Goal: Task Accomplishment & Management: Complete application form

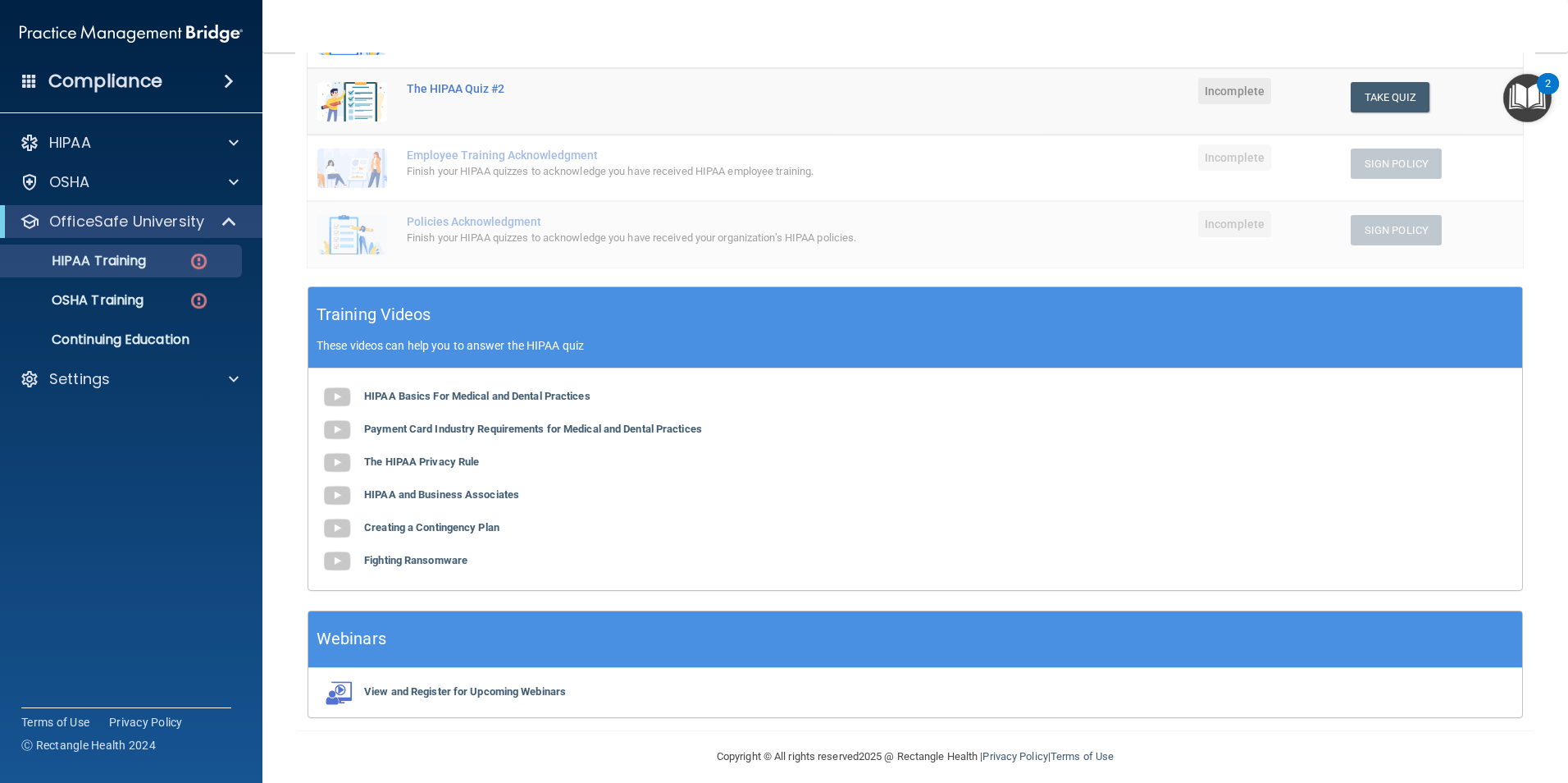
scroll to position [367, 0]
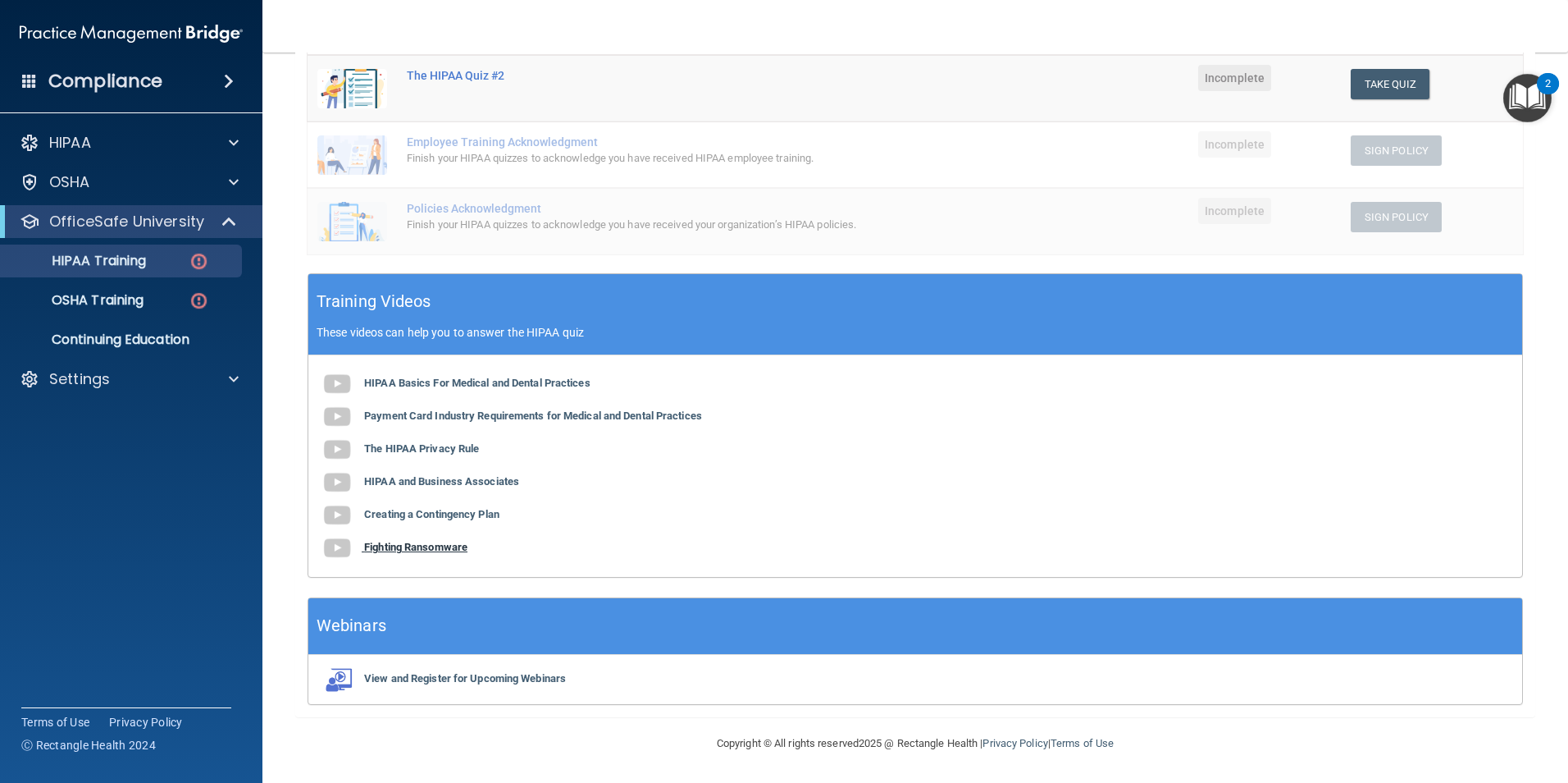
click at [435, 542] on b "Fighting Ransomware" at bounding box center [416, 546] width 103 height 12
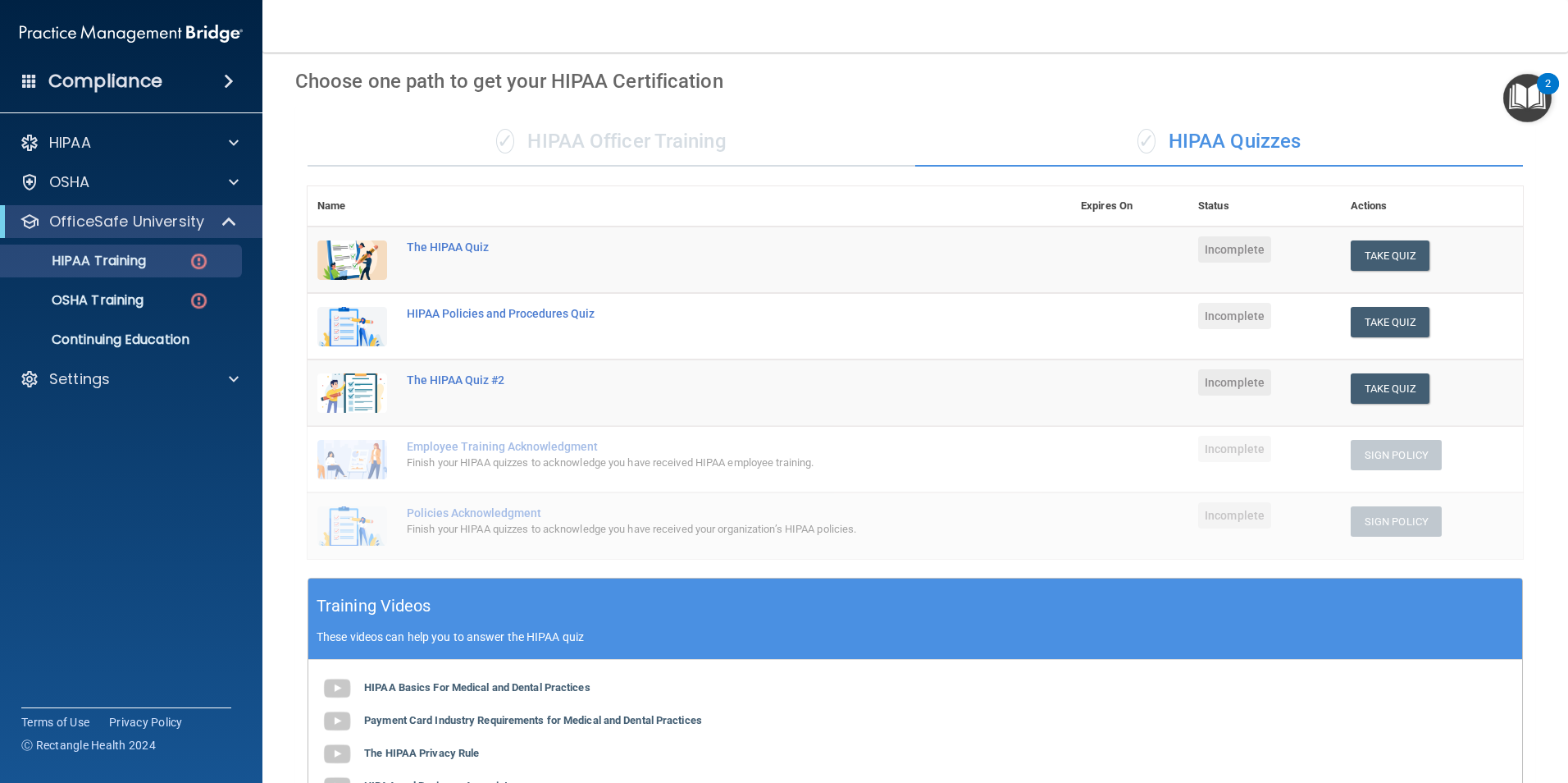
scroll to position [38, 0]
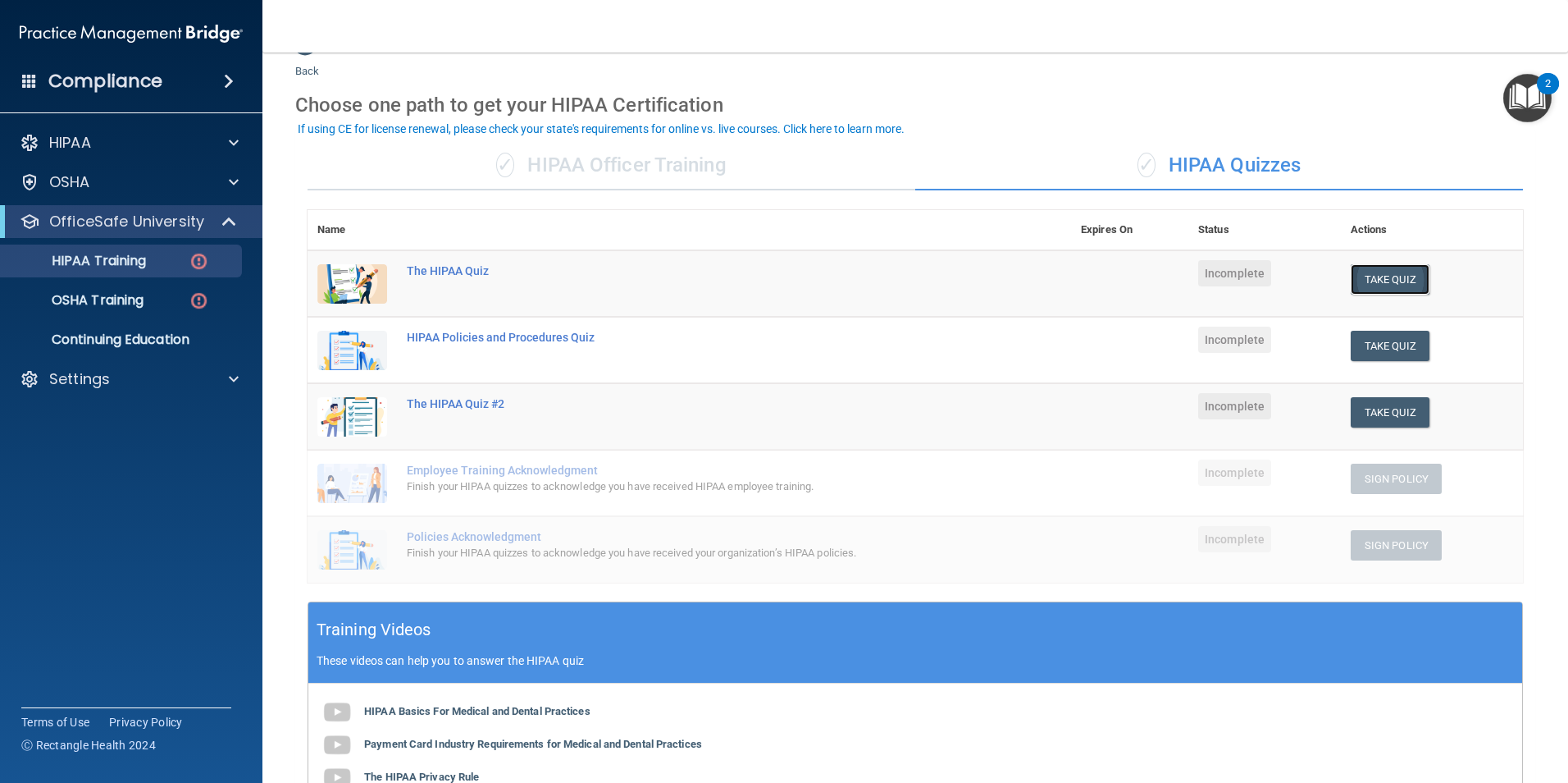
click at [1383, 282] on button "Take Quiz" at bounding box center [1390, 279] width 79 height 30
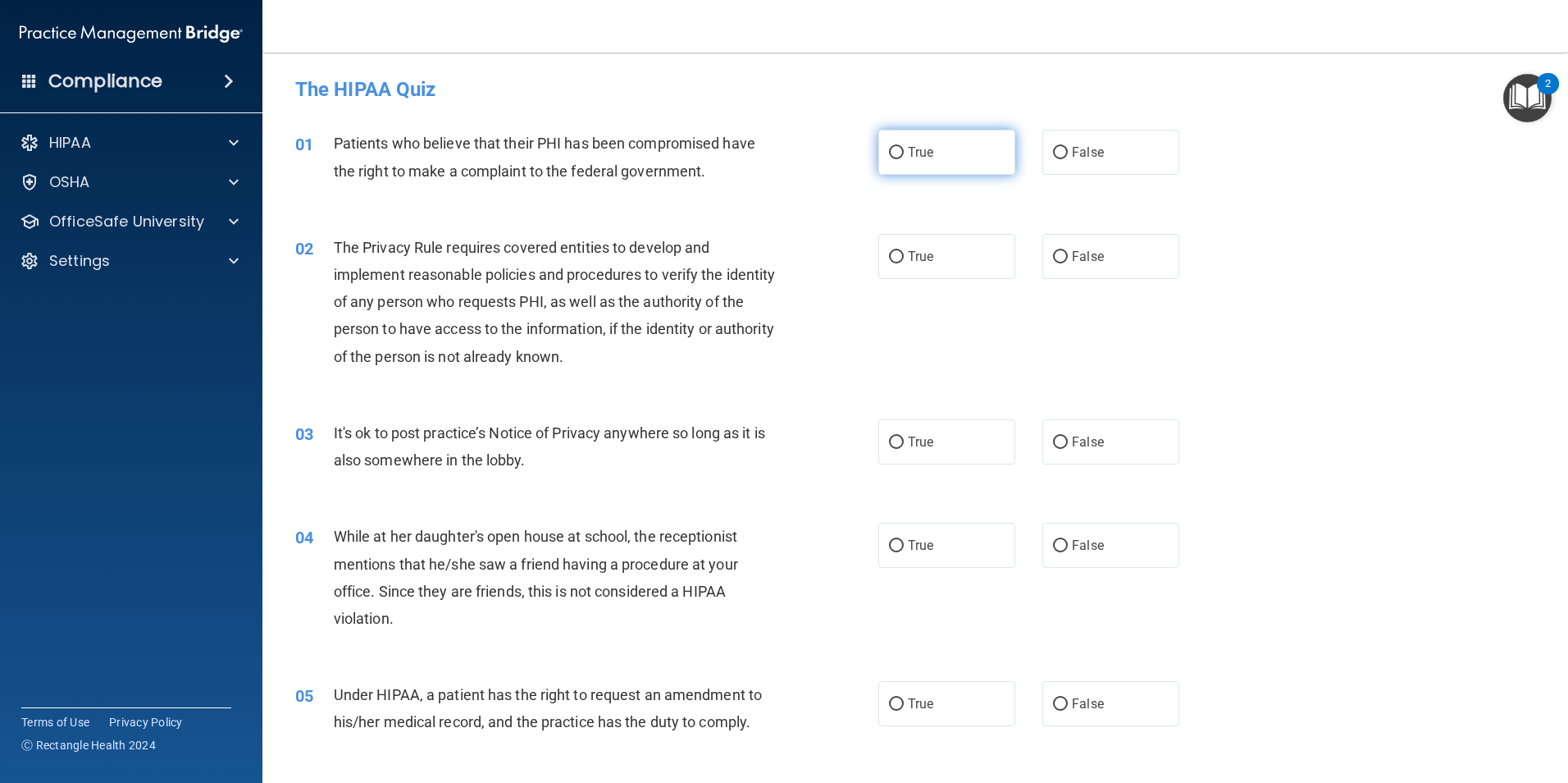
click at [891, 151] on input "True" at bounding box center [897, 152] width 15 height 12
radio input "true"
click at [891, 151] on input "True" at bounding box center [897, 152] width 15 height 12
click at [890, 253] on input "True" at bounding box center [897, 257] width 15 height 12
radio input "true"
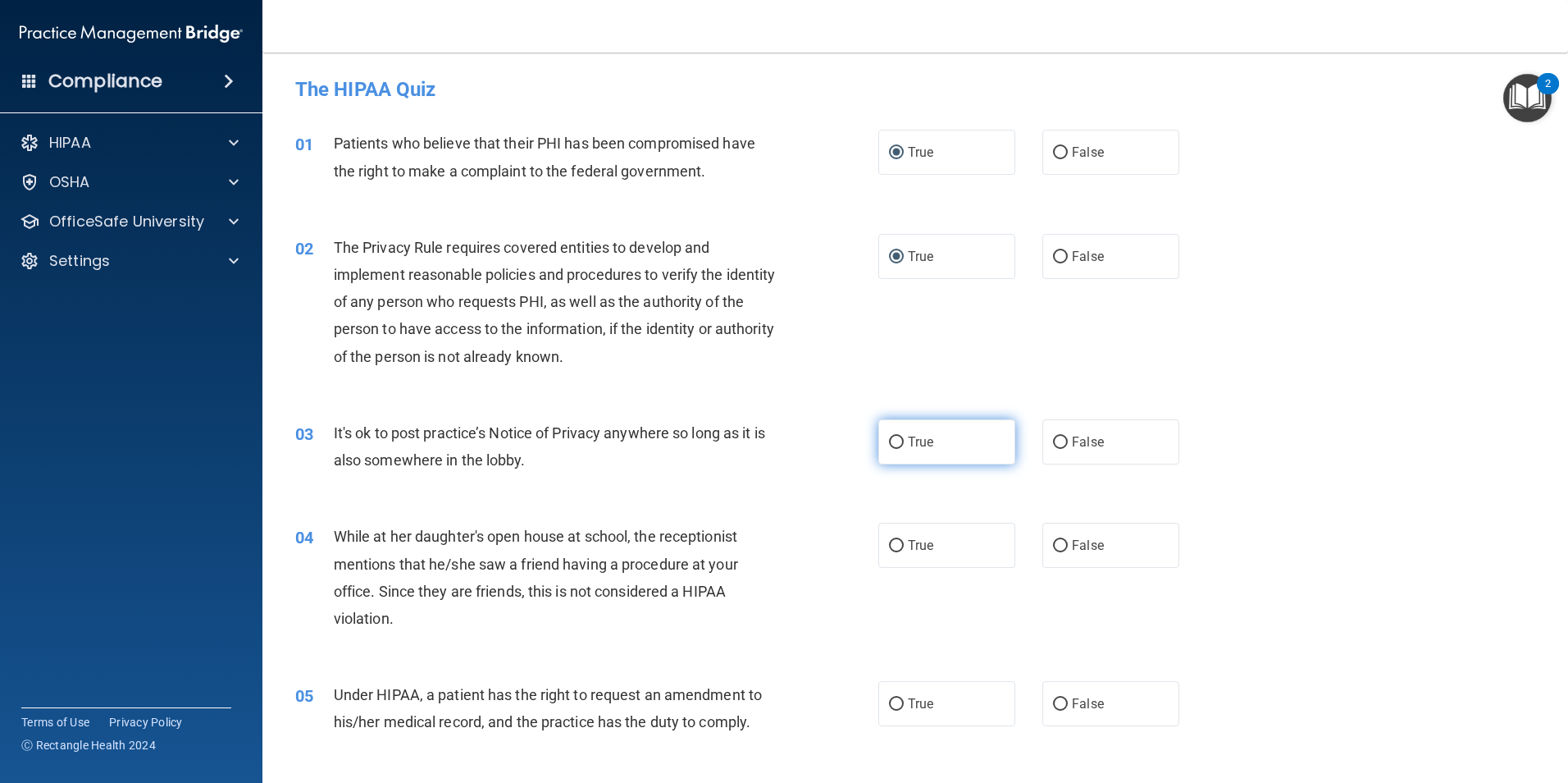
click at [889, 440] on input "True" at bounding box center [897, 442] width 15 height 12
radio input "true"
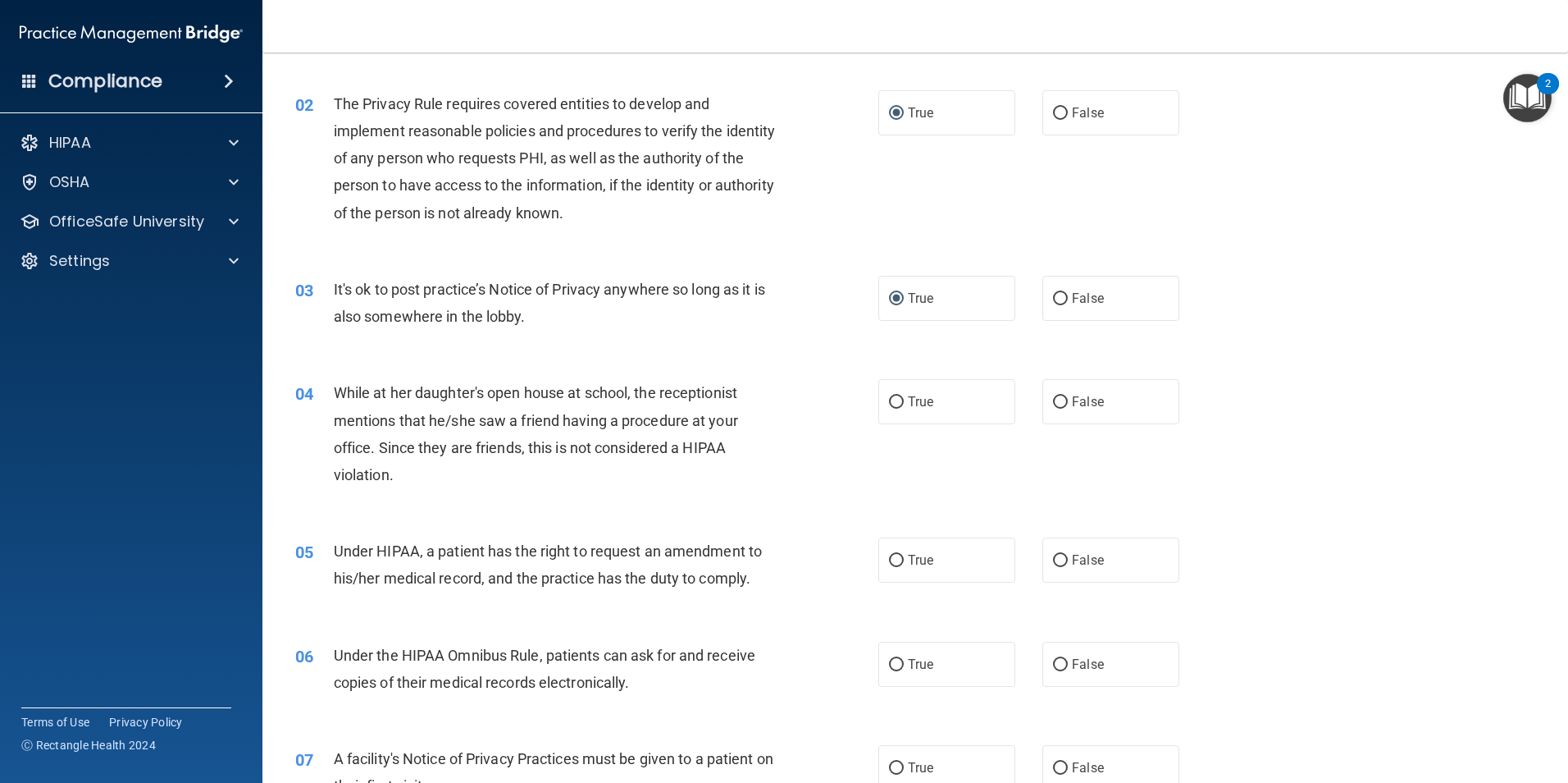
scroll to position [164, 0]
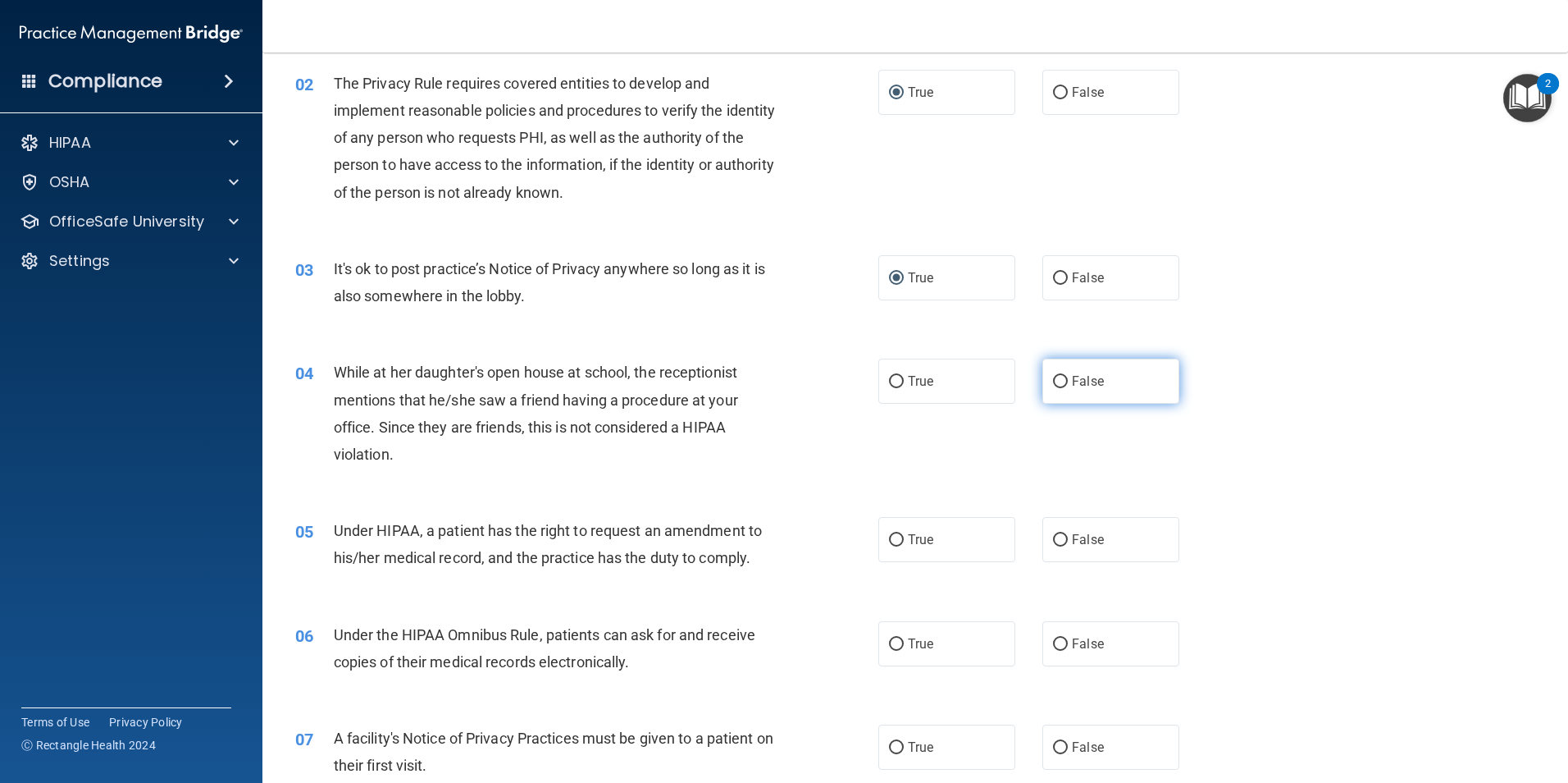
click at [1053, 380] on input "False" at bounding box center [1061, 382] width 15 height 12
radio input "true"
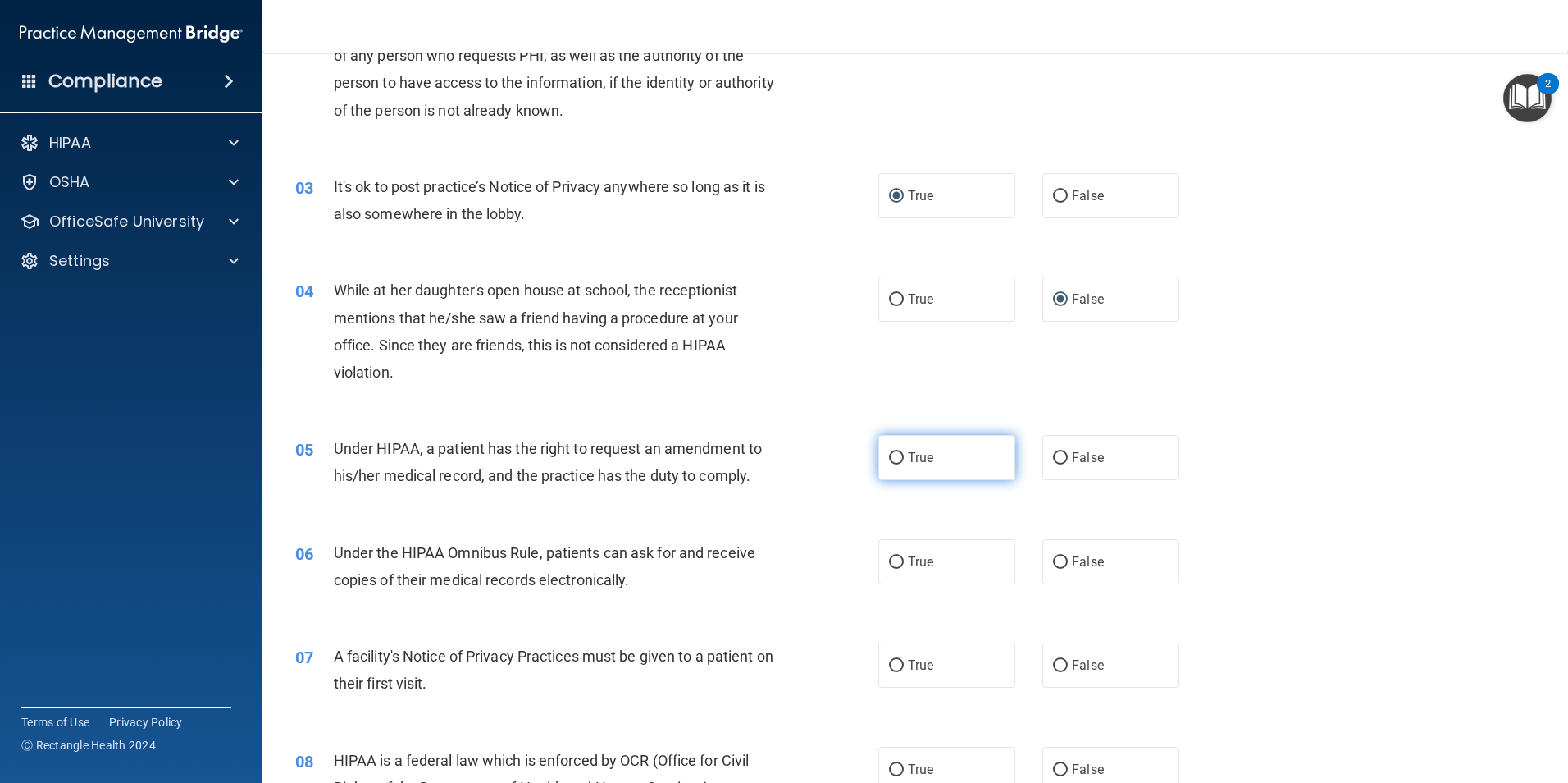
click at [891, 453] on input "True" at bounding box center [897, 458] width 15 height 12
radio input "true"
click at [891, 561] on input "True" at bounding box center [897, 562] width 15 height 12
radio input "true"
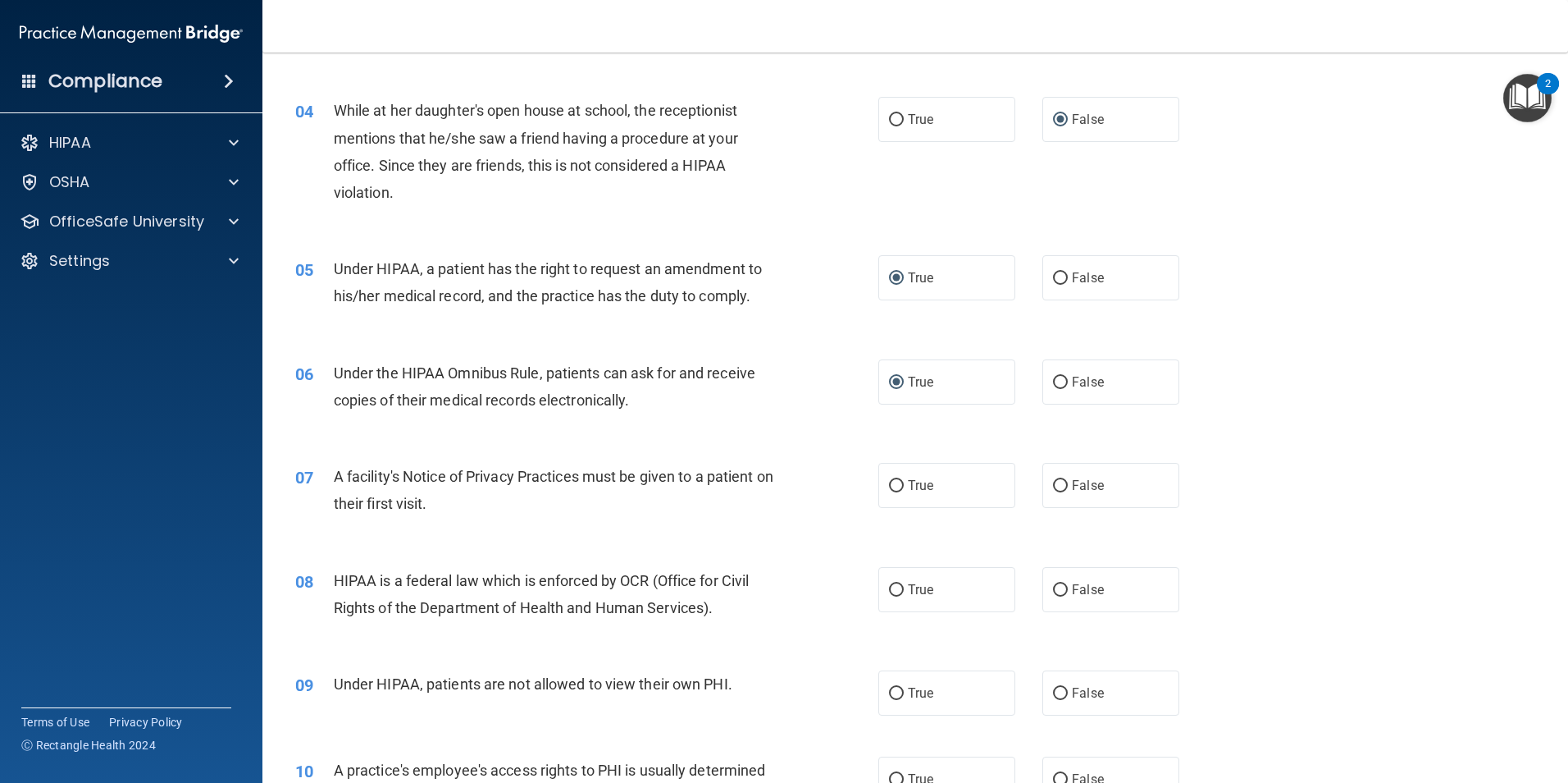
scroll to position [492, 0]
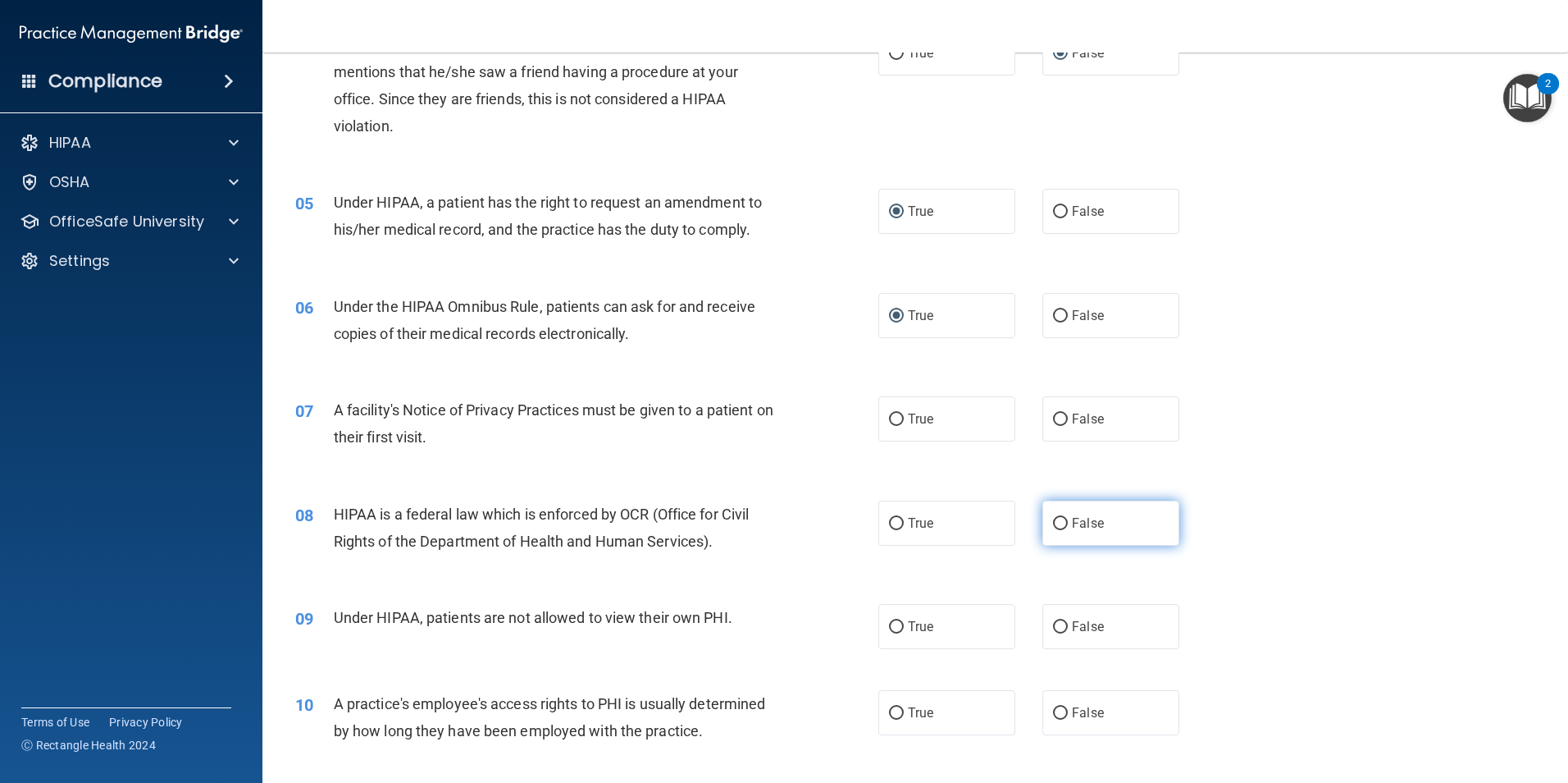
click at [1063, 525] on label "False" at bounding box center [1111, 523] width 137 height 45
click at [1063, 525] on input "False" at bounding box center [1061, 524] width 15 height 12
radio input "true"
click at [895, 418] on input "True" at bounding box center [897, 419] width 15 height 12
radio input "true"
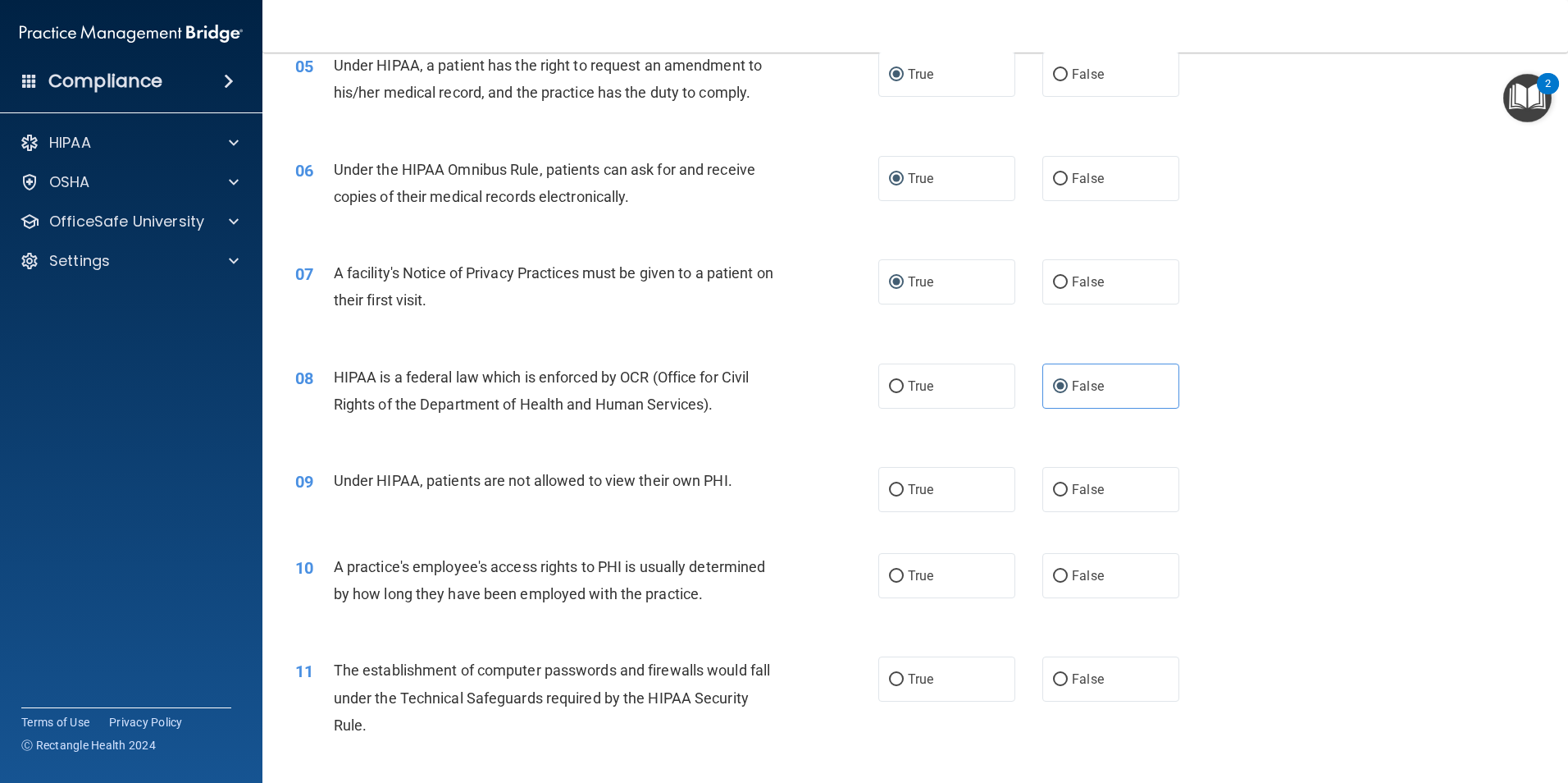
scroll to position [656, 0]
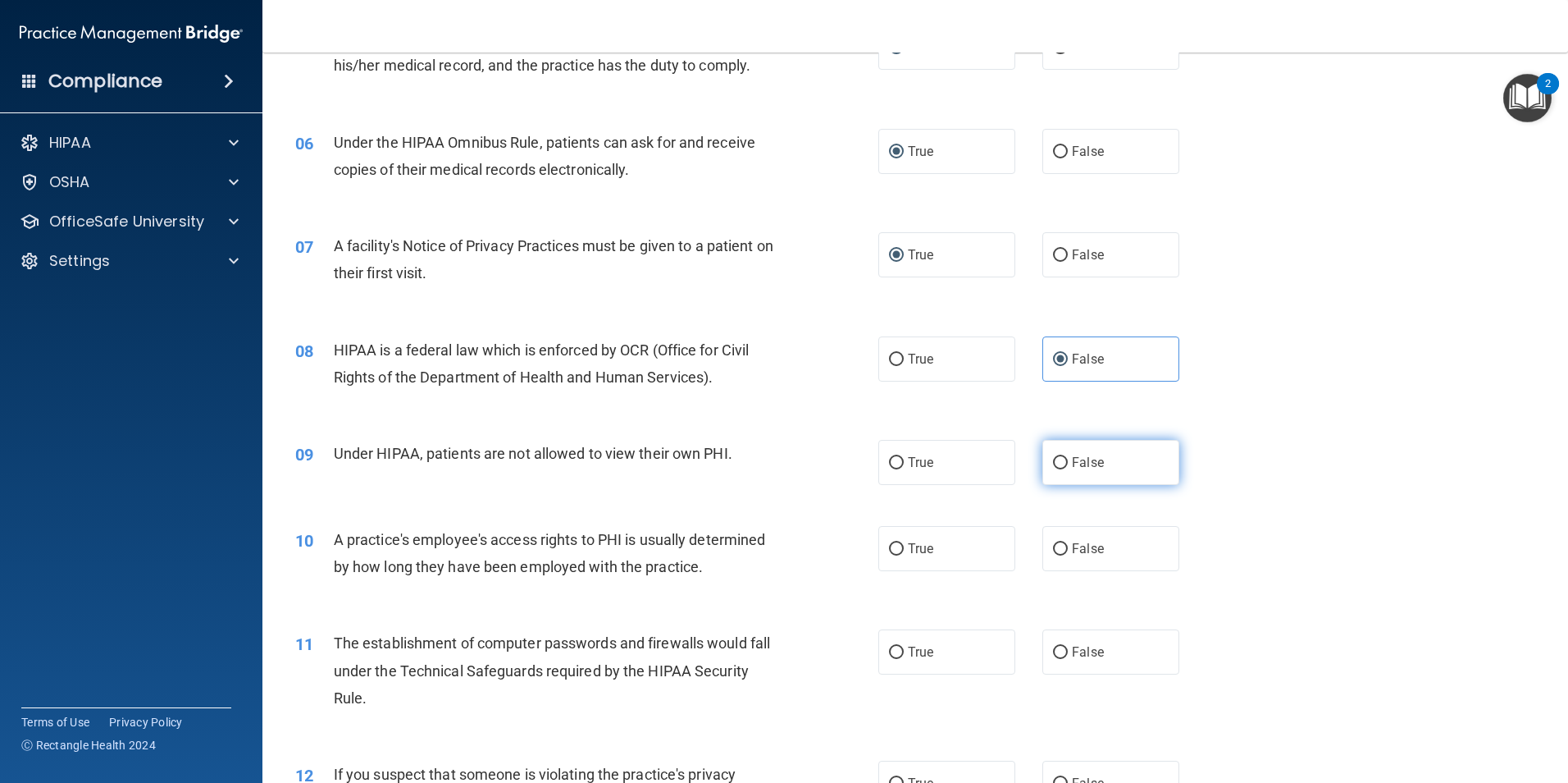
click at [1053, 461] on input "False" at bounding box center [1061, 463] width 15 height 12
radio input "true"
click at [1053, 546] on input "False" at bounding box center [1061, 549] width 15 height 12
radio input "true"
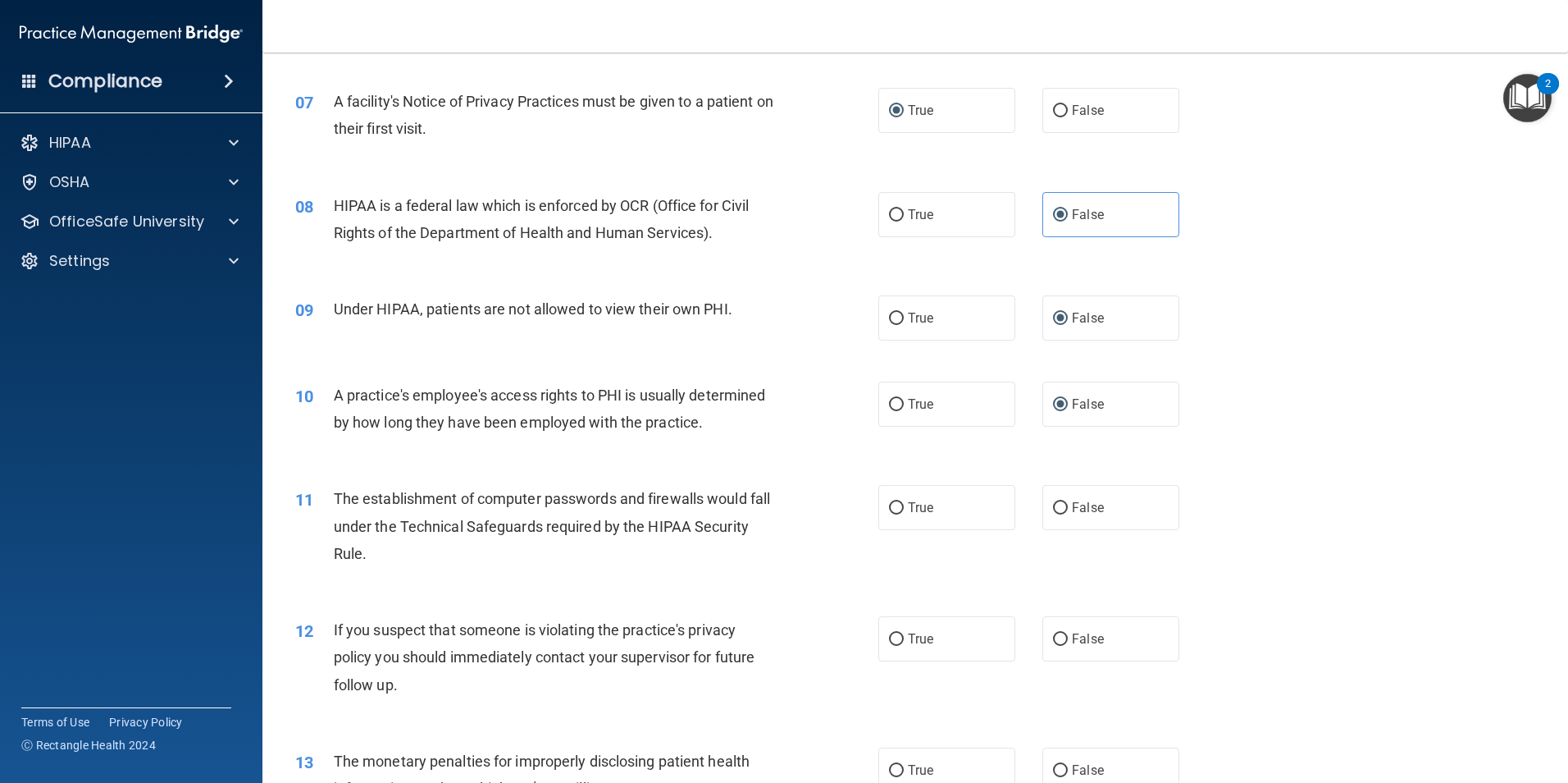
scroll to position [820, 0]
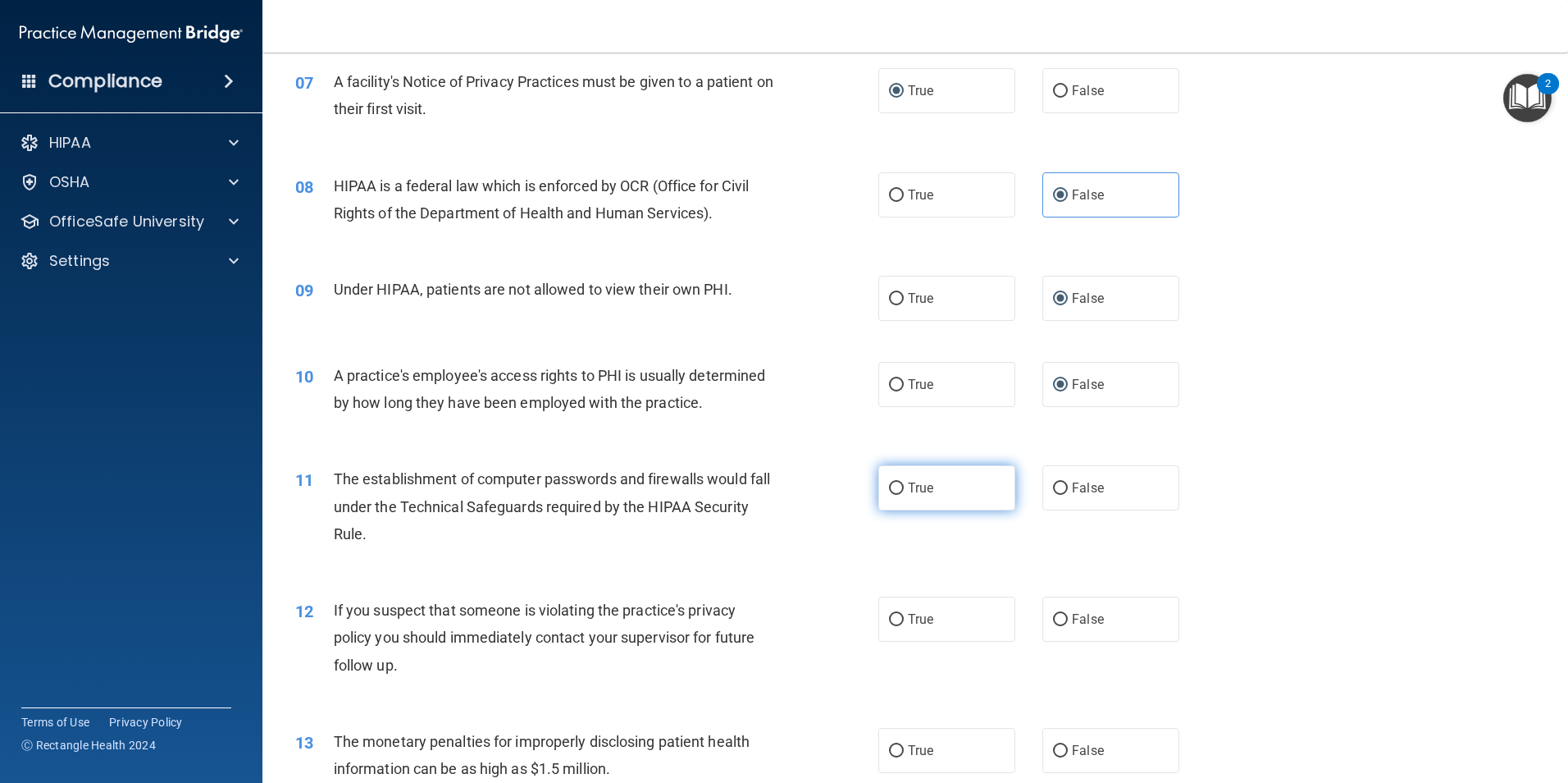
click at [893, 490] on input "True" at bounding box center [897, 488] width 15 height 12
radio input "true"
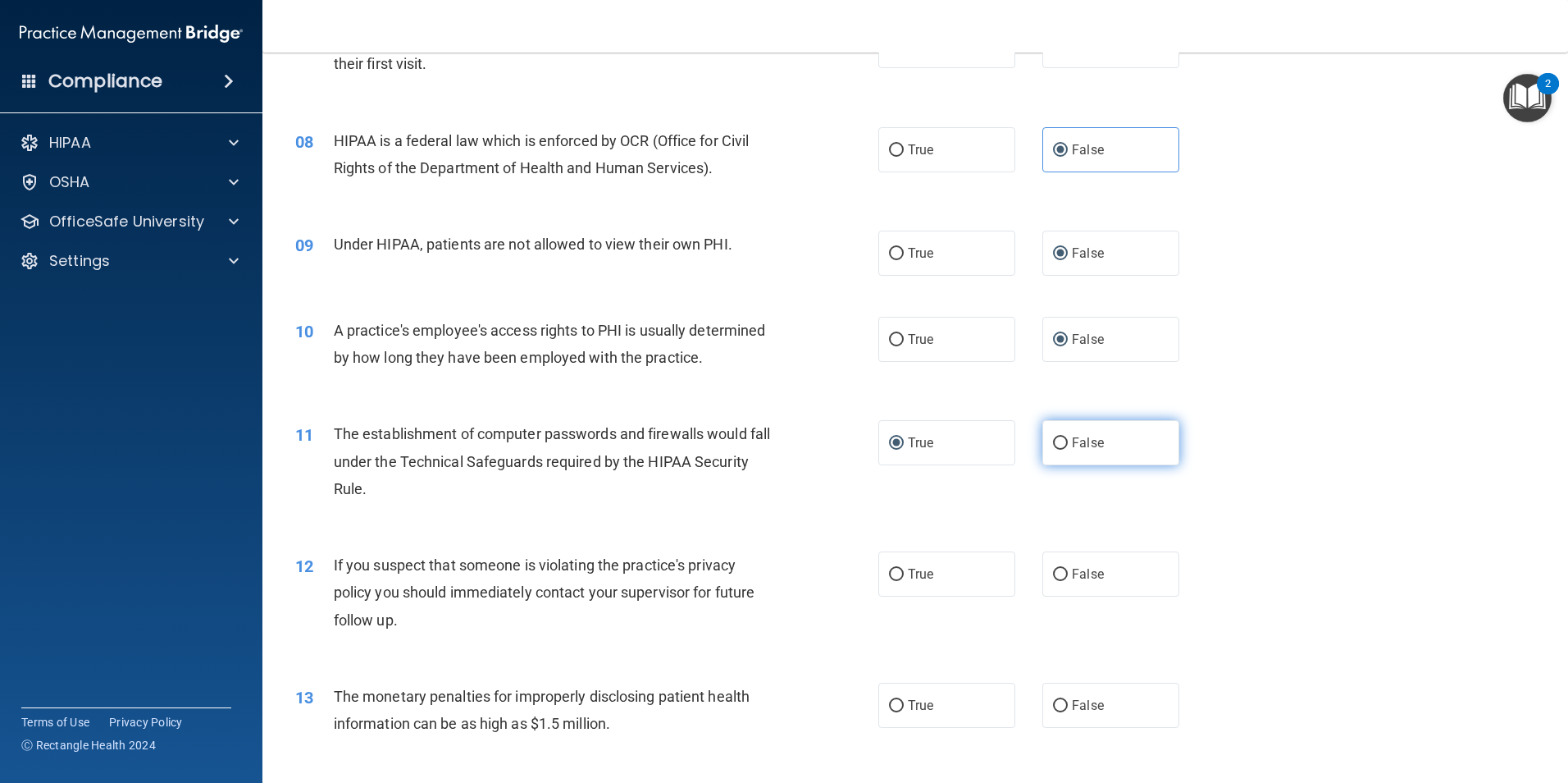
scroll to position [903, 0]
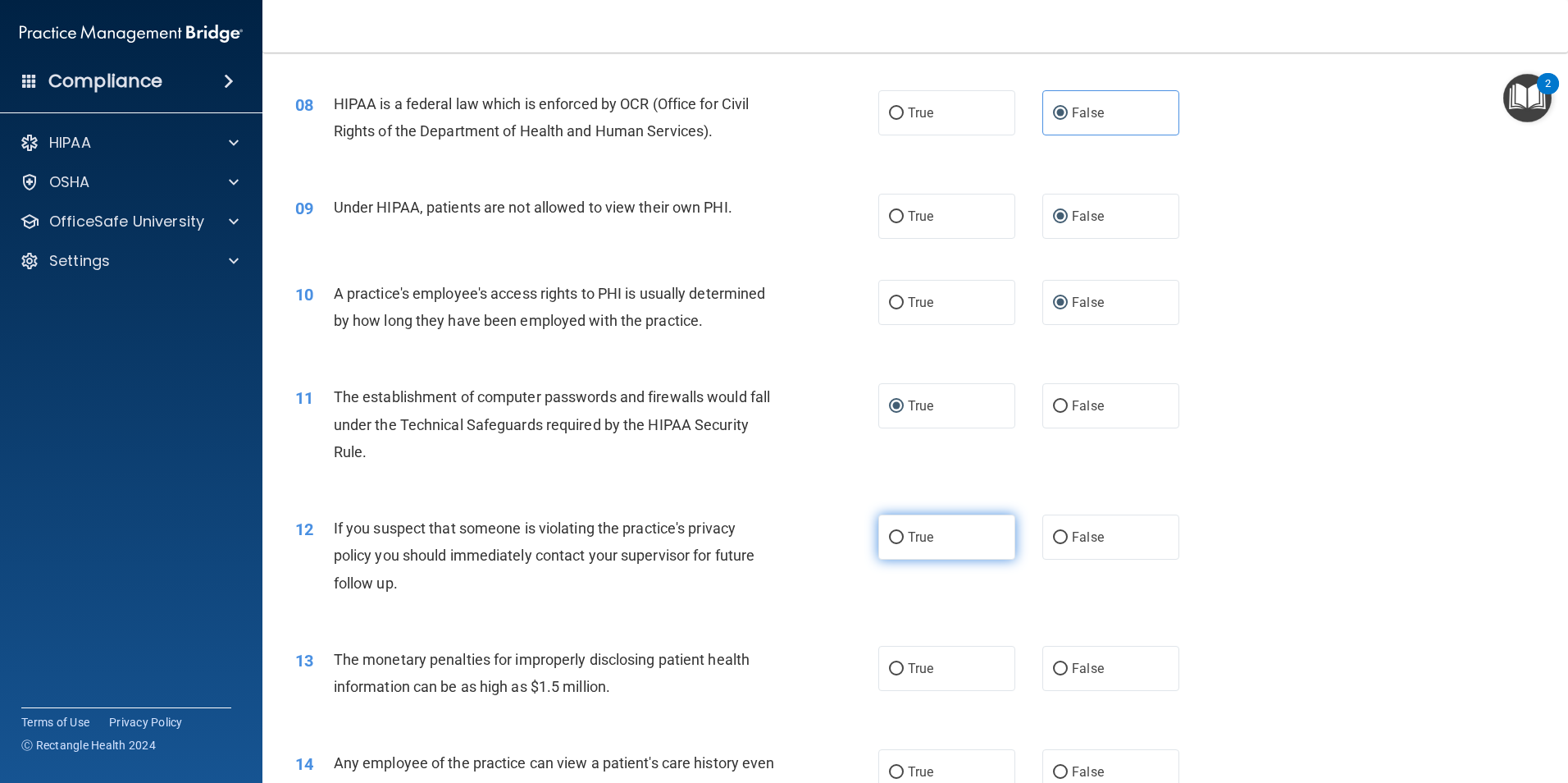
click at [895, 539] on input "True" at bounding box center [897, 537] width 15 height 12
radio input "true"
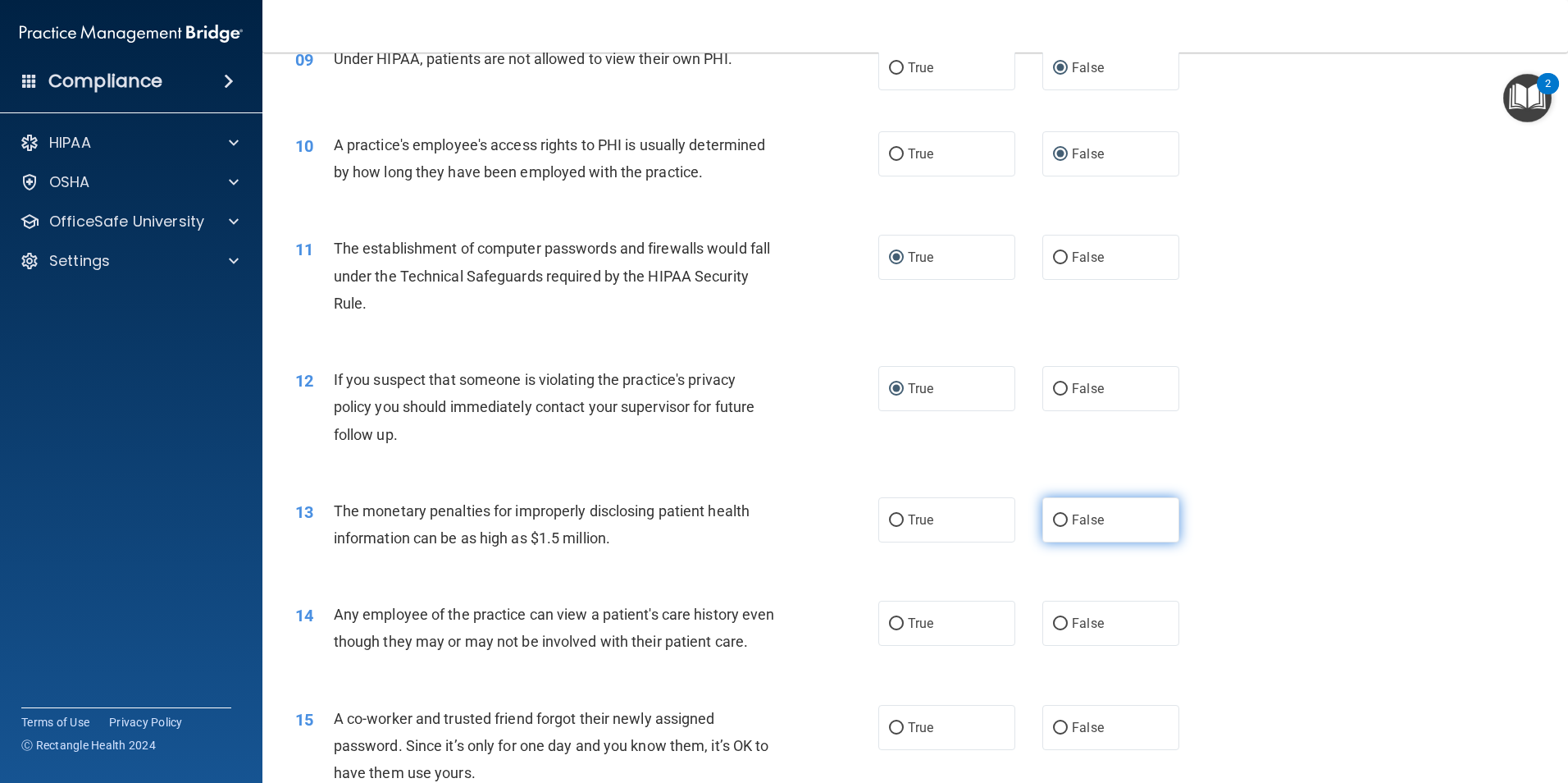
scroll to position [1067, 0]
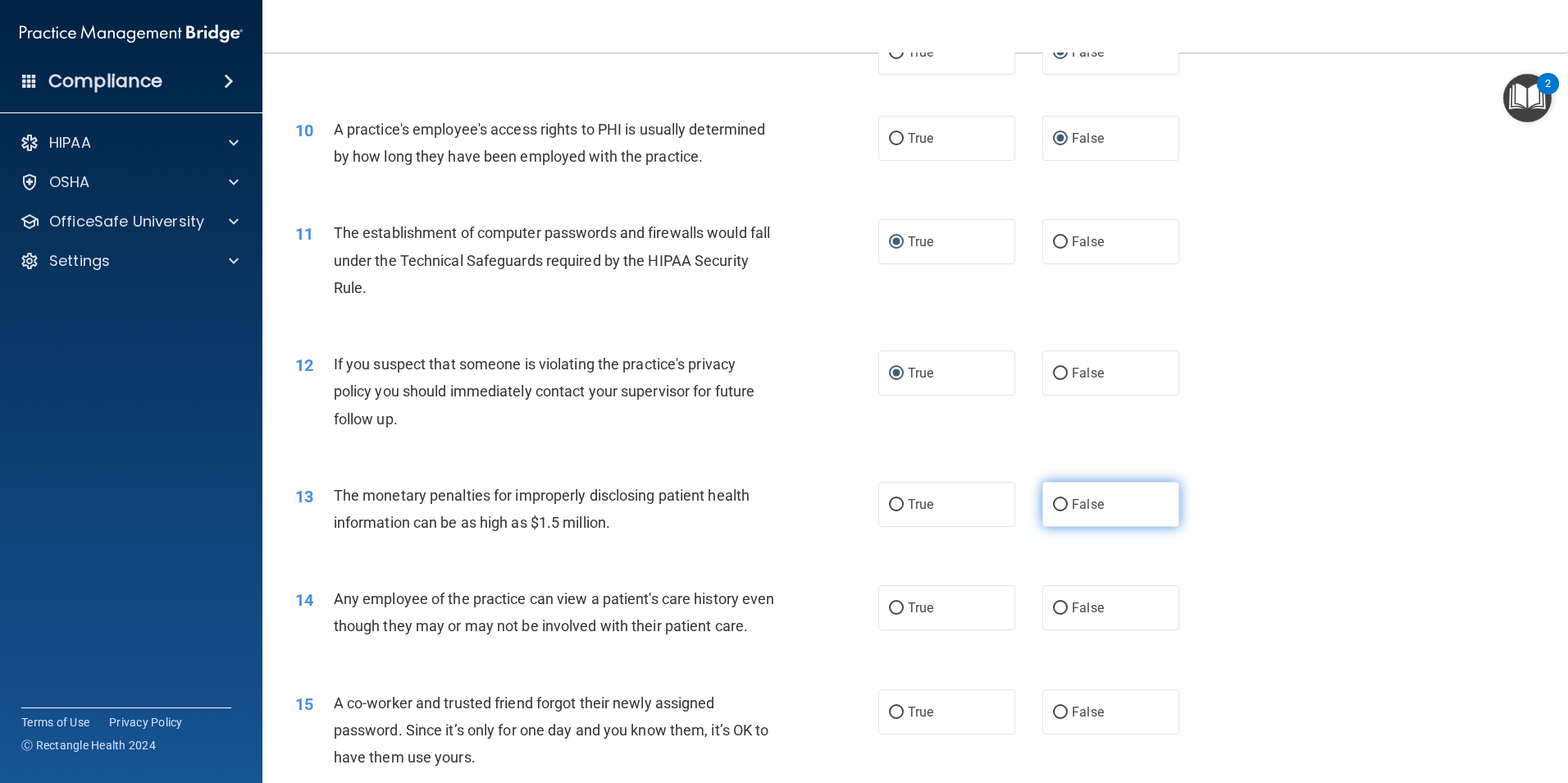
click at [1057, 506] on input "False" at bounding box center [1061, 505] width 15 height 12
radio input "true"
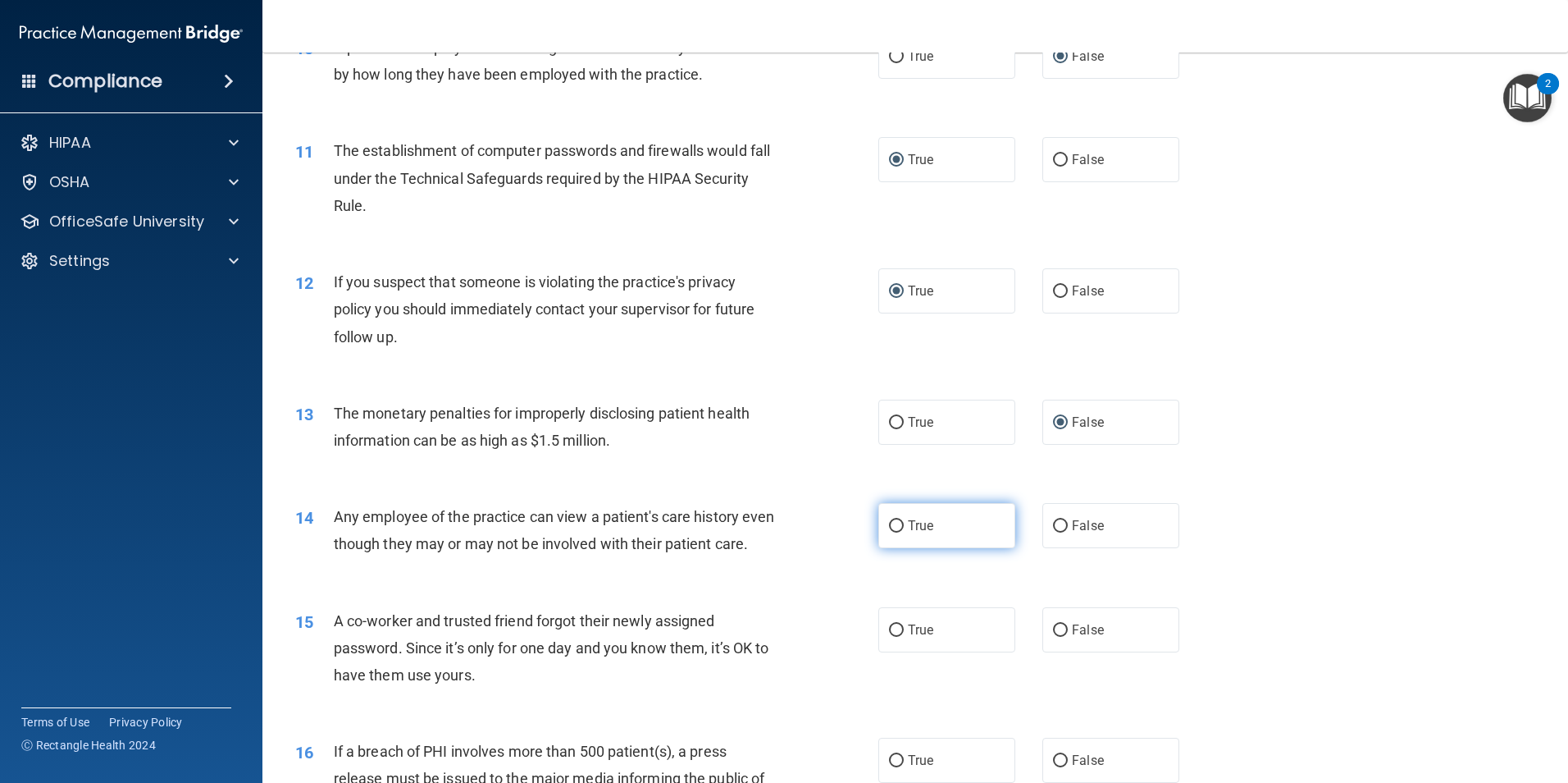
click at [894, 526] on input "True" at bounding box center [897, 526] width 15 height 12
radio input "true"
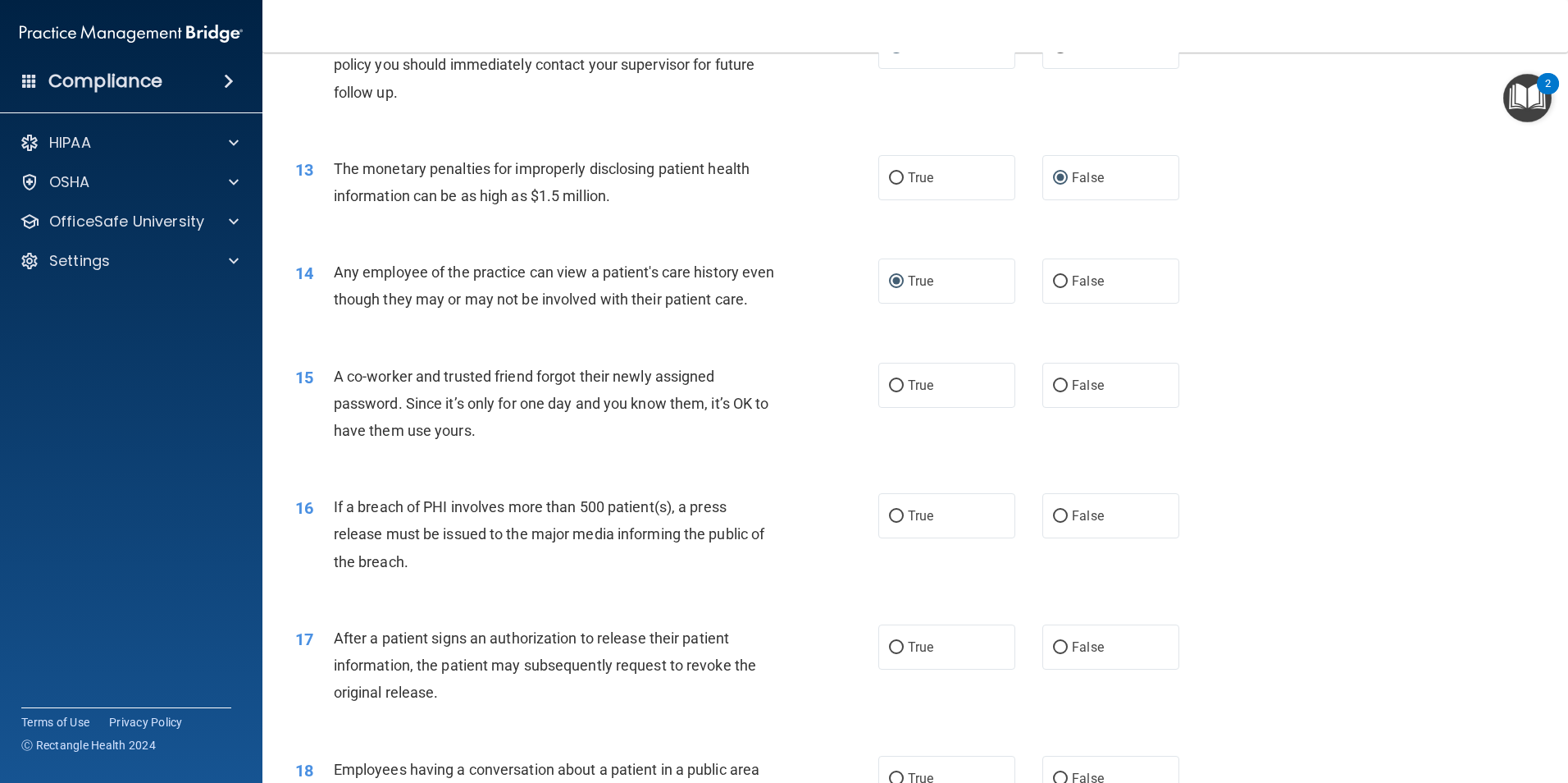
scroll to position [1395, 0]
click at [1053, 391] on input "False" at bounding box center [1061, 384] width 15 height 12
radio input "true"
click at [894, 521] on input "True" at bounding box center [897, 515] width 15 height 12
radio input "true"
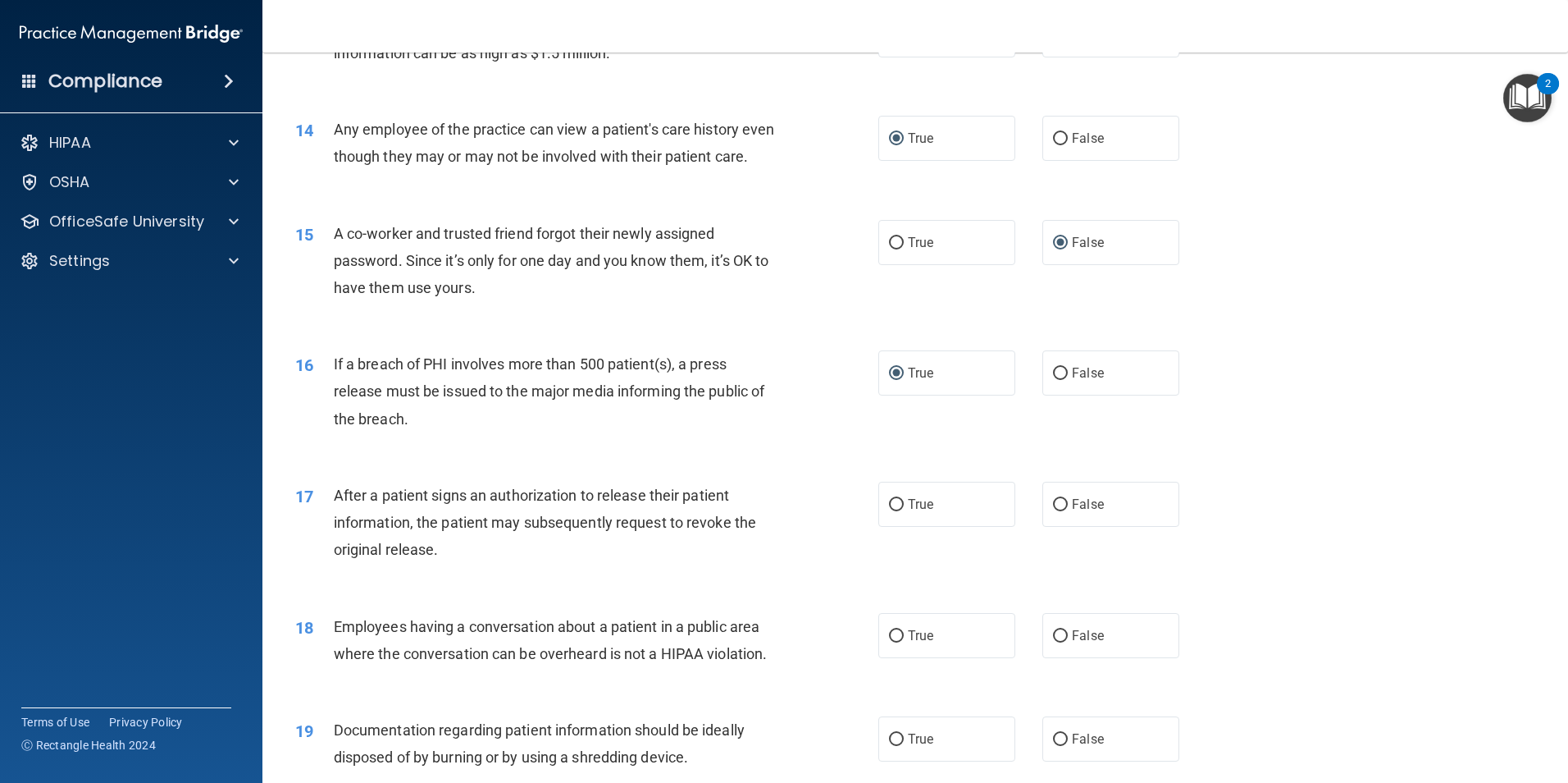
scroll to position [1559, 0]
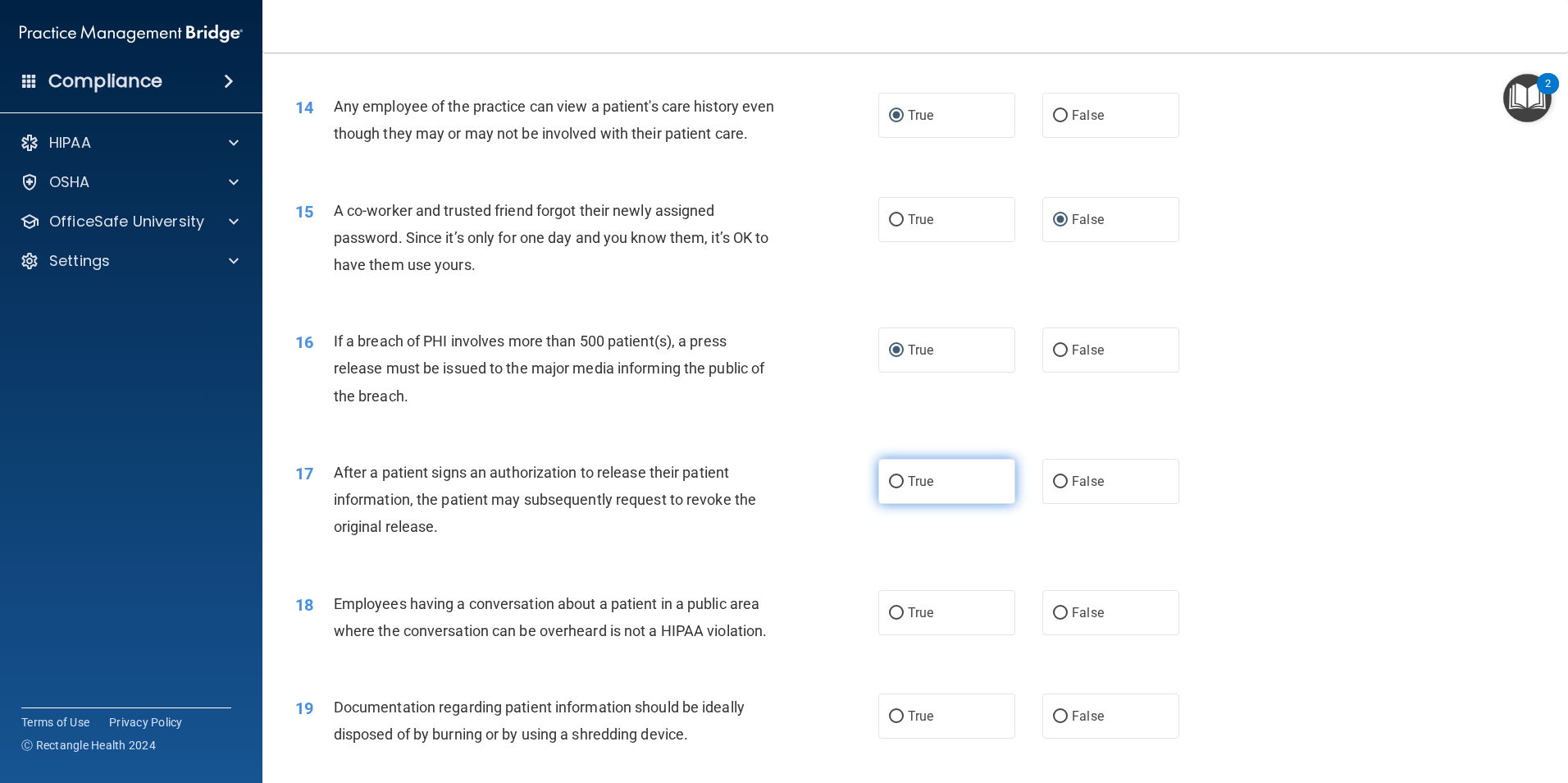
click at [894, 488] on input "True" at bounding box center [897, 481] width 15 height 12
radio input "true"
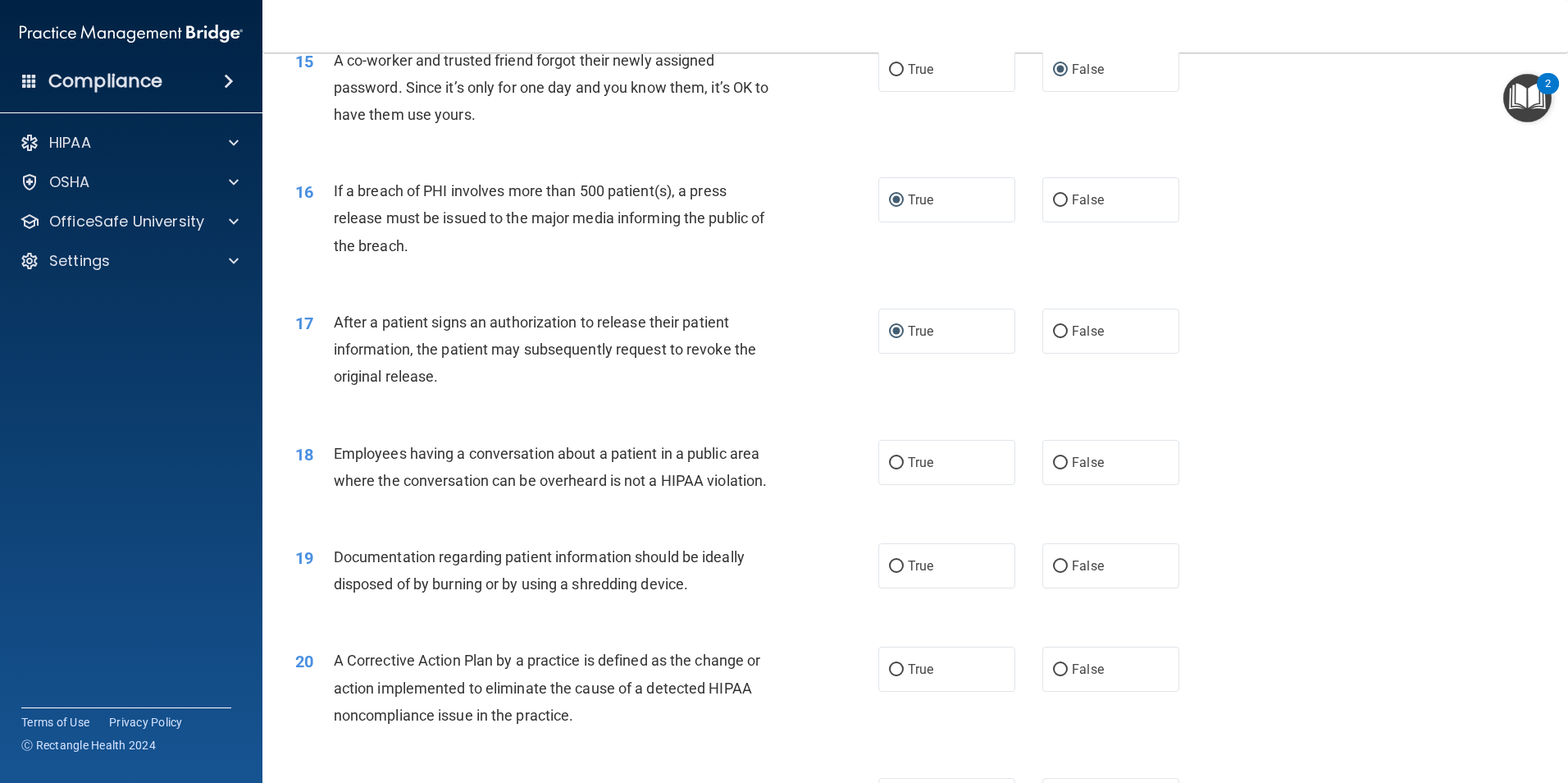
scroll to position [1723, 0]
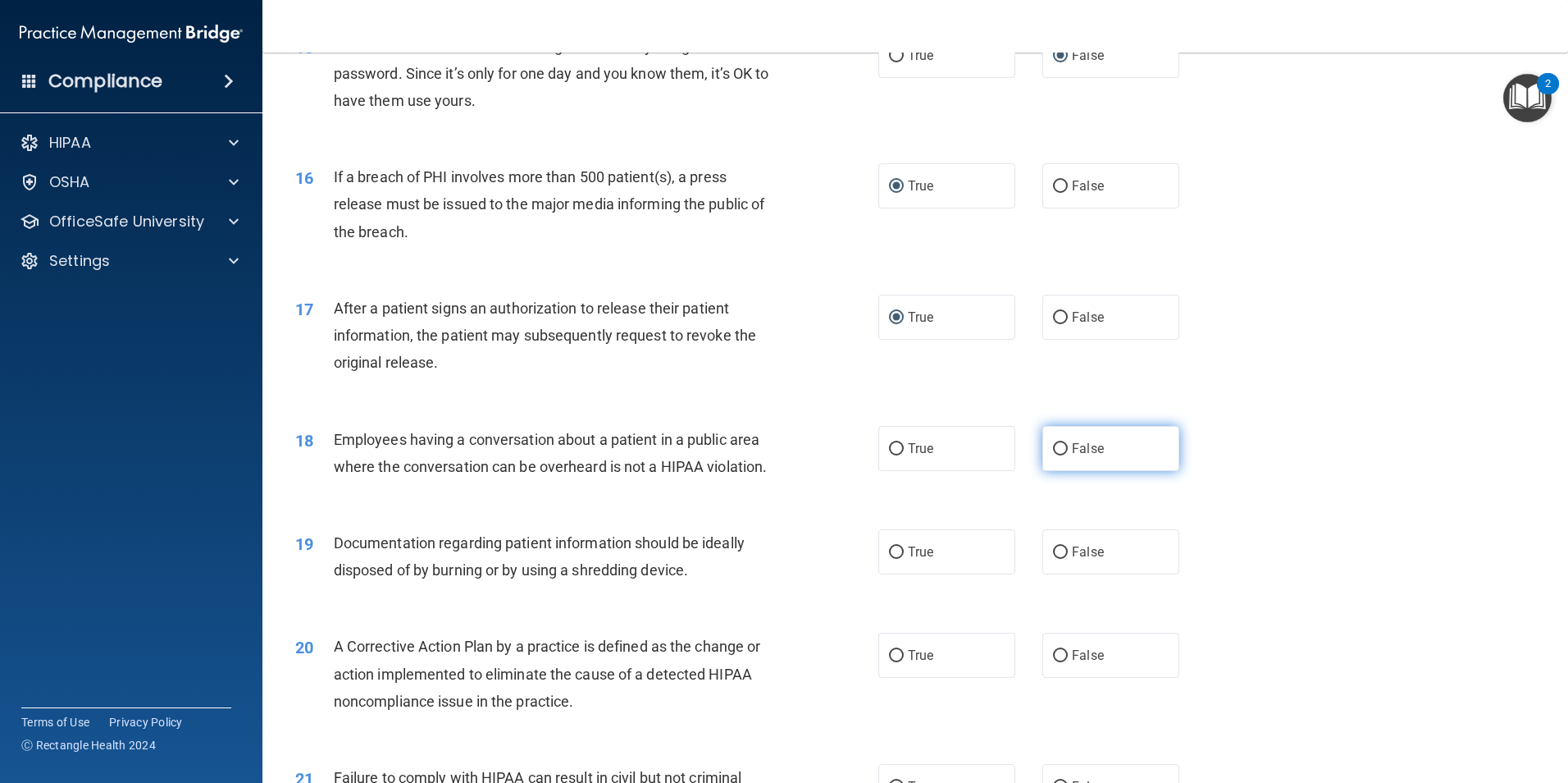
click at [1058, 456] on input "False" at bounding box center [1061, 449] width 15 height 12
radio input "true"
click at [896, 559] on input "True" at bounding box center [897, 552] width 15 height 12
radio input "true"
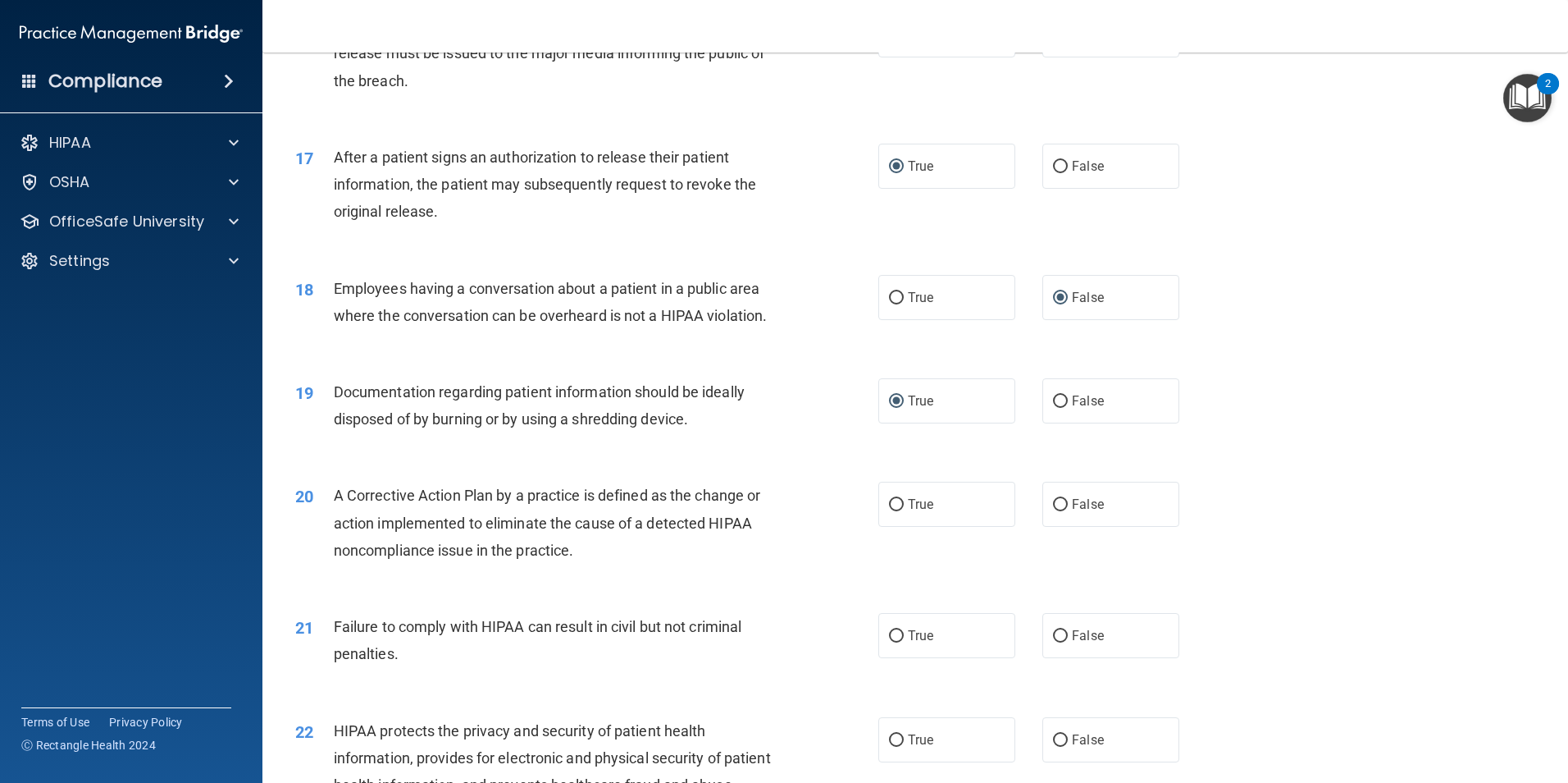
scroll to position [1888, 0]
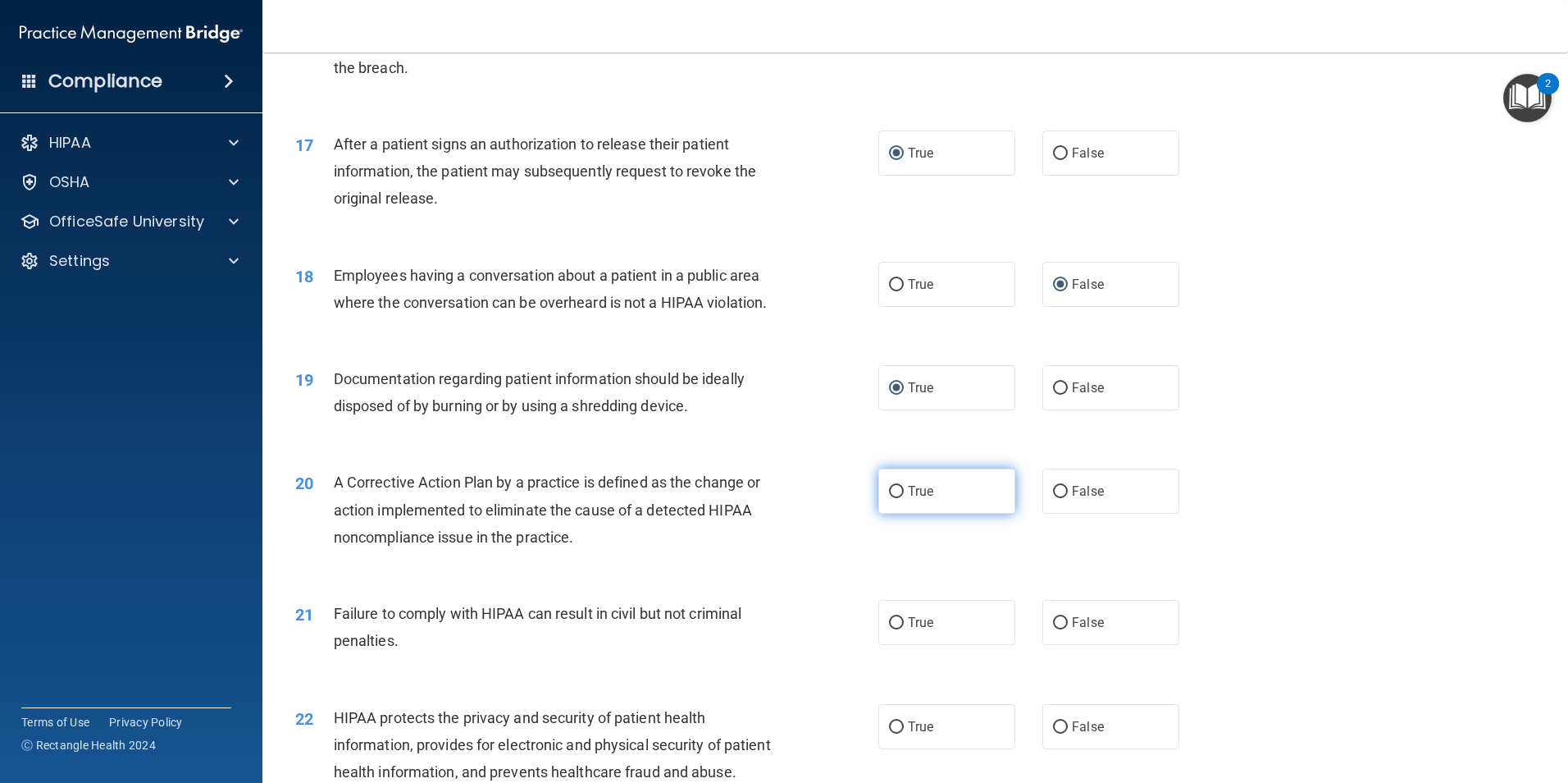
click at [898, 498] on input "True" at bounding box center [897, 491] width 15 height 12
radio input "true"
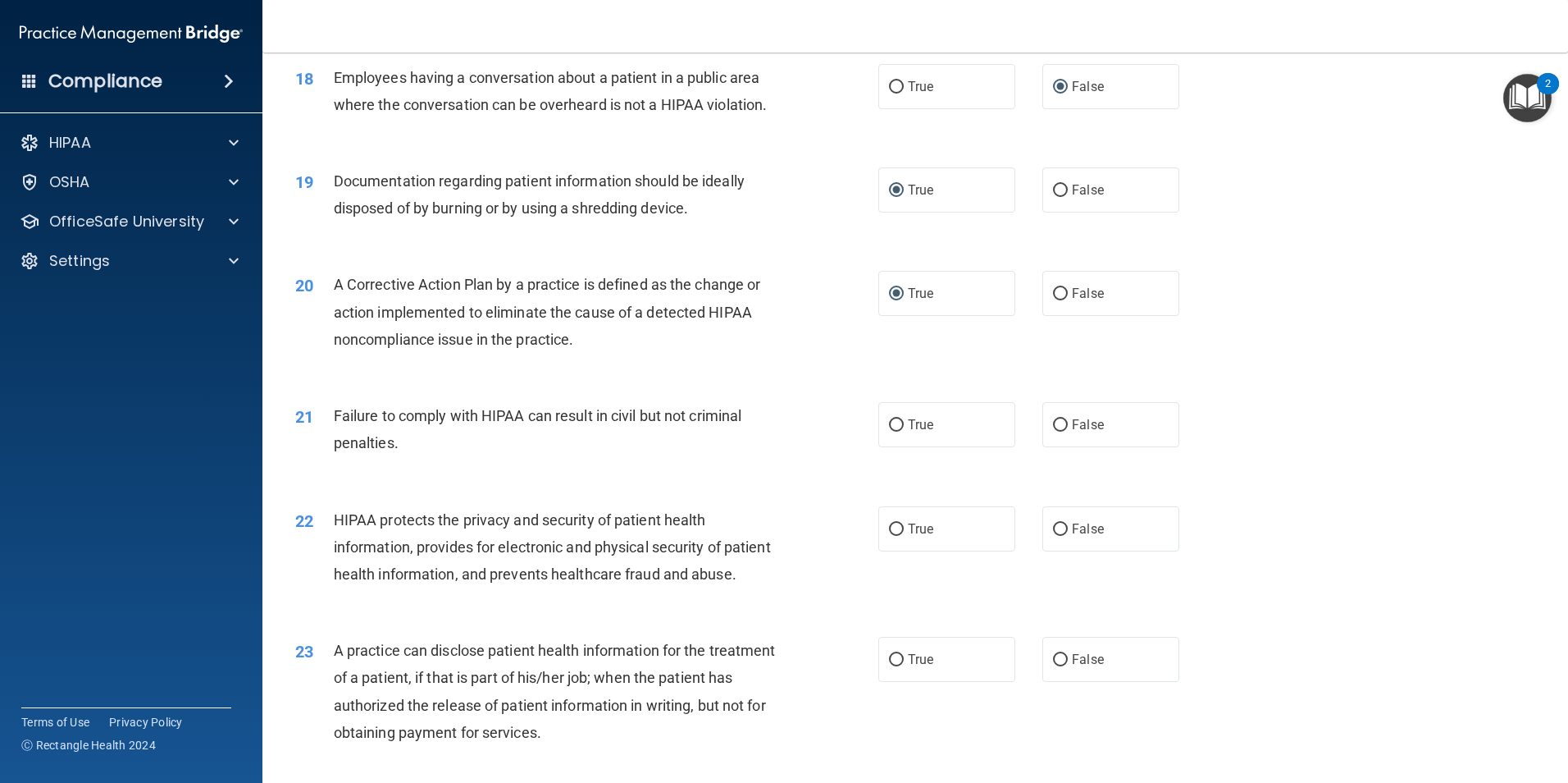
scroll to position [2133, 0]
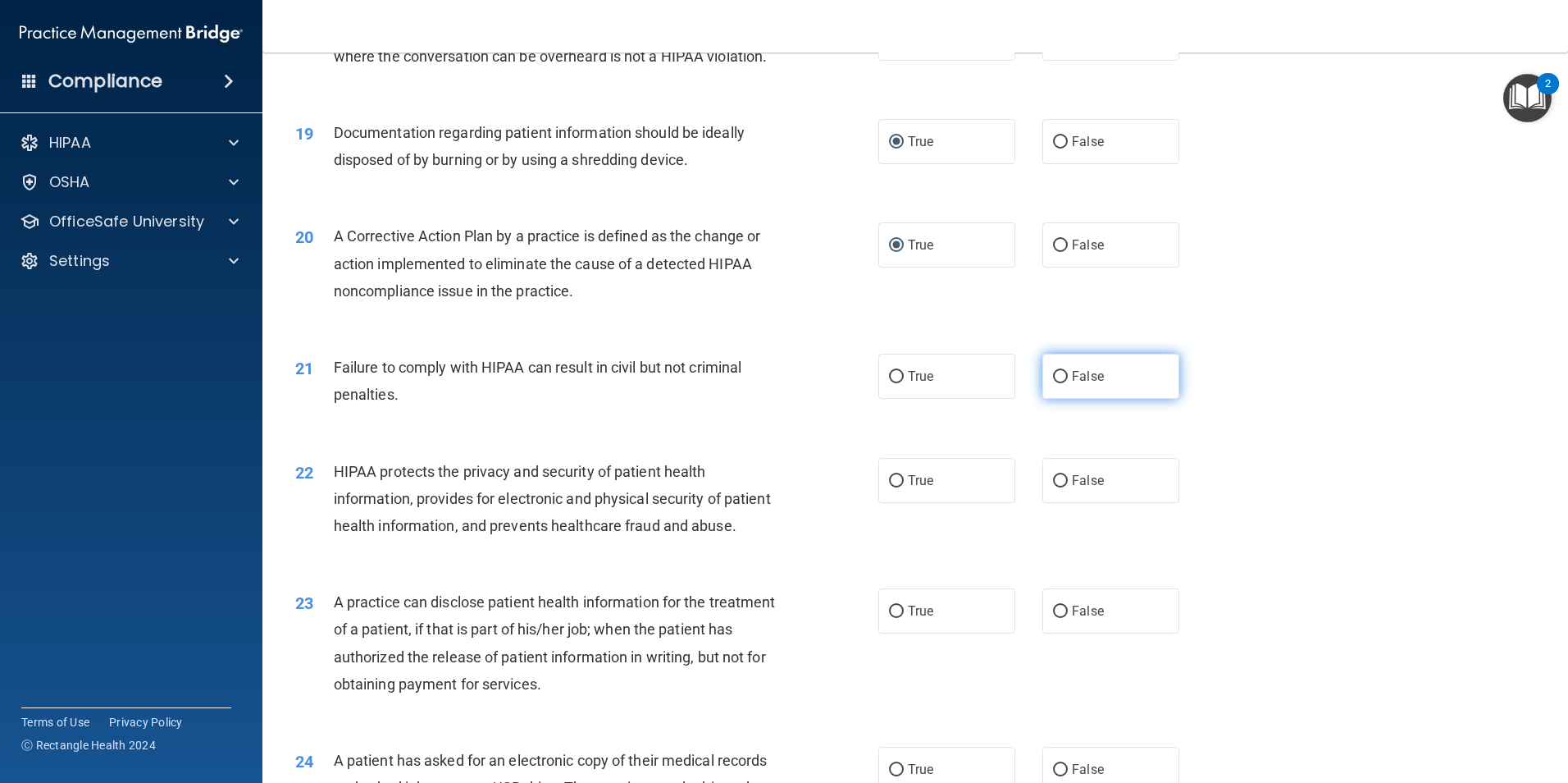
click at [1053, 383] on input "False" at bounding box center [1061, 377] width 15 height 12
radio input "true"
click at [894, 487] on input "True" at bounding box center [897, 481] width 15 height 12
radio input "true"
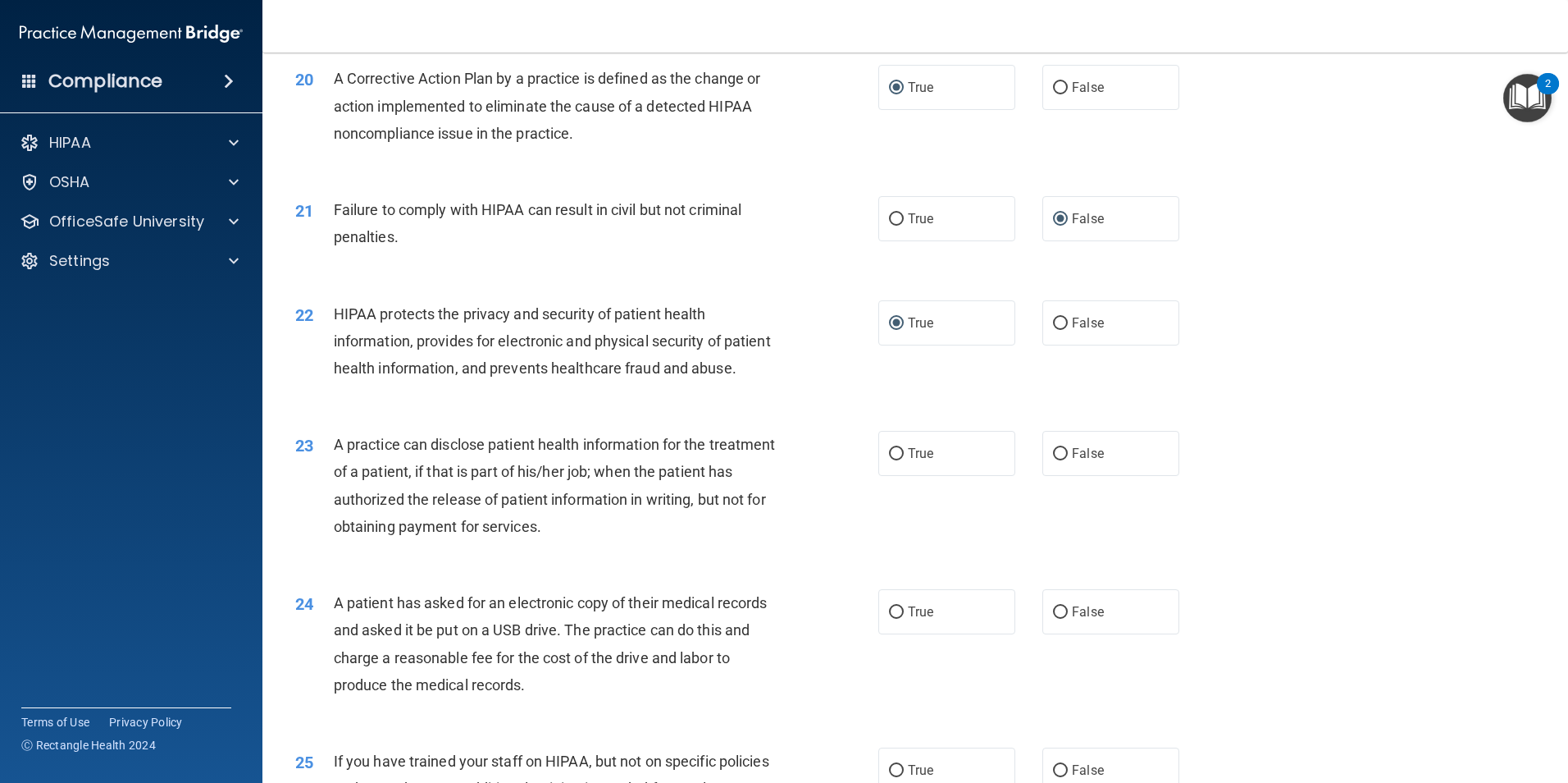
scroll to position [2297, 0]
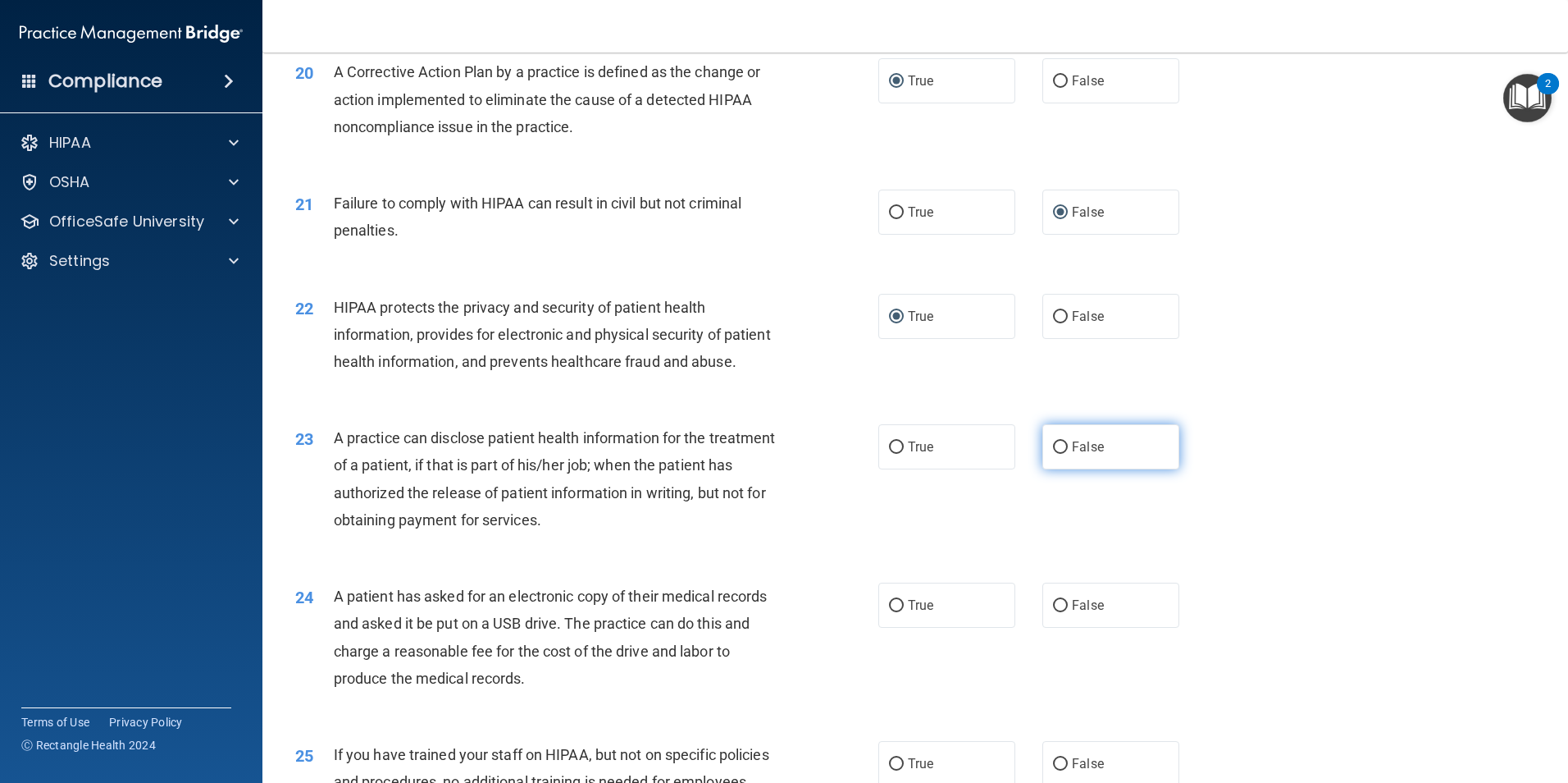
click at [1053, 454] on input "False" at bounding box center [1061, 447] width 15 height 12
radio input "true"
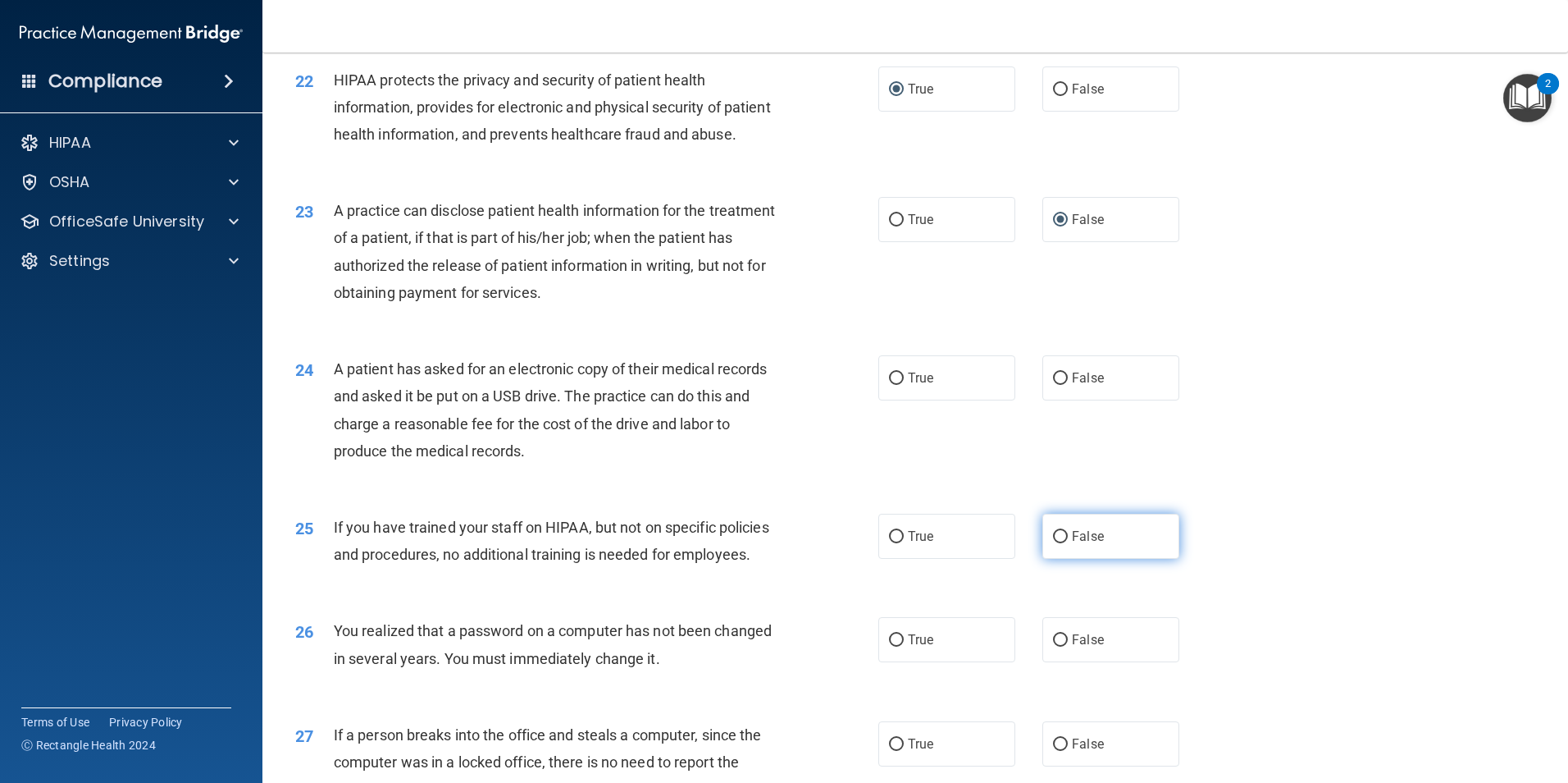
scroll to position [2544, 0]
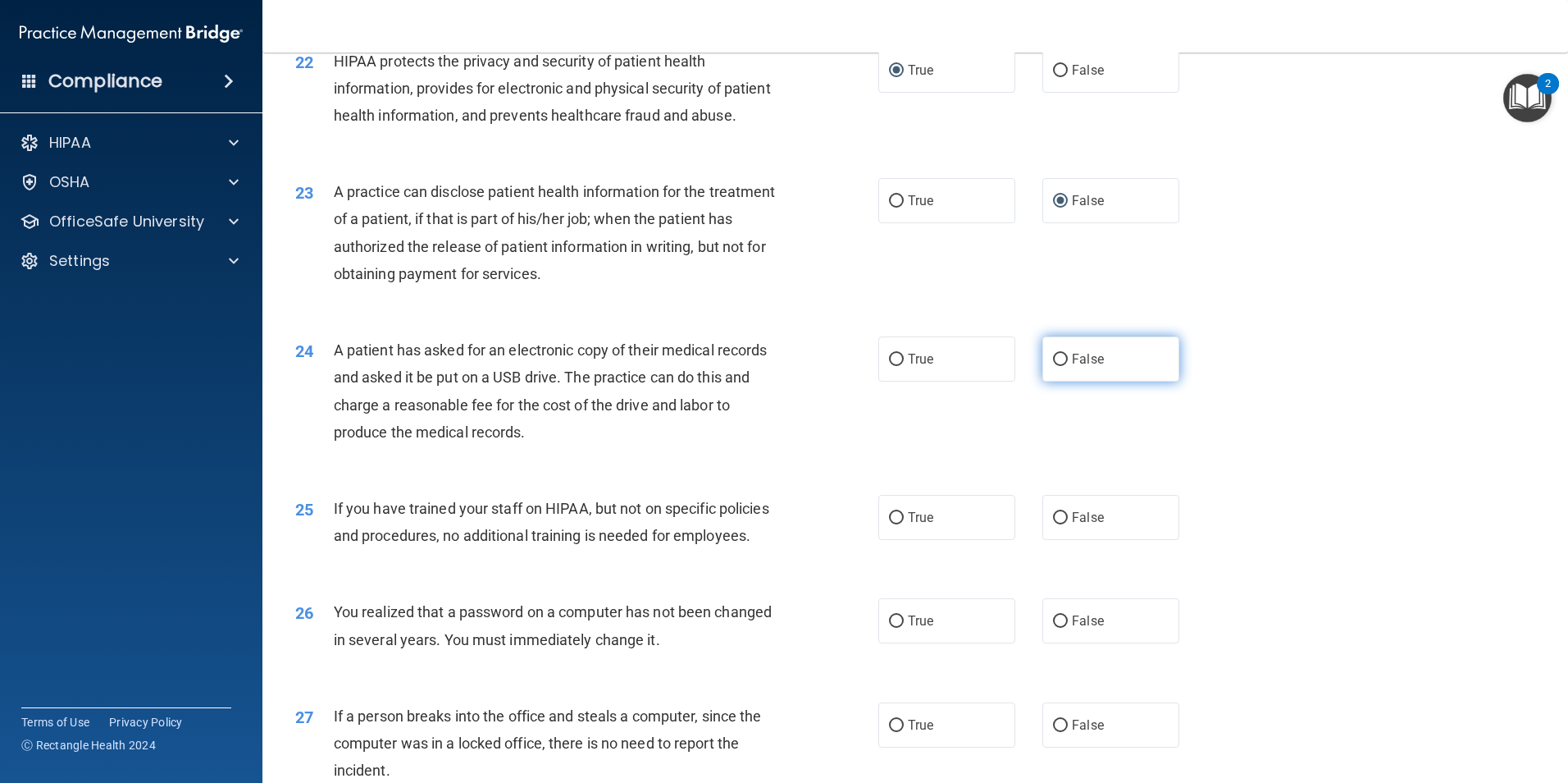
click at [1058, 366] on input "False" at bounding box center [1061, 360] width 15 height 12
radio input "true"
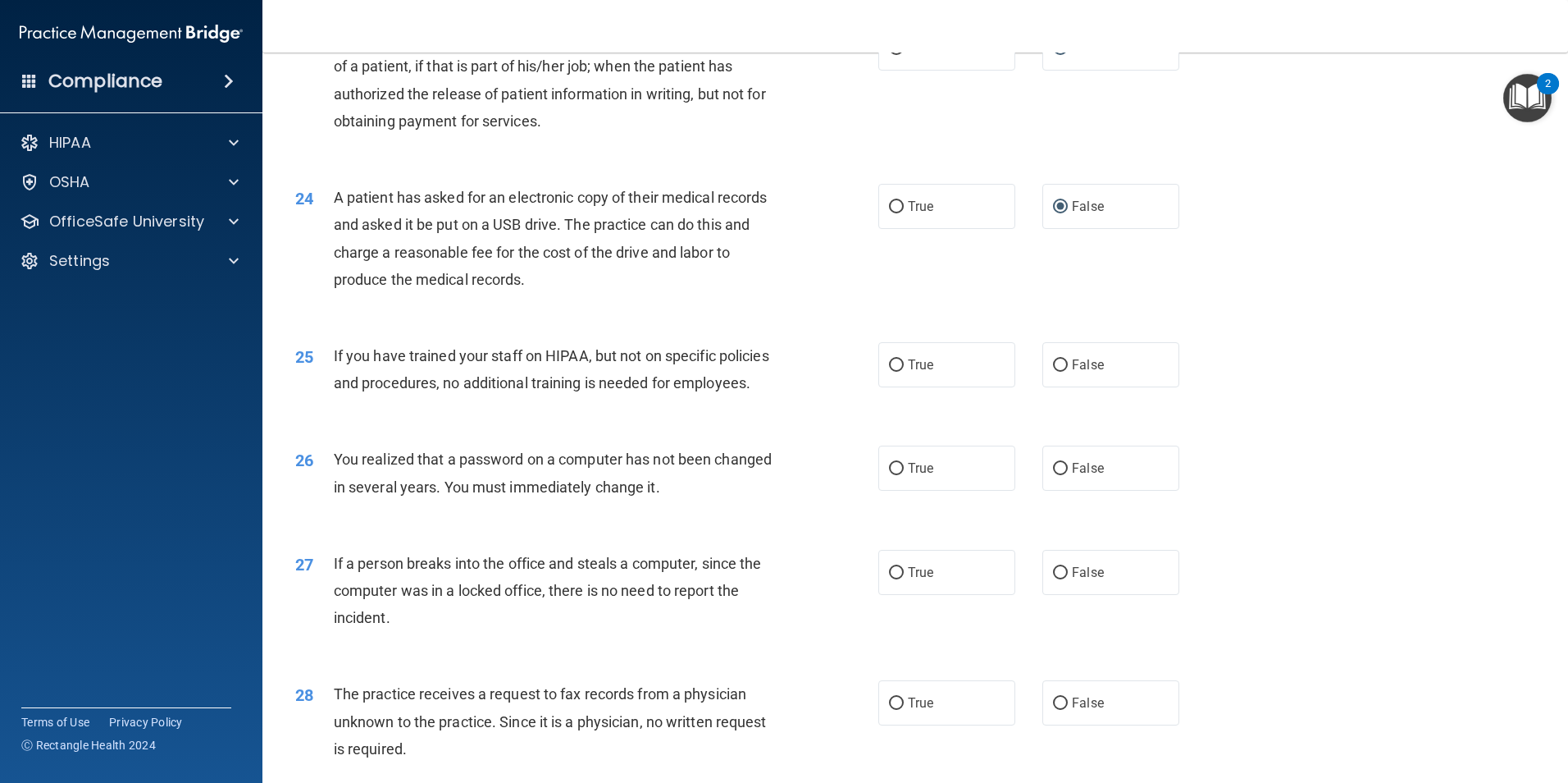
scroll to position [2708, 0]
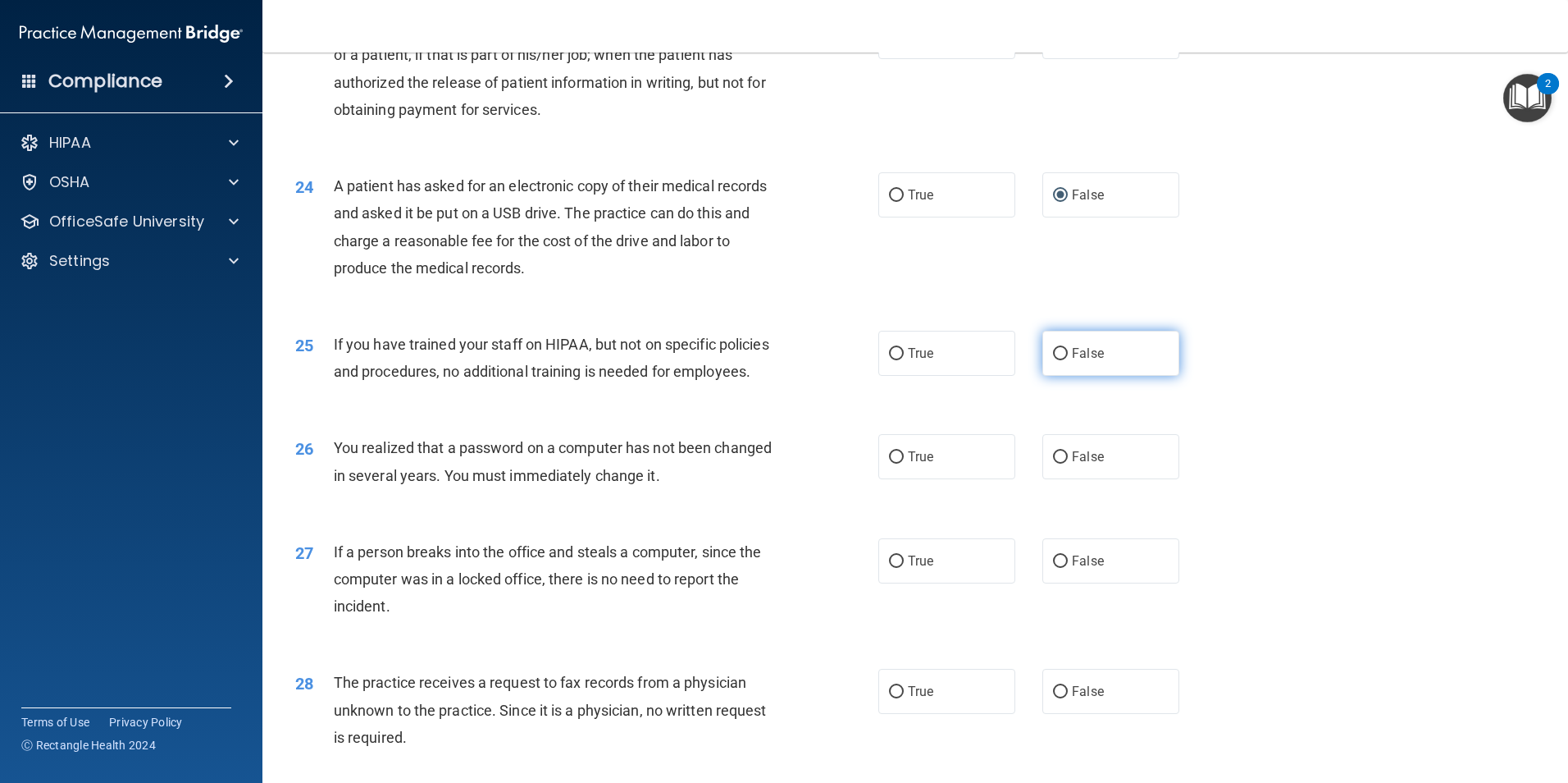
click at [1058, 360] on input "False" at bounding box center [1061, 354] width 15 height 12
radio input "true"
click at [889, 464] on input "True" at bounding box center [897, 457] width 15 height 12
radio input "true"
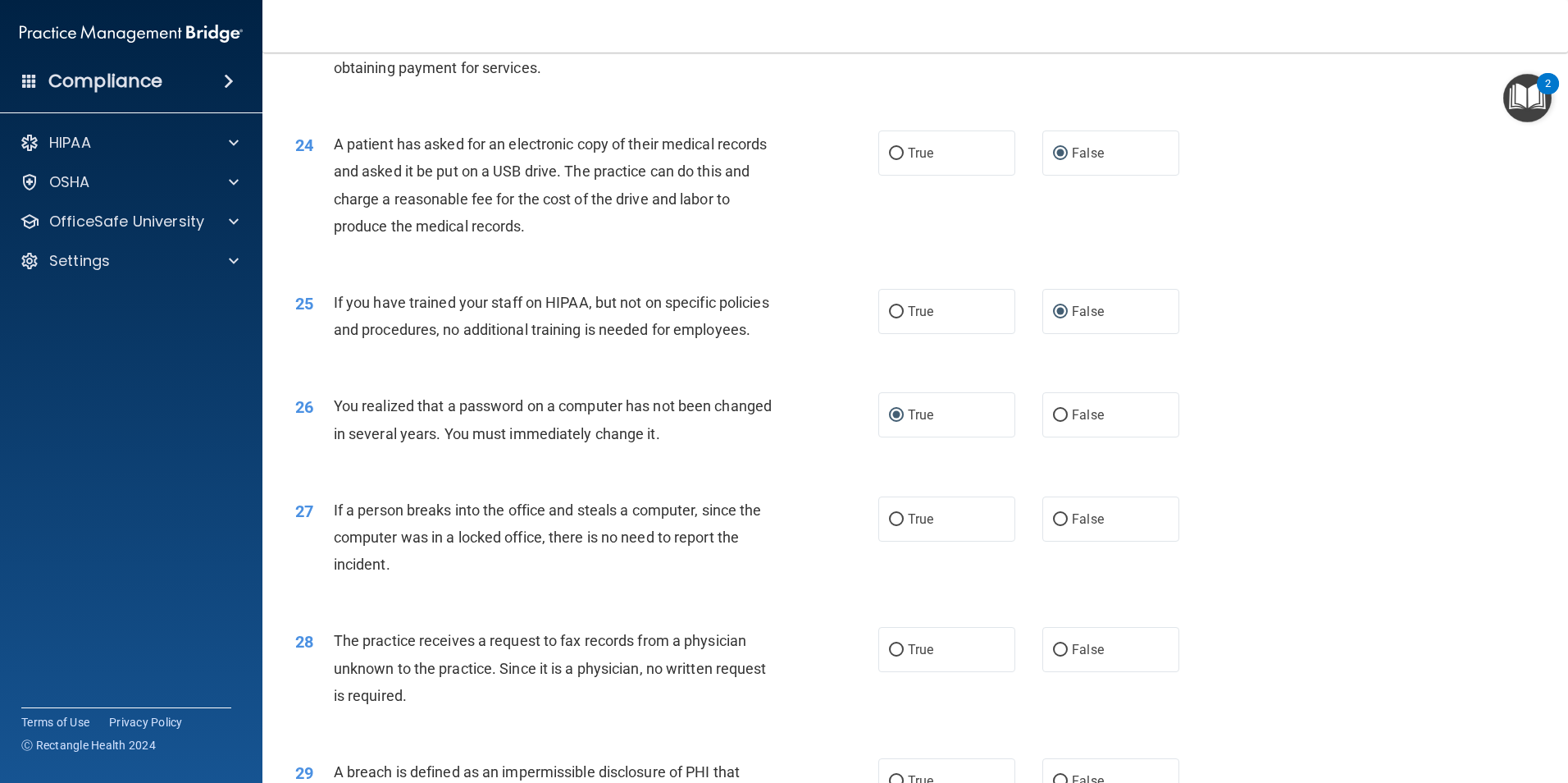
scroll to position [2790, 0]
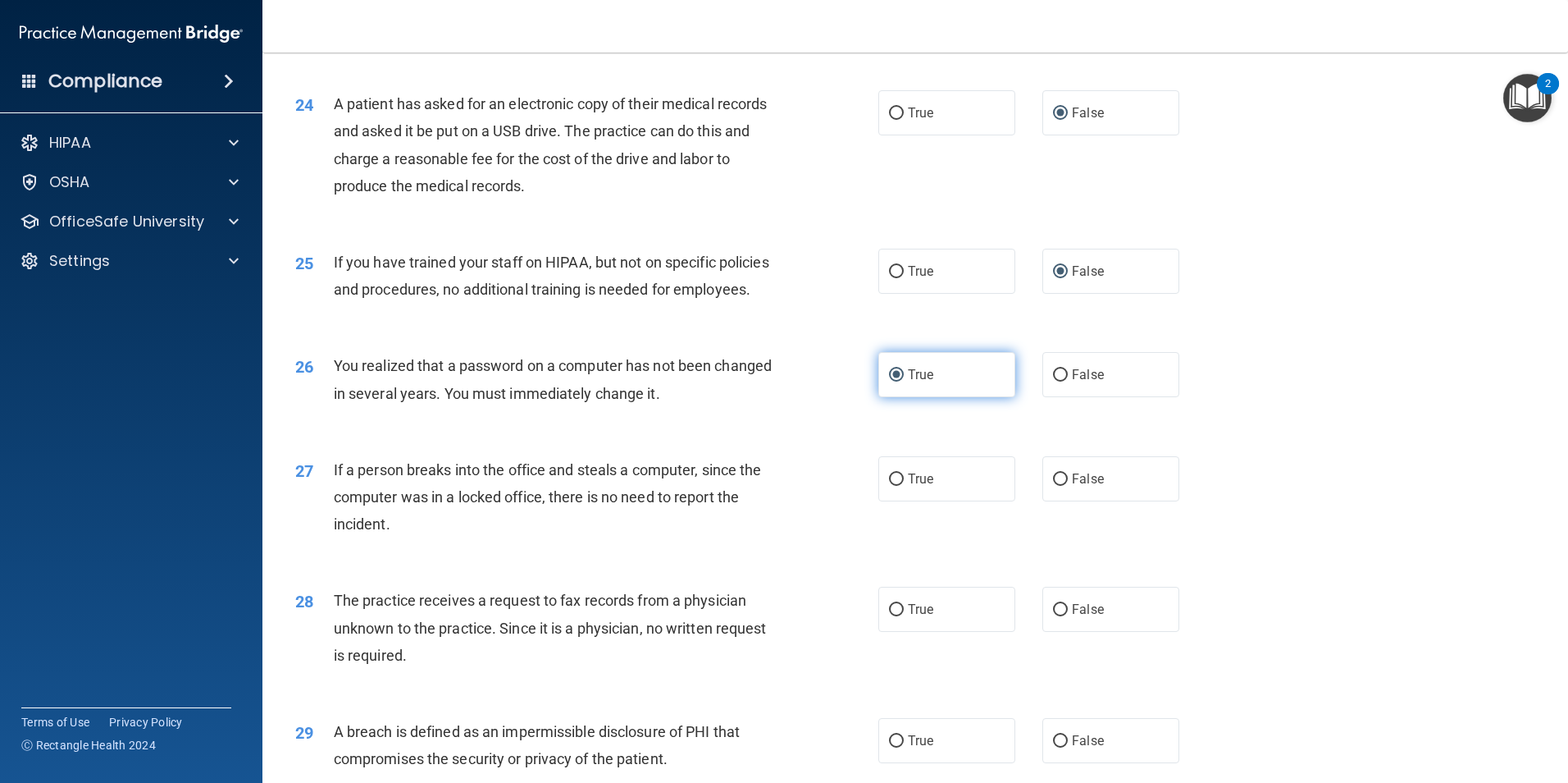
click at [893, 382] on input "True" at bounding box center [897, 375] width 15 height 12
click at [1057, 382] on input "False" at bounding box center [1061, 375] width 15 height 12
radio input "true"
radio input "false"
click at [1058, 486] on input "False" at bounding box center [1061, 479] width 15 height 12
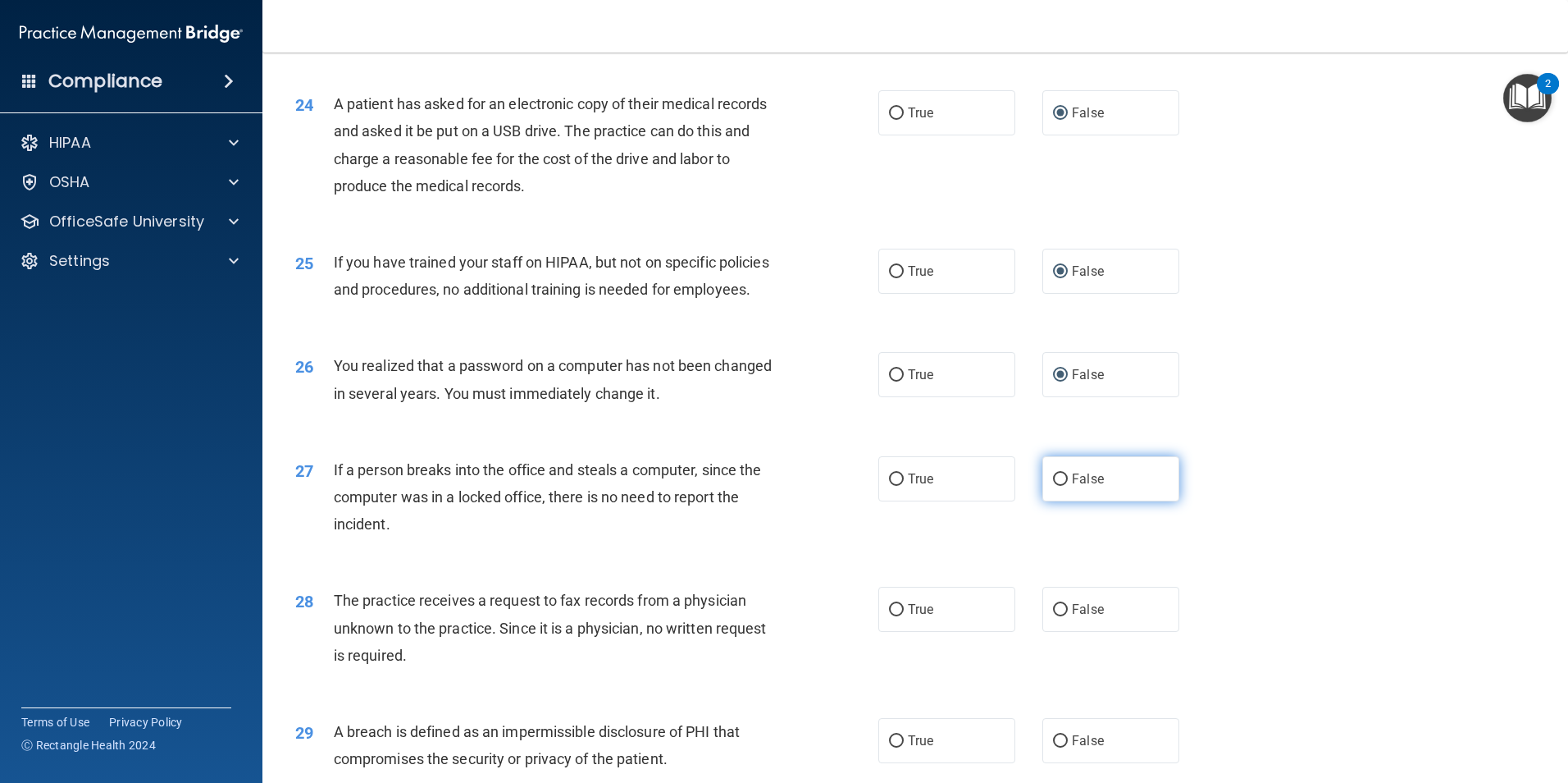
radio input "true"
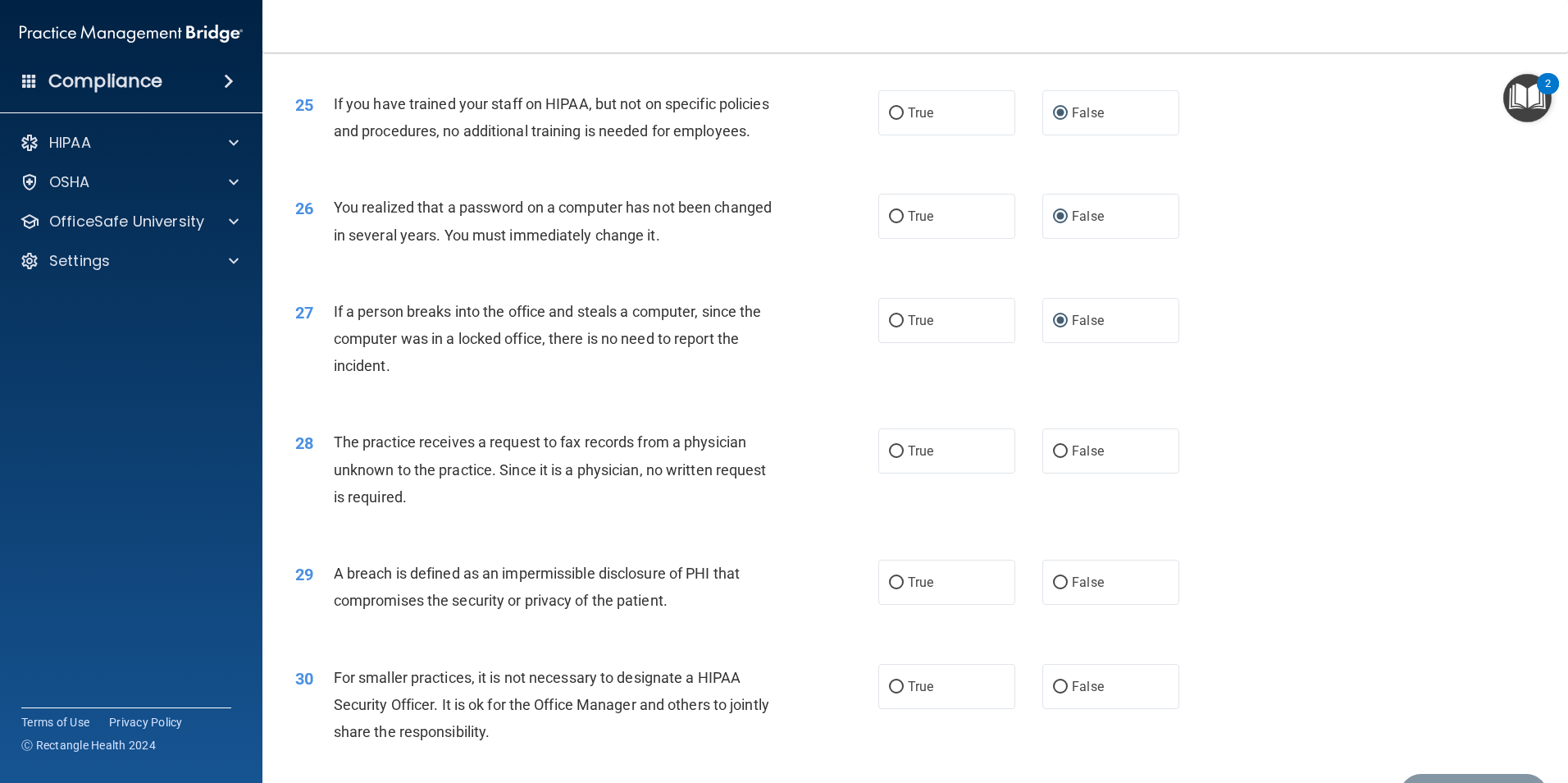
scroll to position [2954, 0]
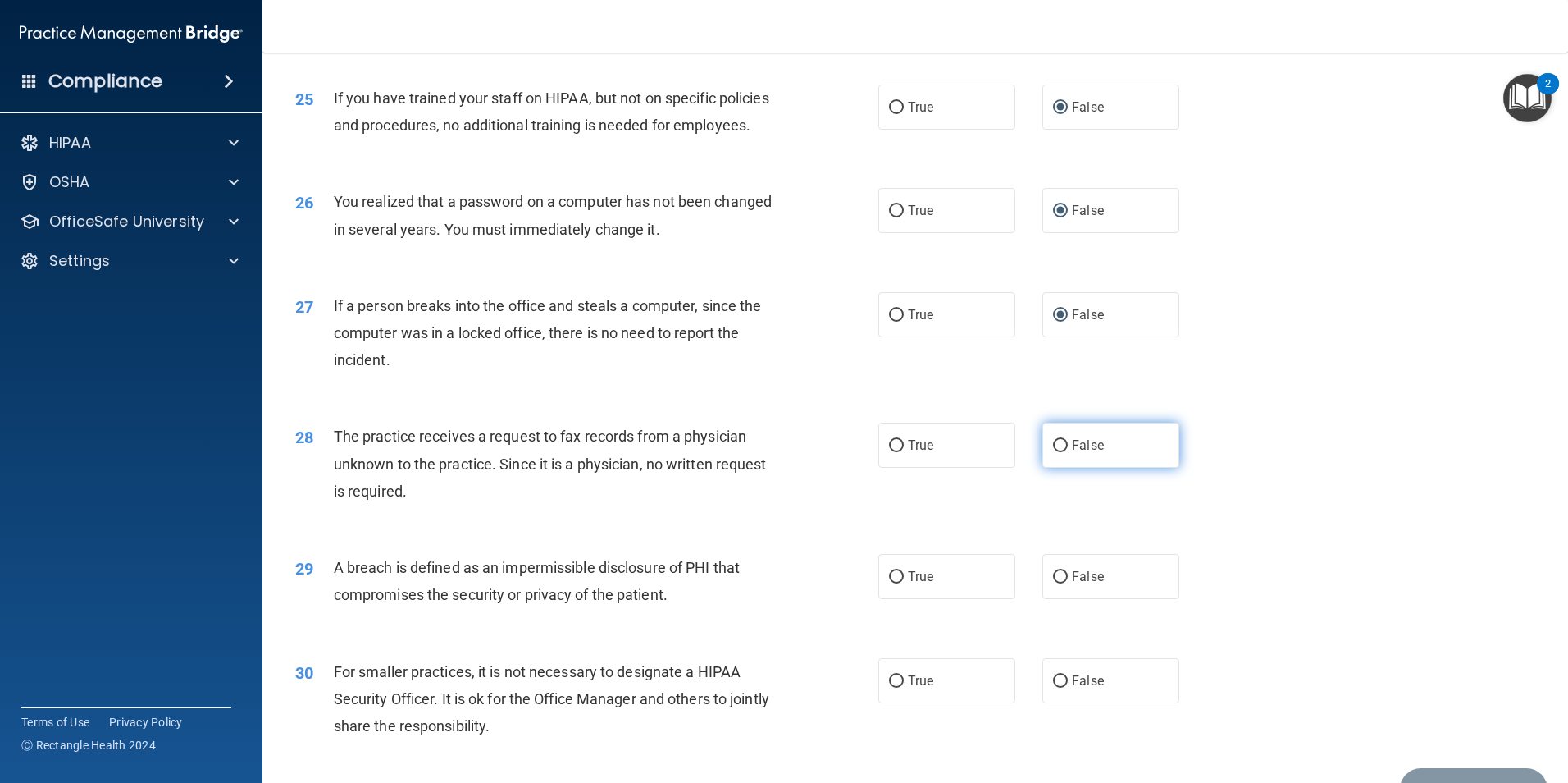
click at [1056, 452] on input "False" at bounding box center [1061, 446] width 15 height 12
radio input "true"
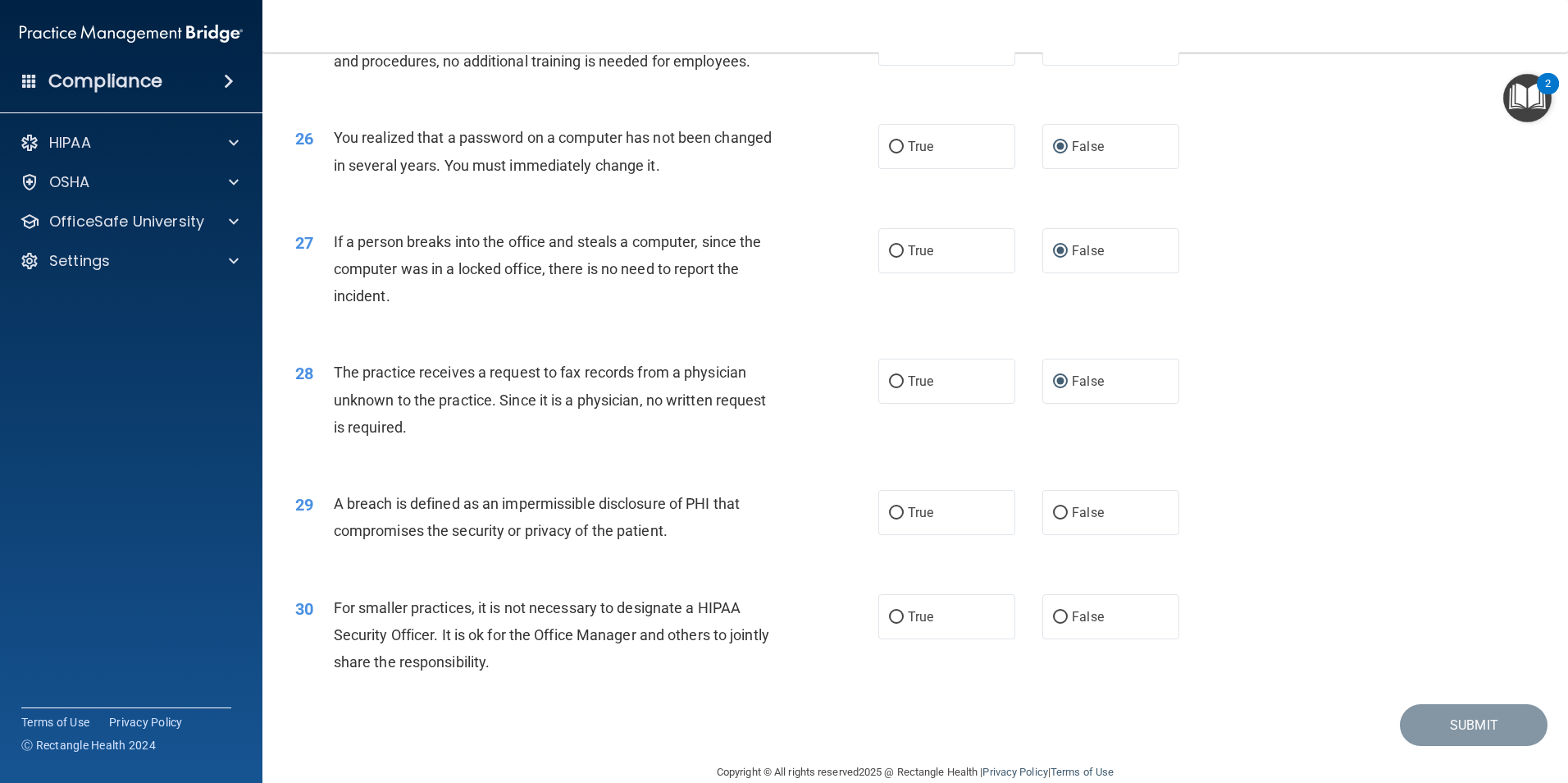
scroll to position [3118, 0]
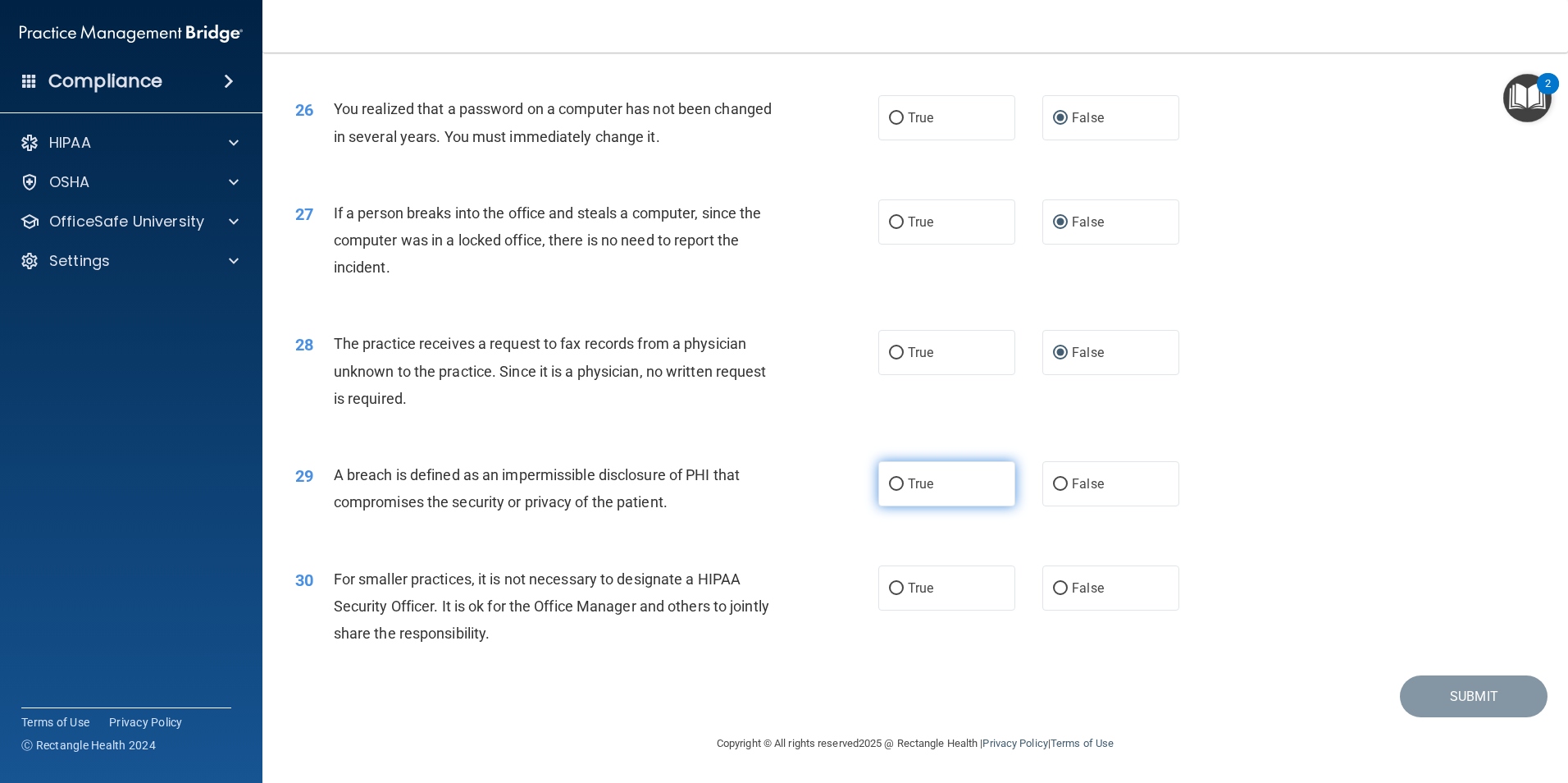
click at [896, 491] on input "True" at bounding box center [897, 484] width 15 height 12
radio input "true"
click at [1055, 594] on input "False" at bounding box center [1061, 588] width 15 height 12
radio input "true"
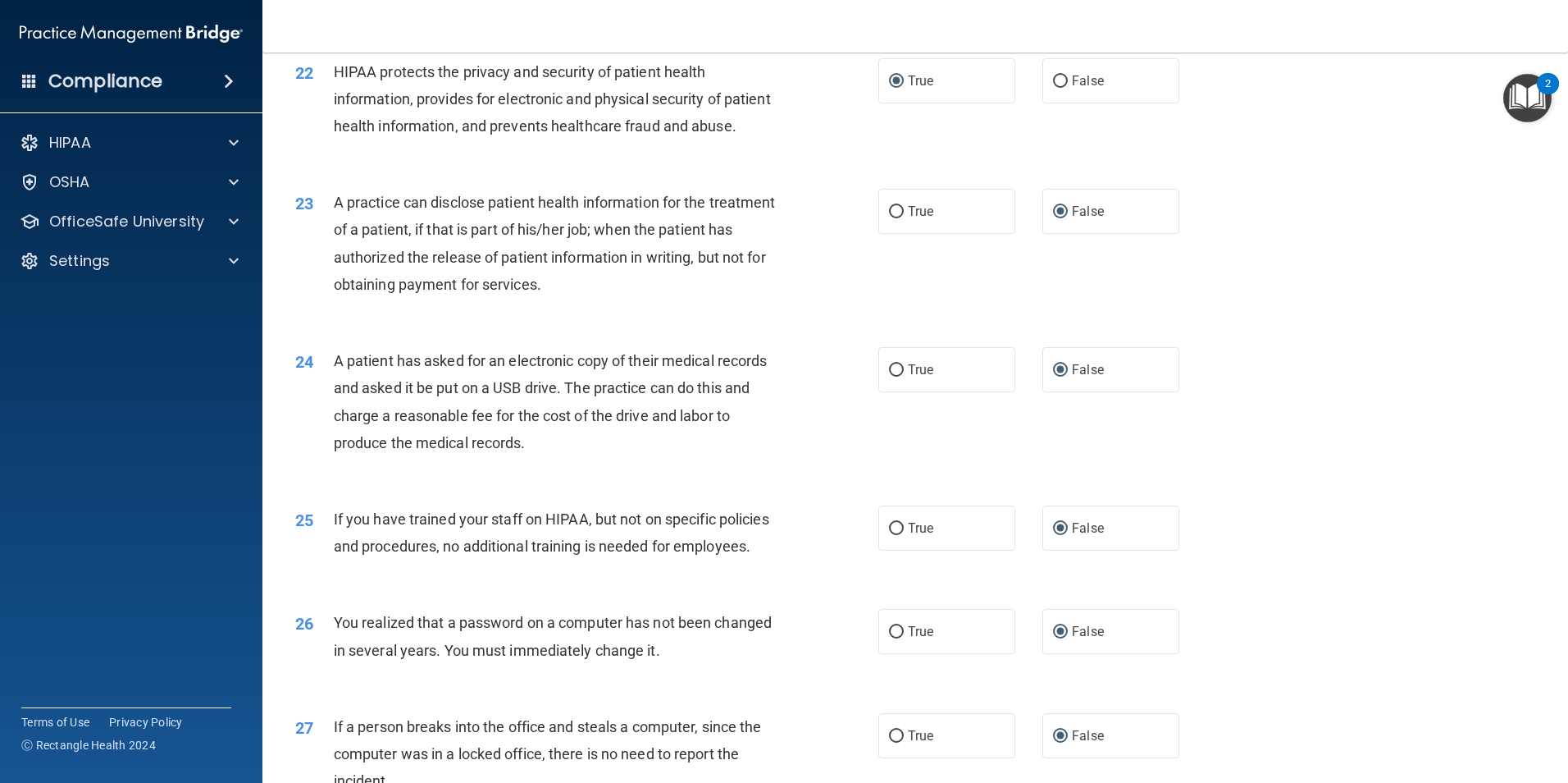
scroll to position [3128, 0]
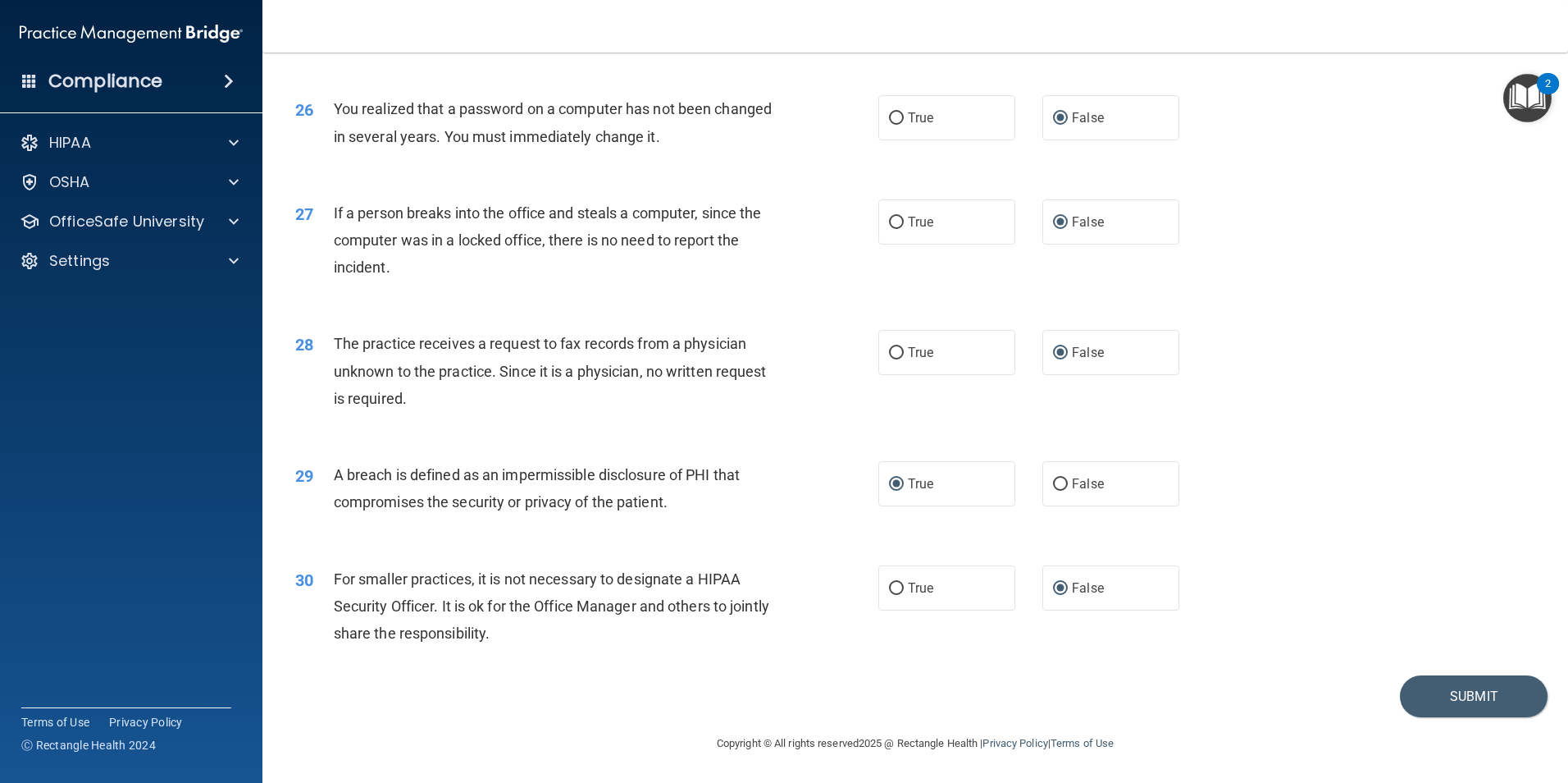
click at [1194, 694] on div "Submit" at bounding box center [915, 696] width 1265 height 42
click at [1056, 591] on input "False" at bounding box center [1061, 588] width 15 height 12
click at [1451, 695] on button "Submit" at bounding box center [1474, 696] width 147 height 42
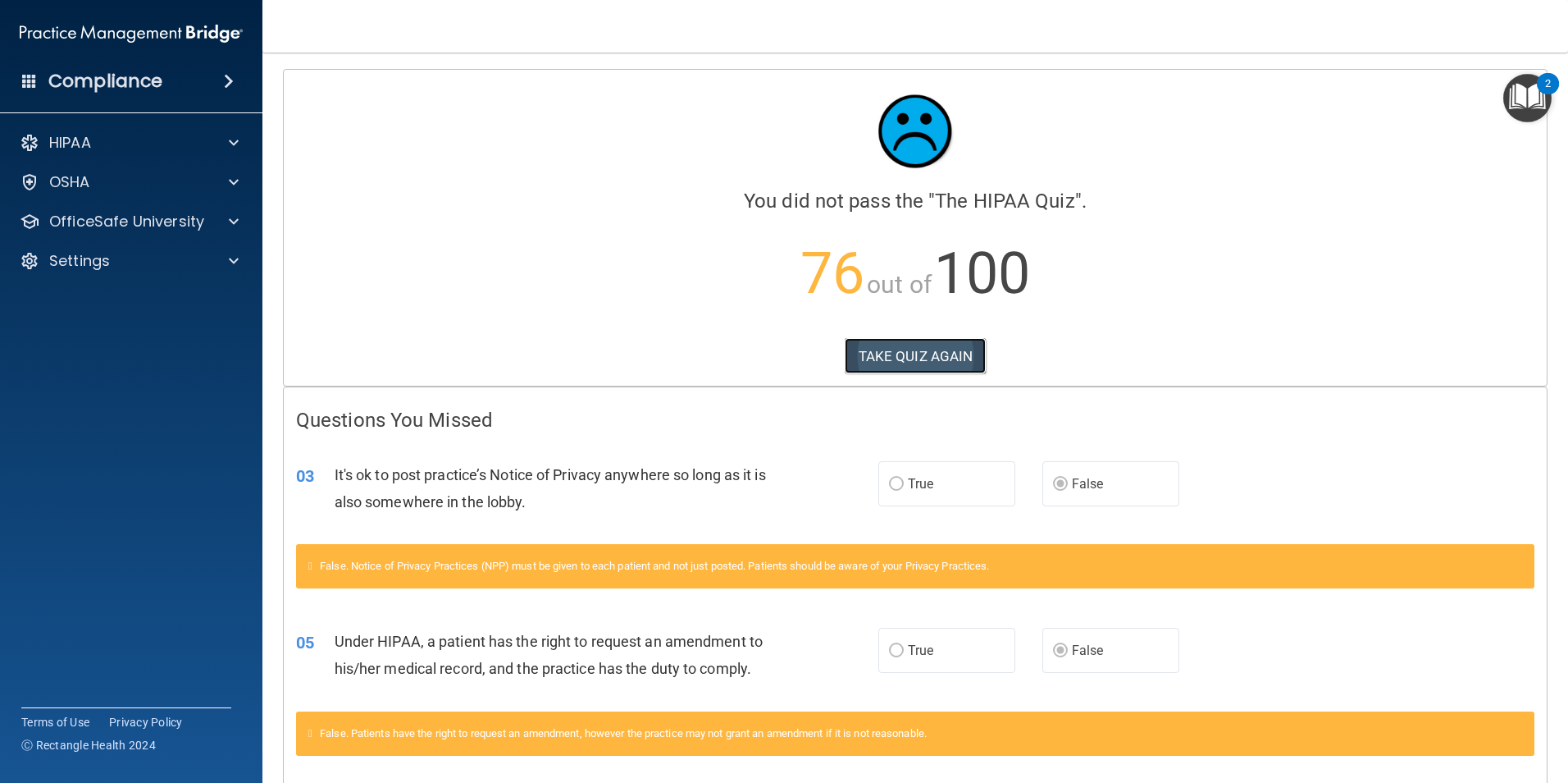
click at [891, 360] on button "TAKE QUIZ AGAIN" at bounding box center [916, 356] width 142 height 36
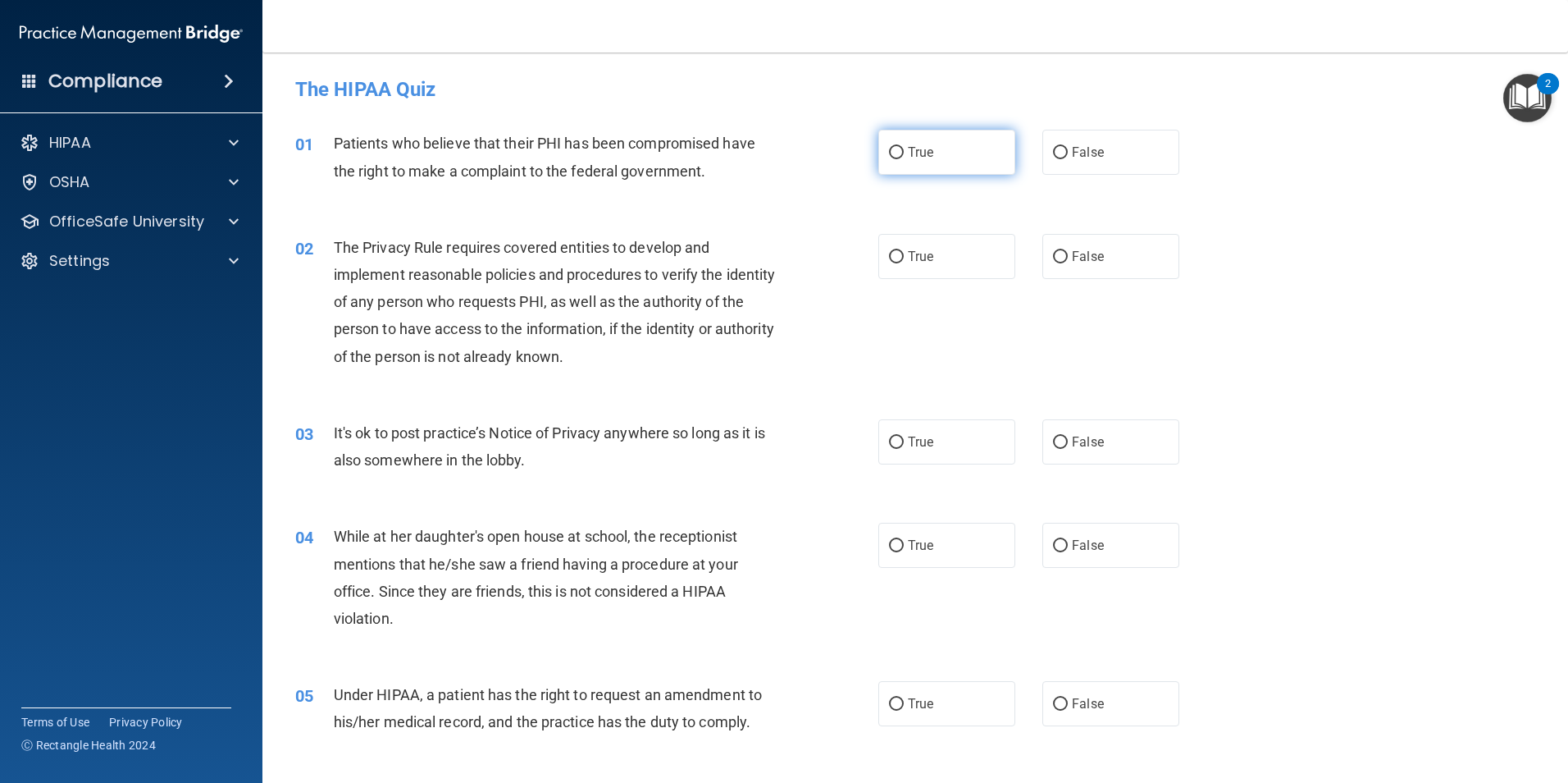
click at [894, 147] on input "True" at bounding box center [897, 152] width 15 height 12
radio input "true"
click at [890, 253] on input "True" at bounding box center [897, 257] width 15 height 12
radio input "true"
click at [1053, 438] on input "False" at bounding box center [1061, 442] width 15 height 12
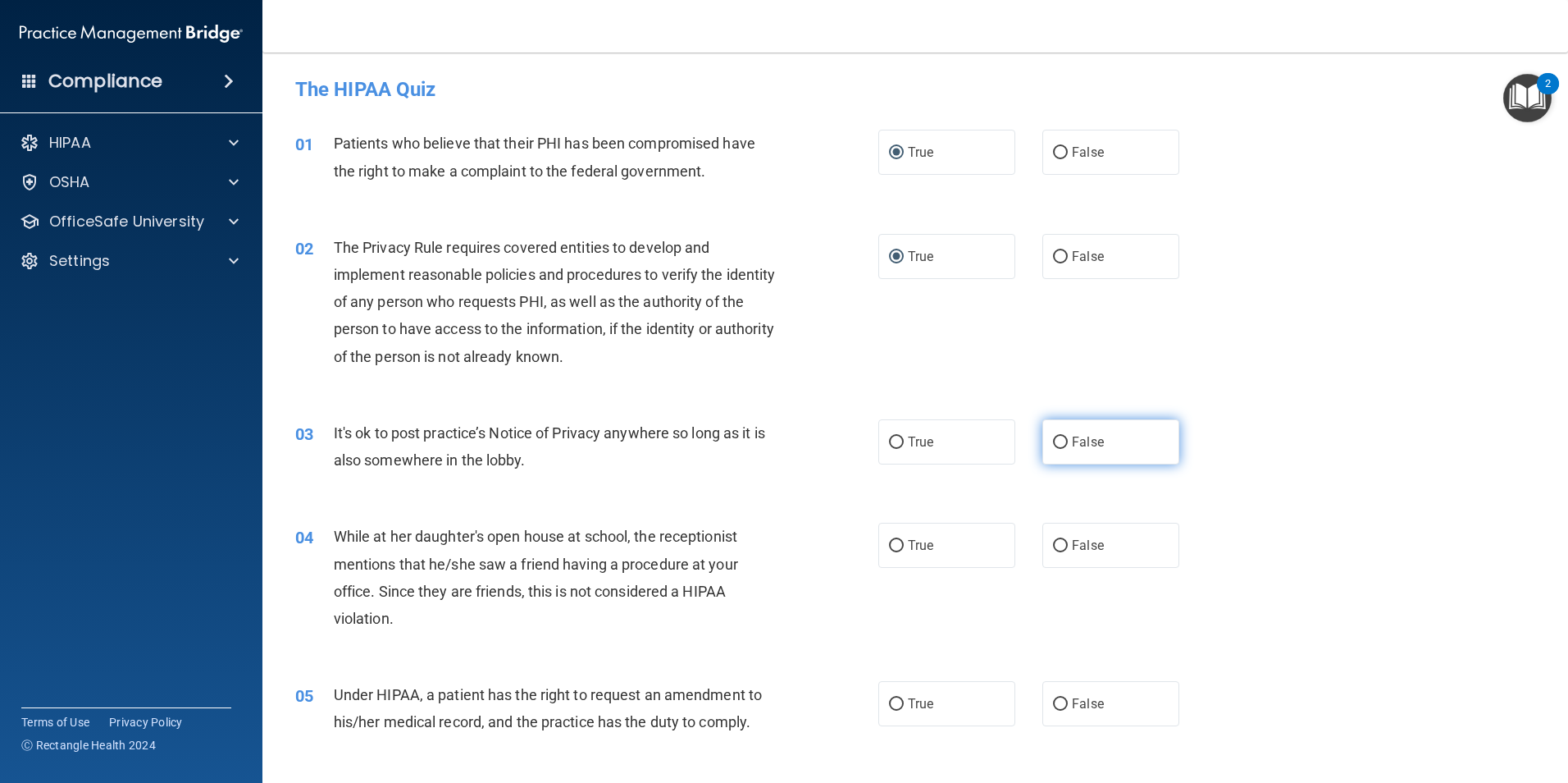
radio input "true"
click at [1053, 540] on input "False" at bounding box center [1061, 546] width 15 height 12
radio input "true"
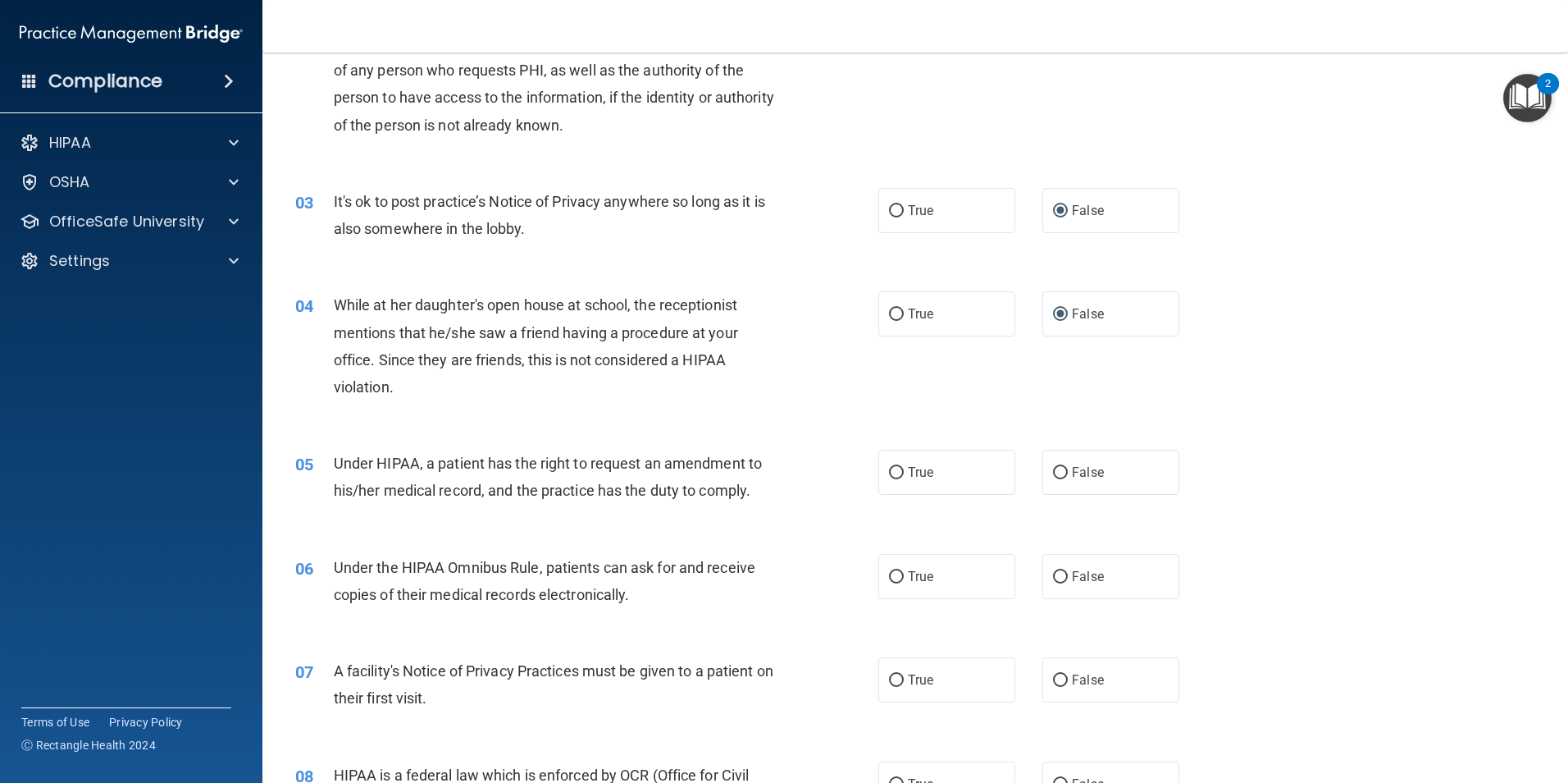
scroll to position [247, 0]
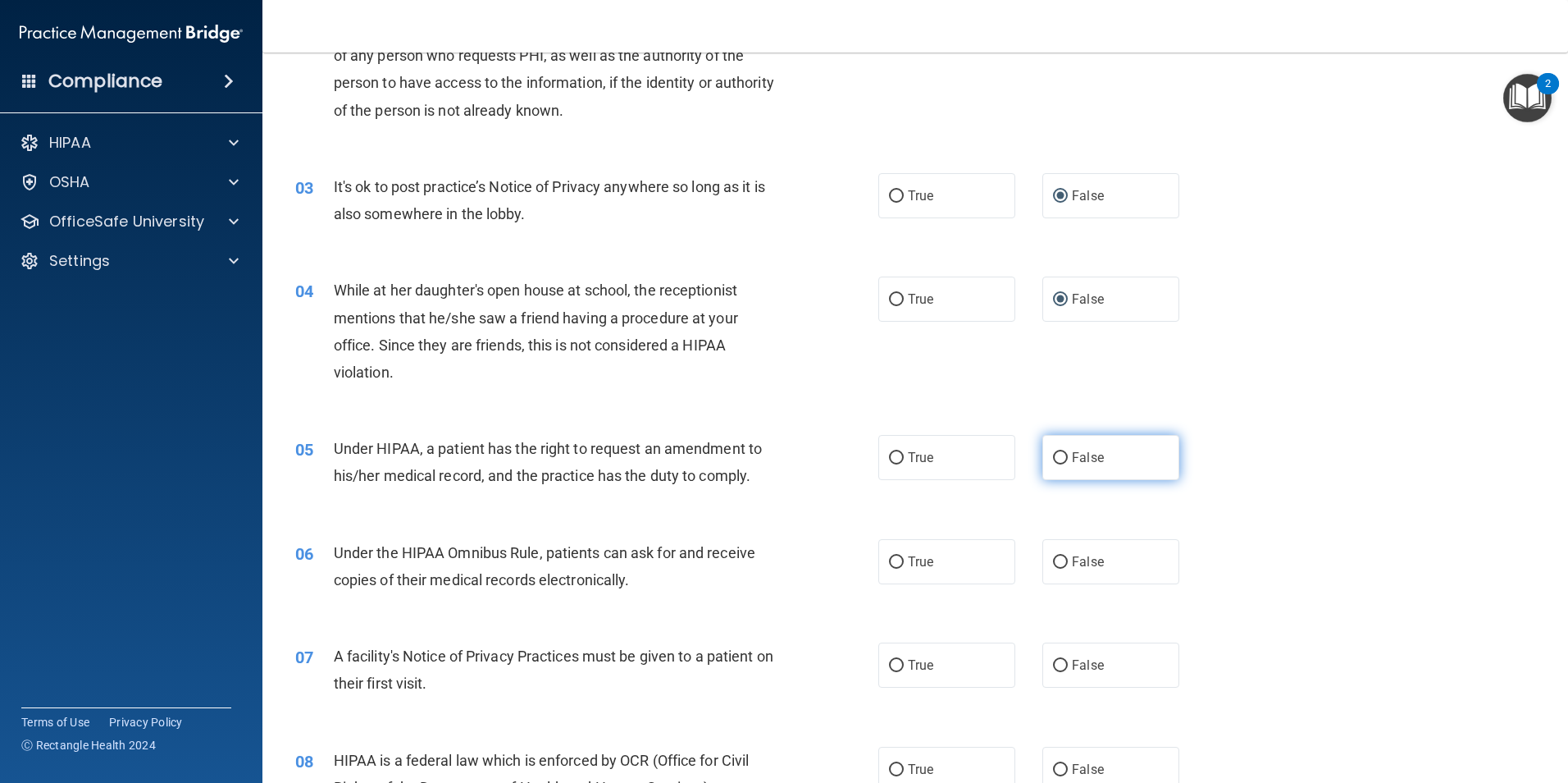
click at [1053, 455] on input "False" at bounding box center [1061, 458] width 15 height 12
radio input "true"
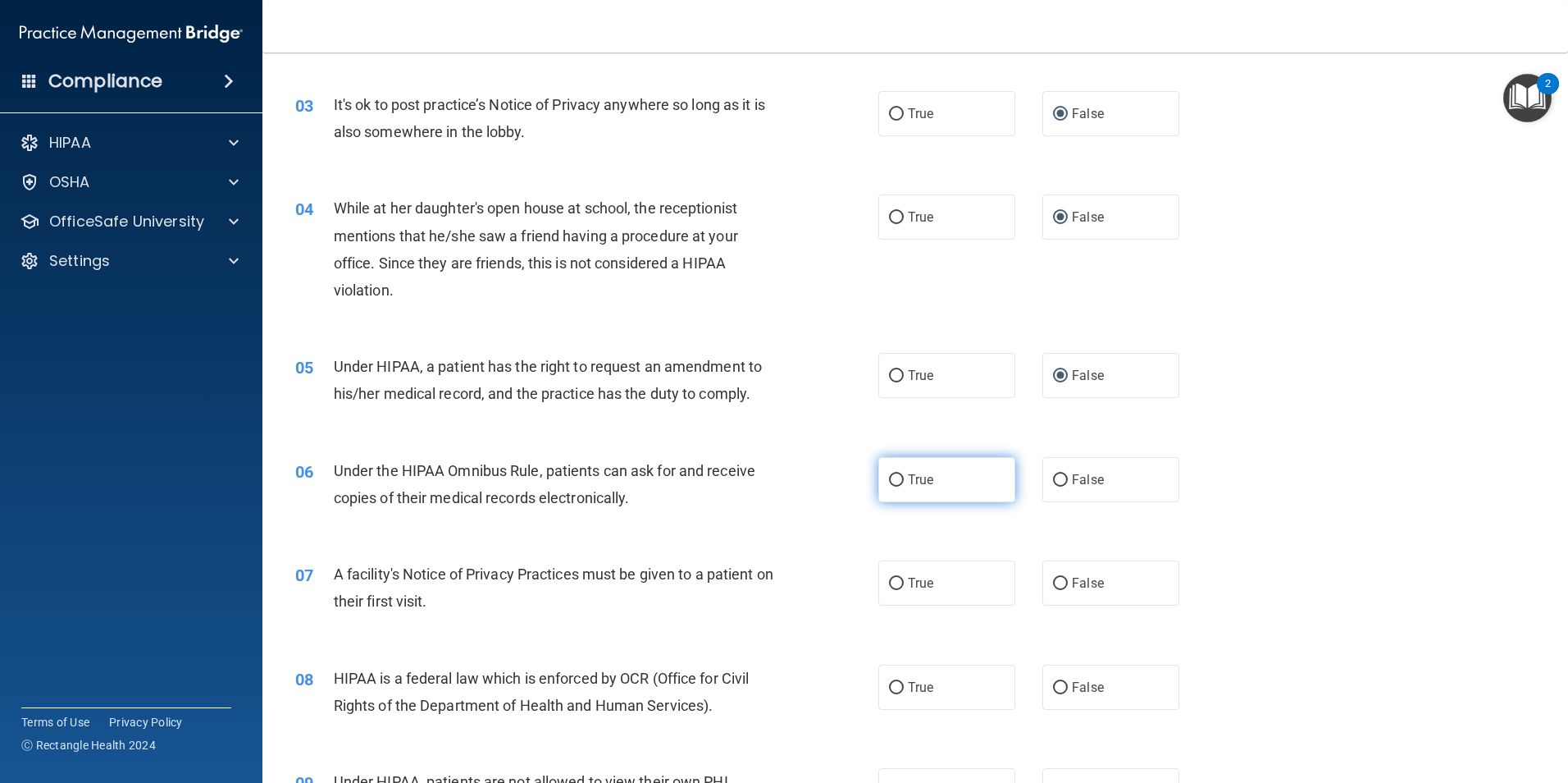
click at [894, 481] on input "True" at bounding box center [897, 480] width 15 height 12
radio input "true"
click at [890, 581] on input "True" at bounding box center [897, 583] width 15 height 12
radio input "true"
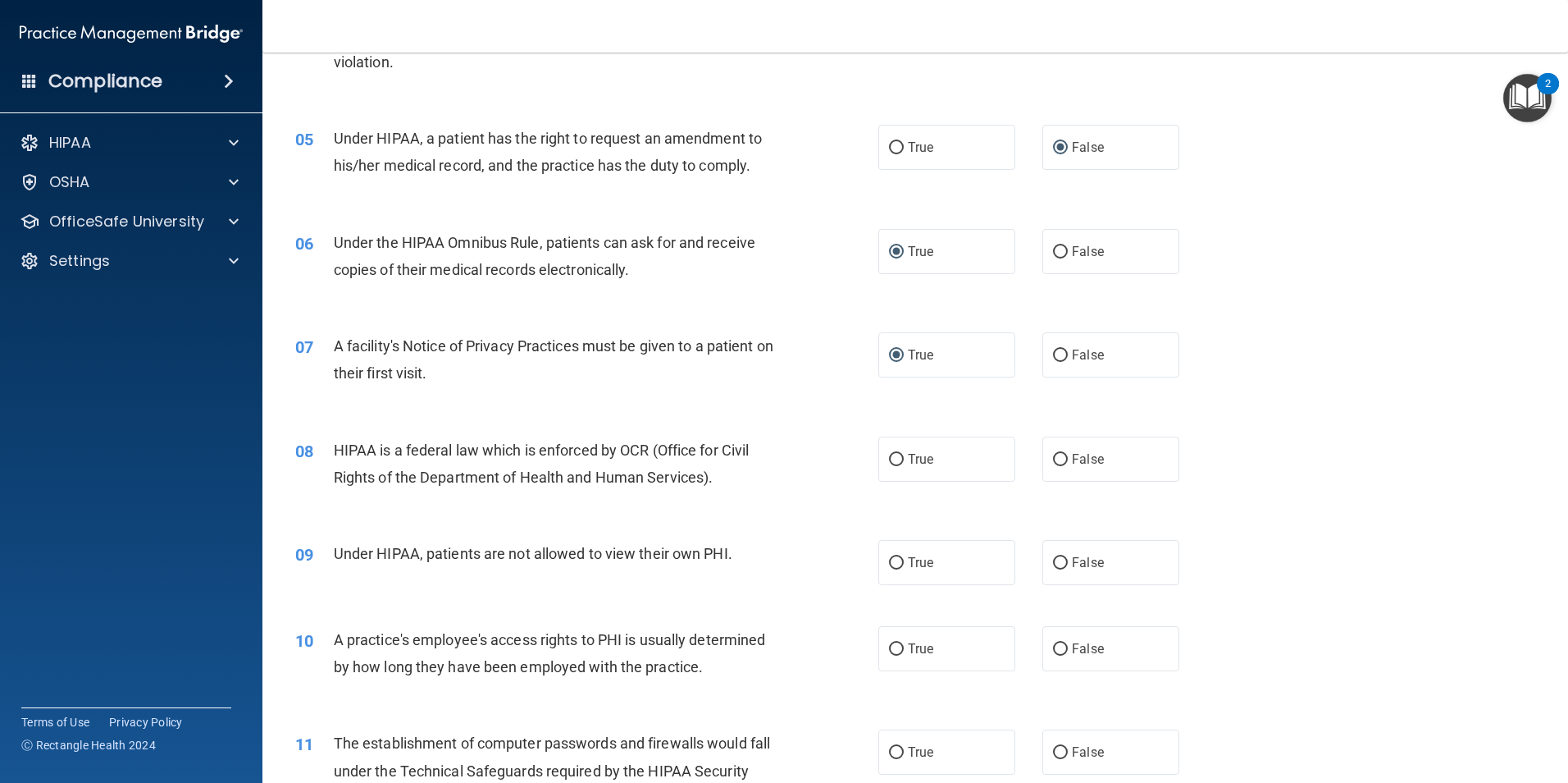
scroll to position [575, 0]
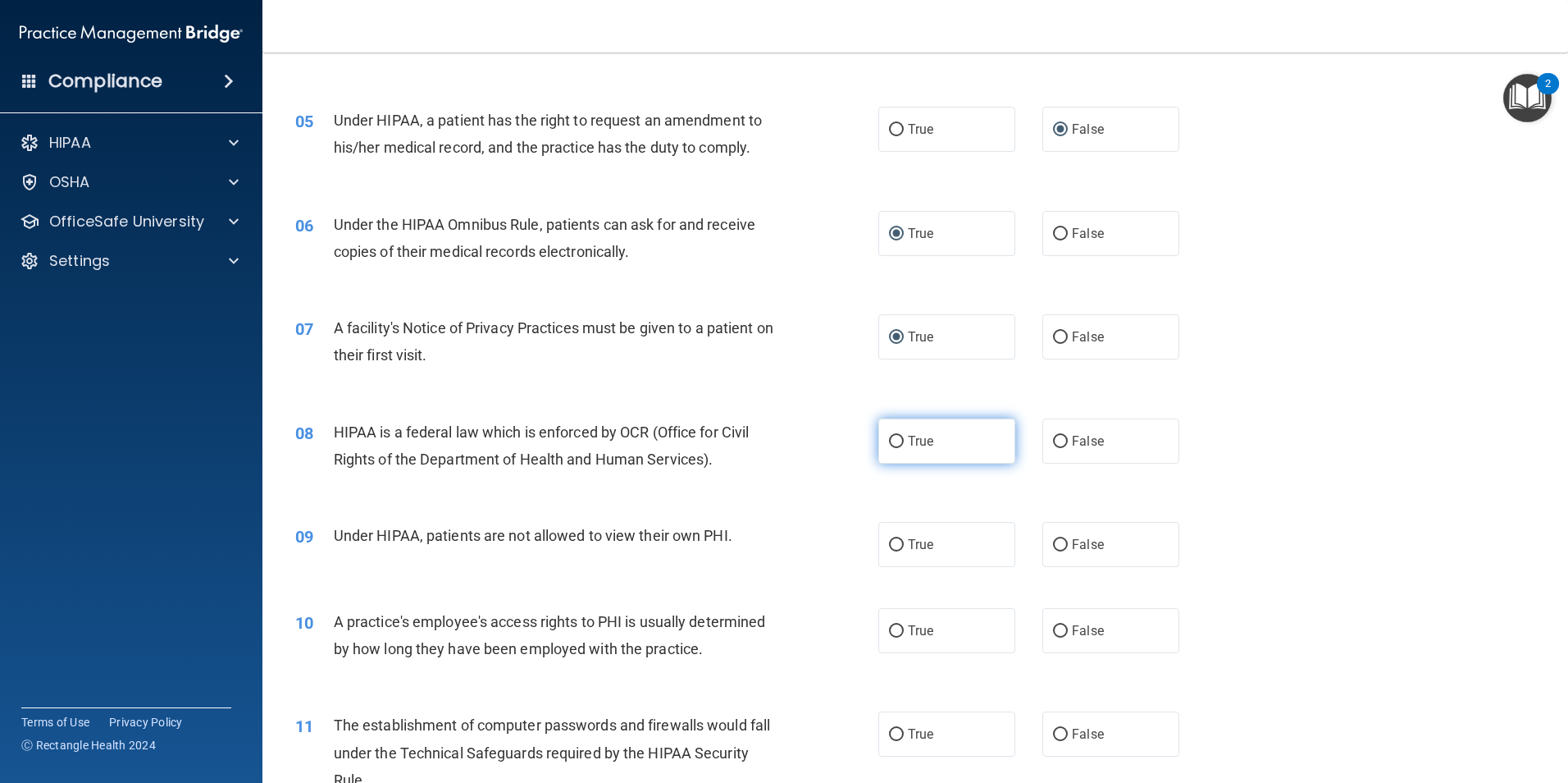
click at [894, 438] on input "True" at bounding box center [897, 441] width 15 height 12
radio input "true"
click at [1053, 541] on input "False" at bounding box center [1061, 545] width 15 height 12
radio input "true"
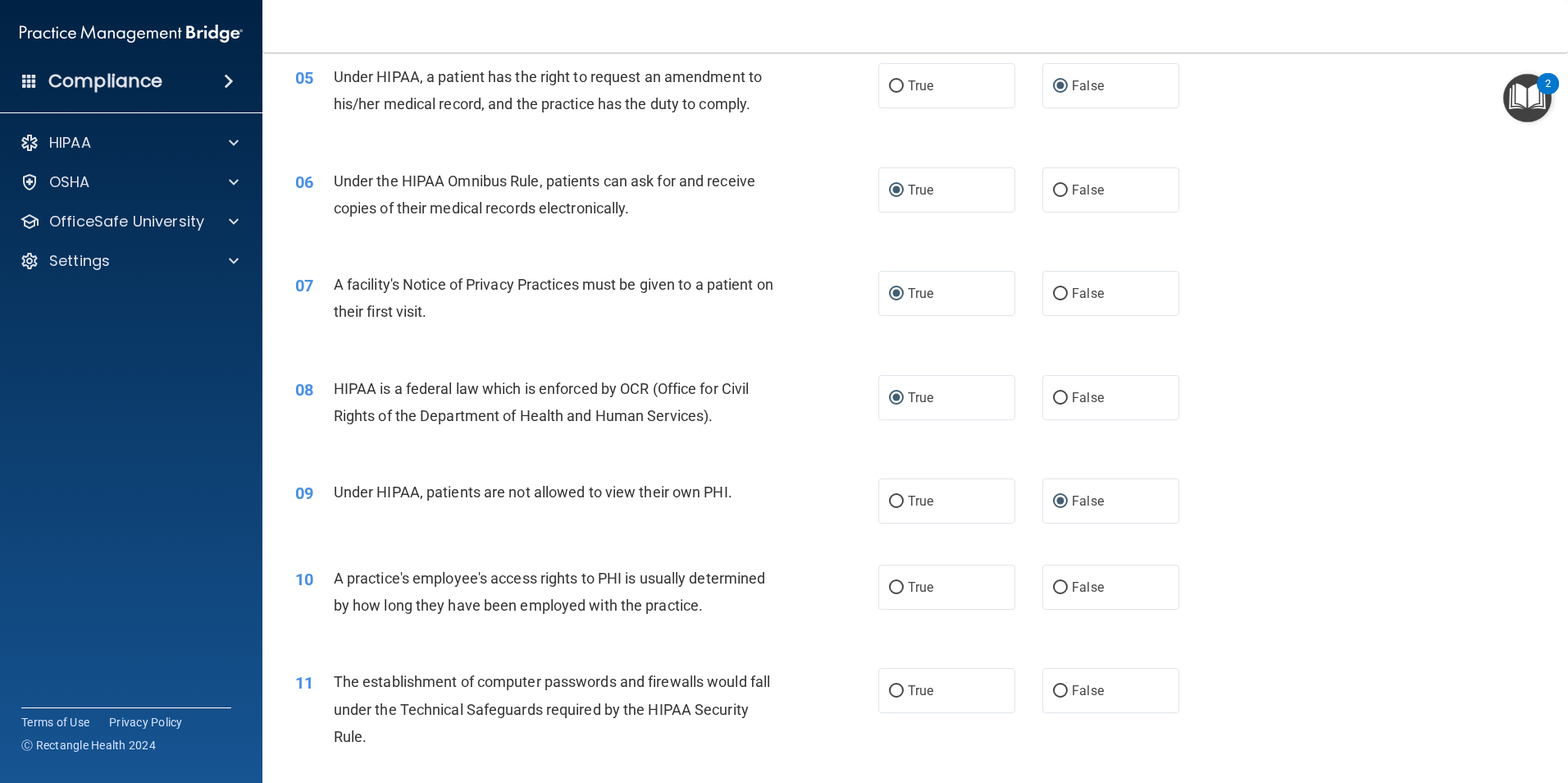
scroll to position [656, 0]
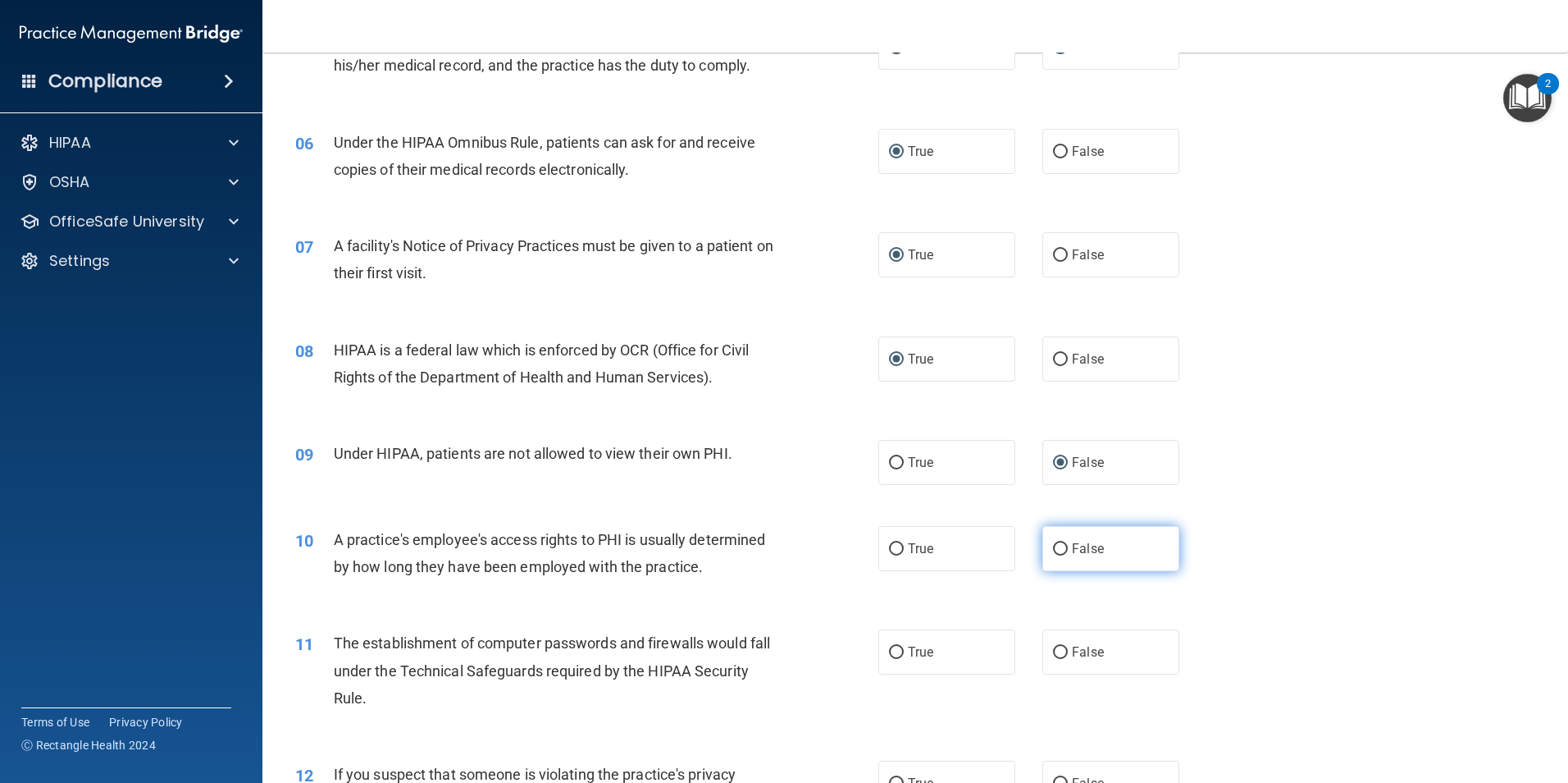
click at [1053, 546] on input "False" at bounding box center [1061, 549] width 15 height 12
radio input "true"
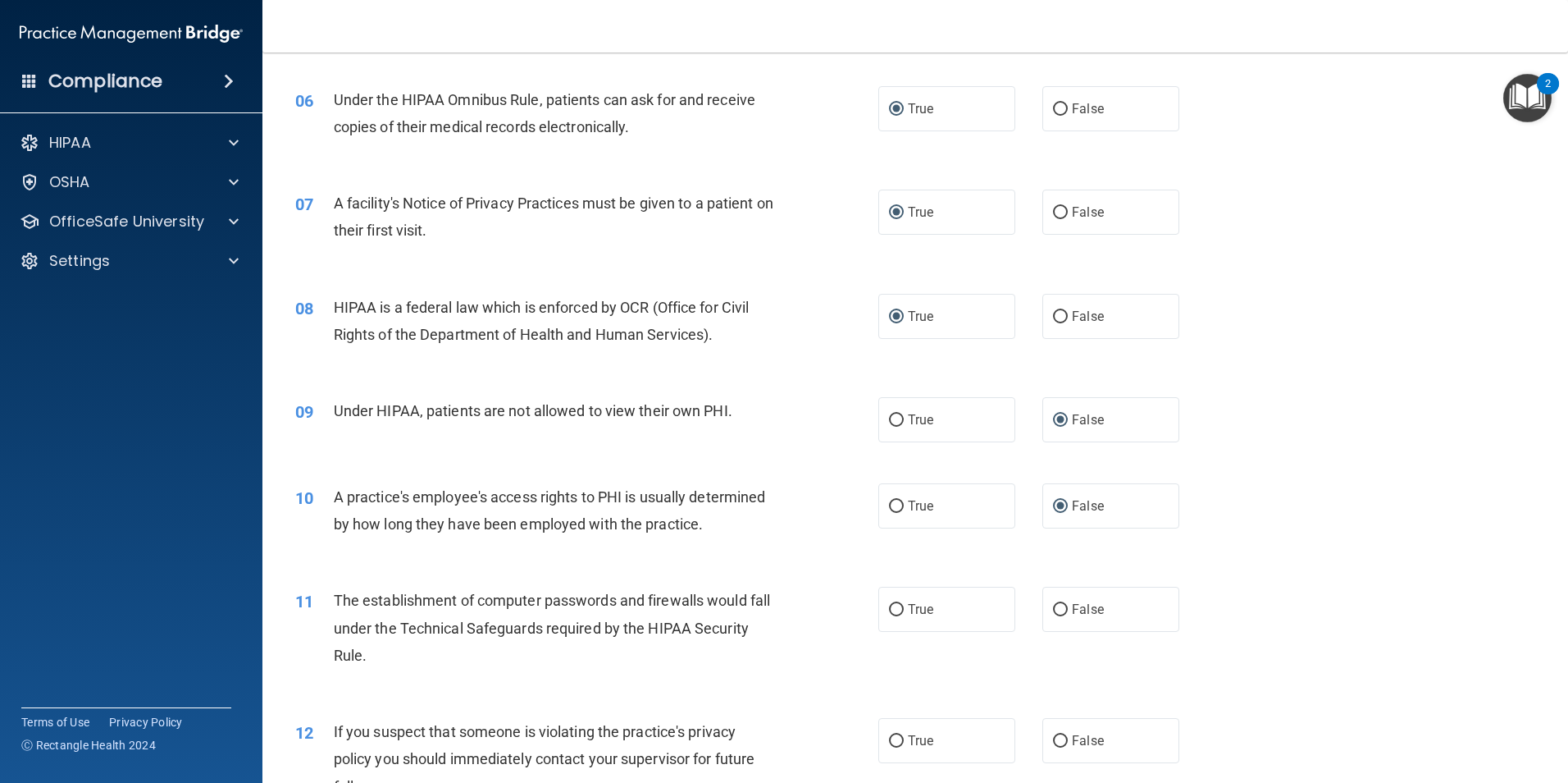
scroll to position [739, 0]
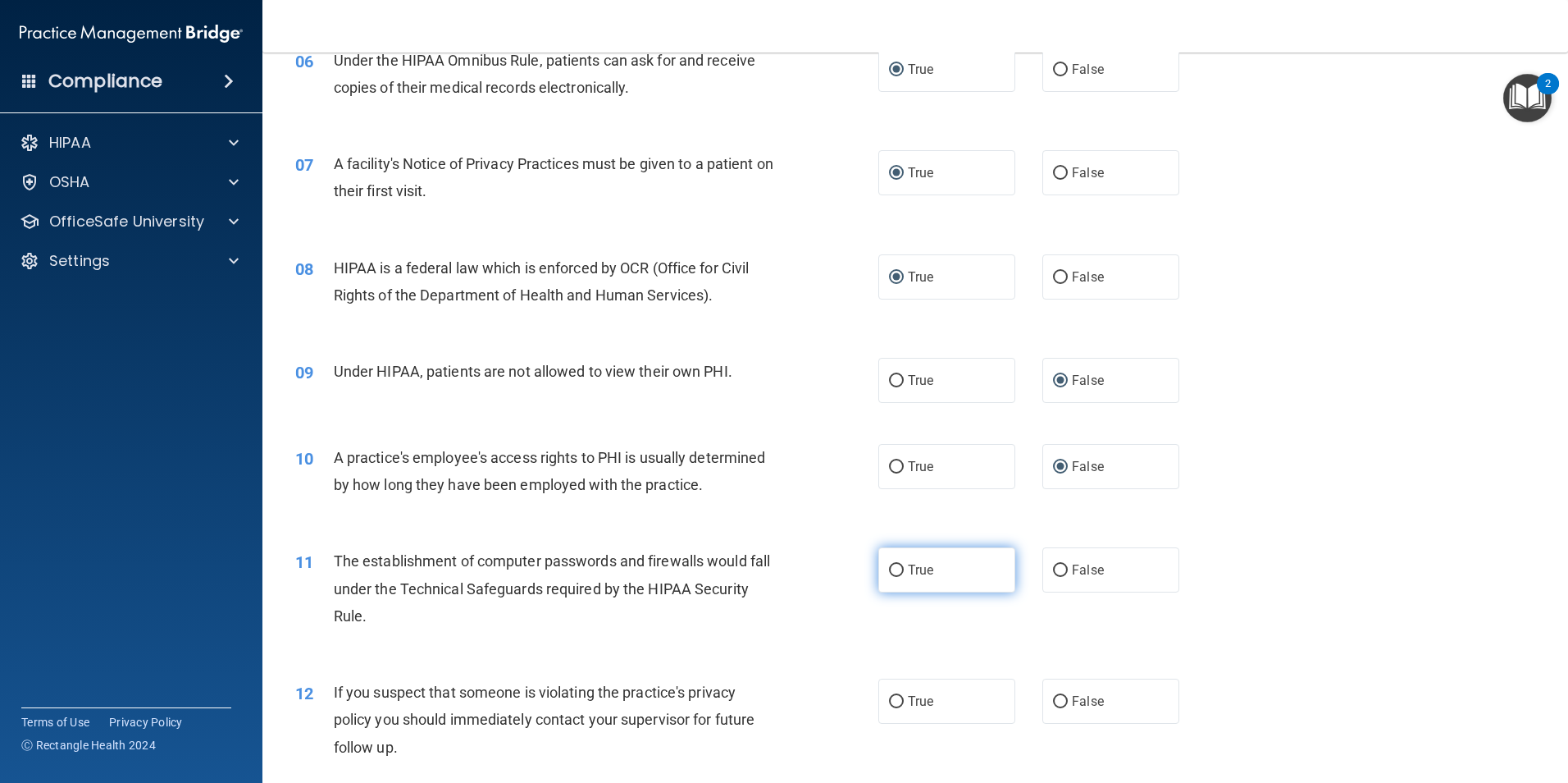
click at [889, 571] on input "True" at bounding box center [897, 571] width 15 height 12
radio input "true"
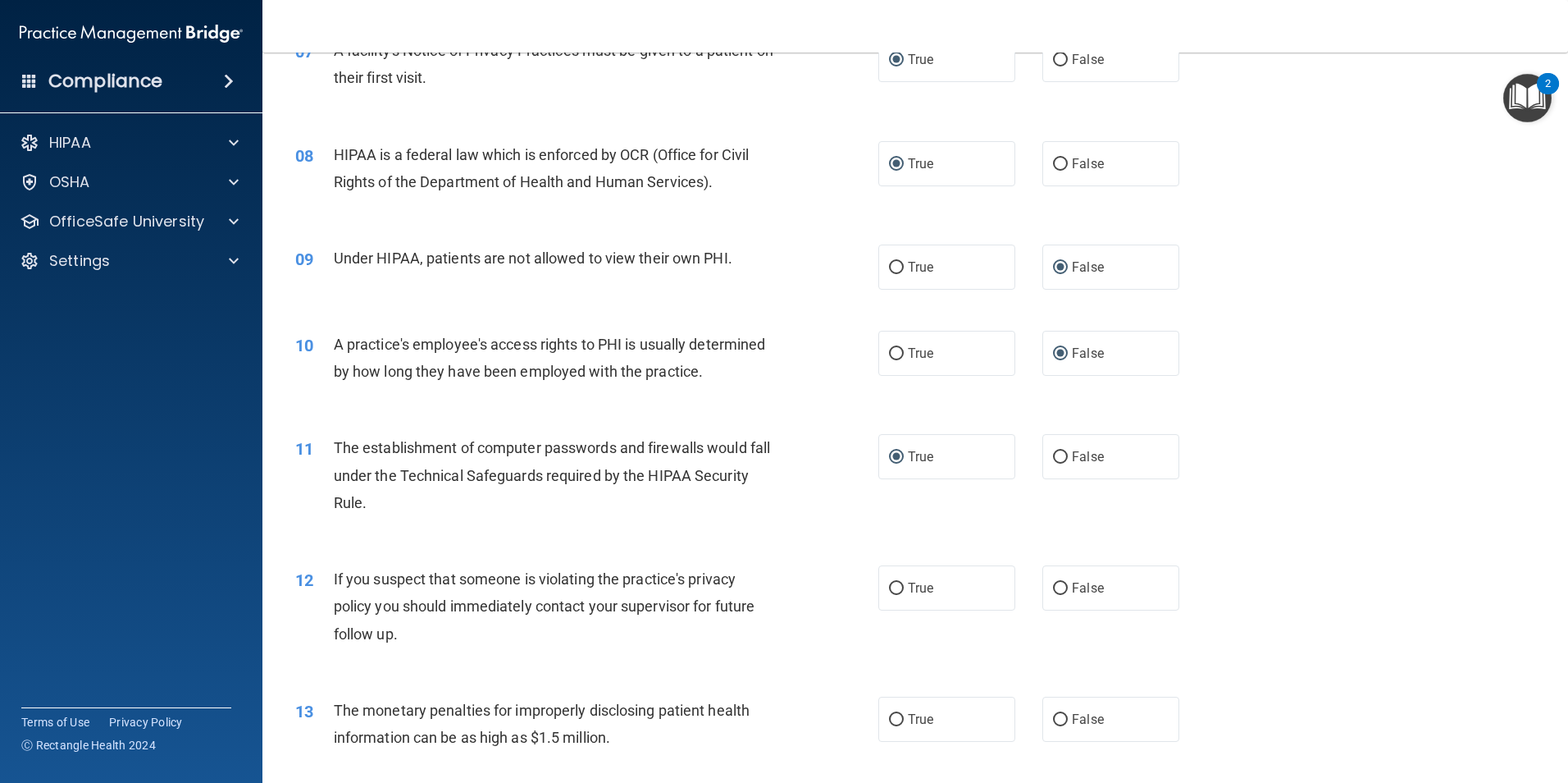
scroll to position [903, 0]
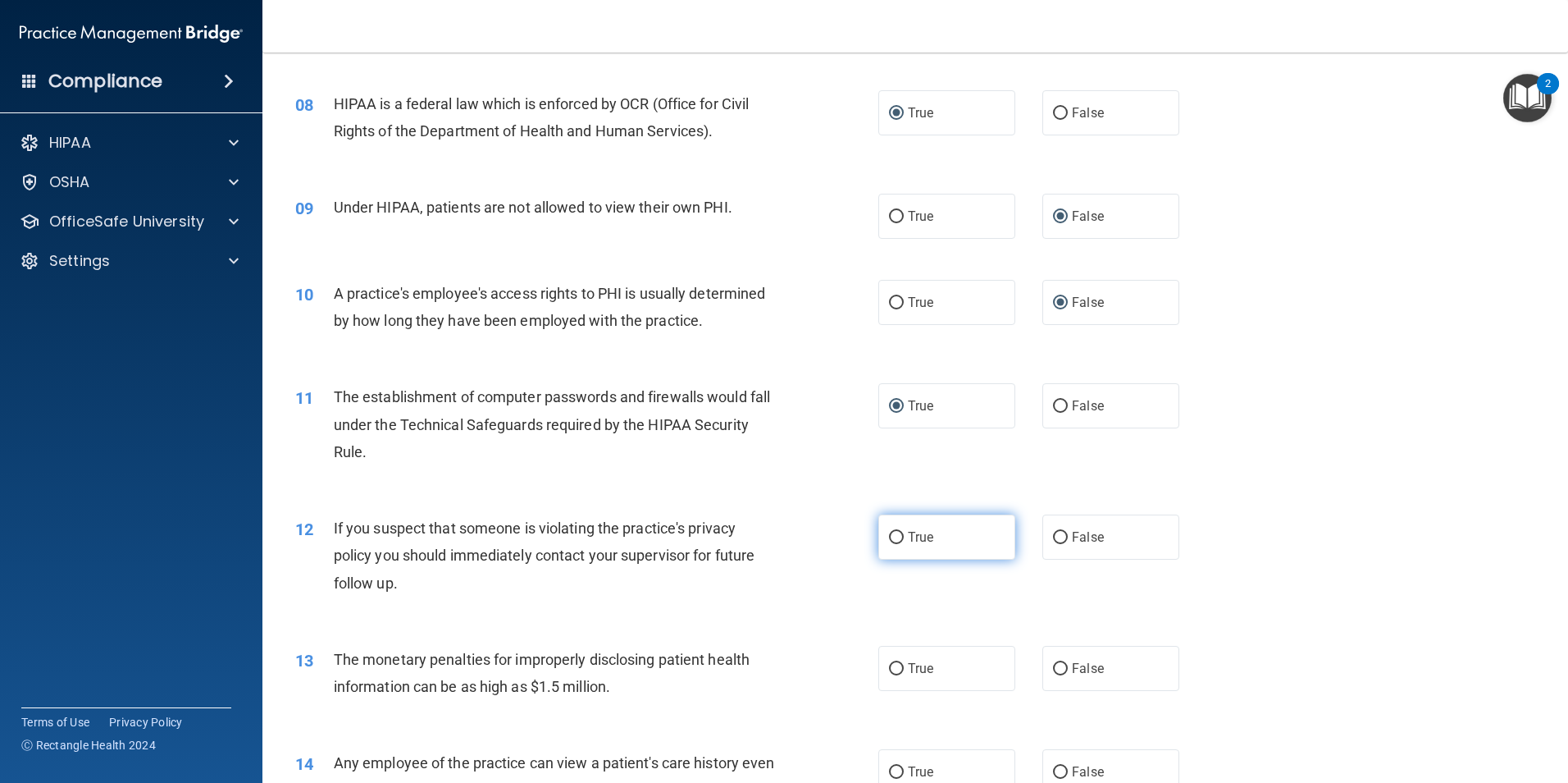
click at [896, 538] on input "True" at bounding box center [897, 537] width 15 height 12
radio input "true"
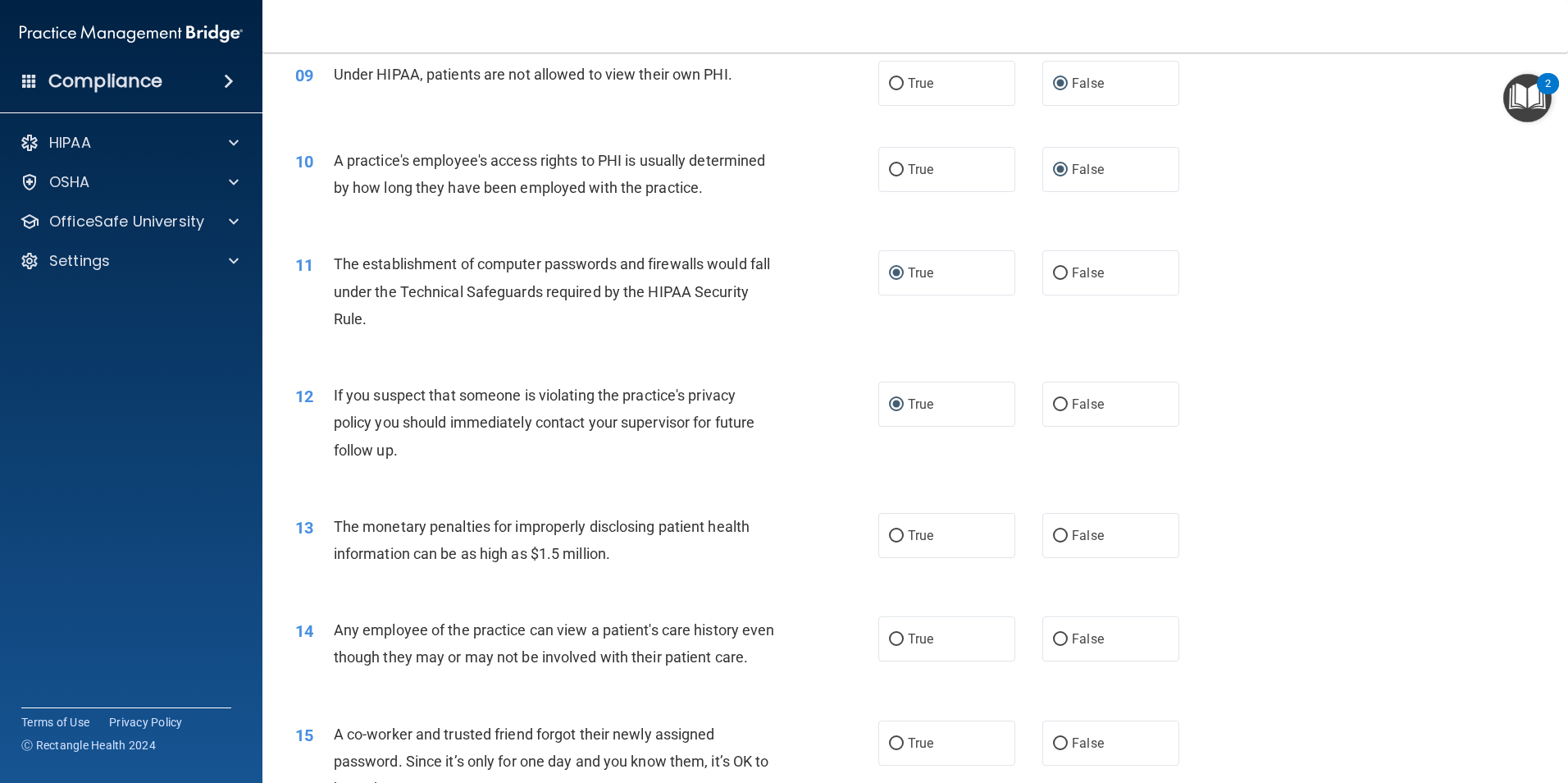
scroll to position [1067, 0]
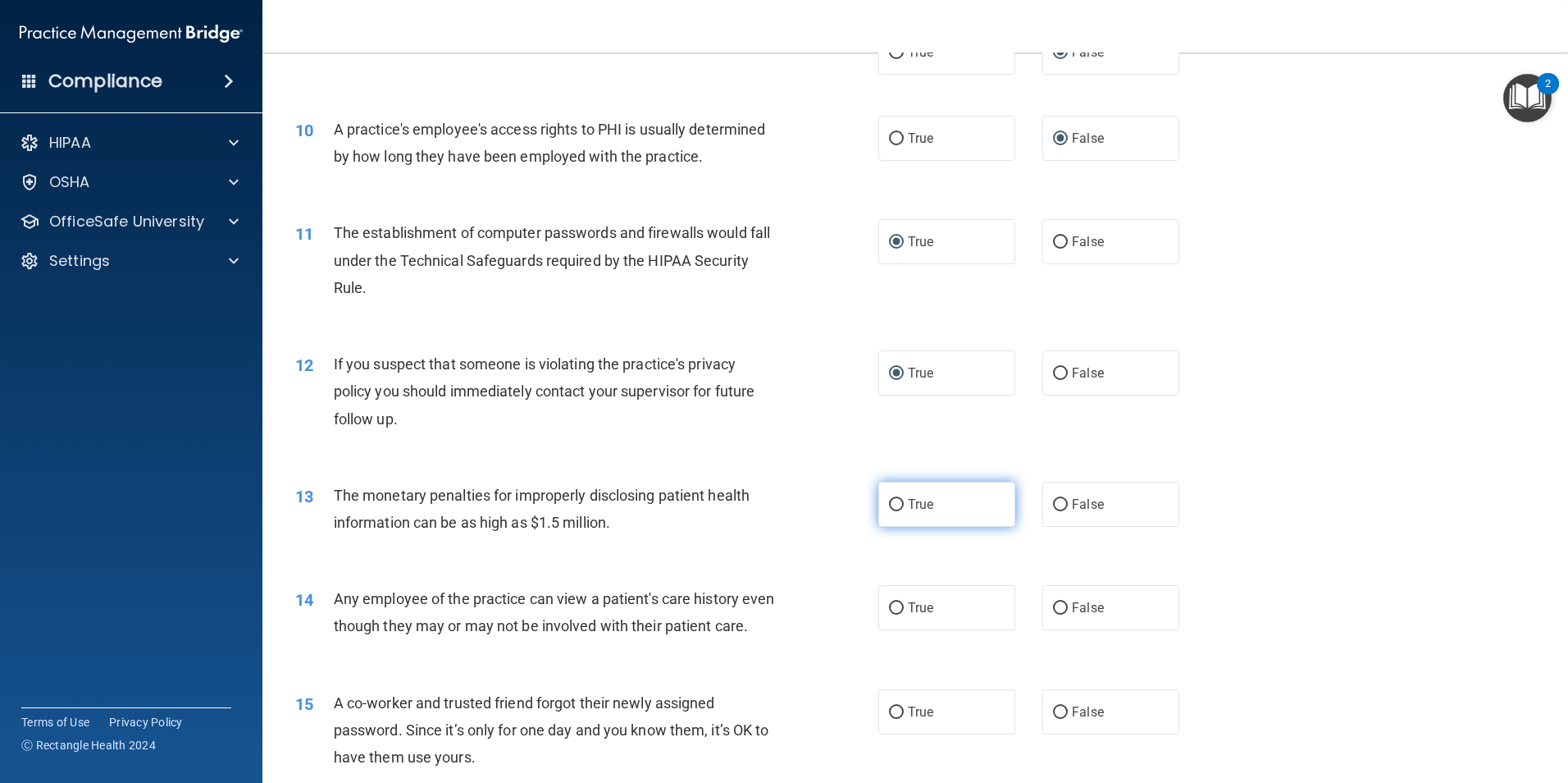
click at [892, 507] on input "True" at bounding box center [897, 505] width 15 height 12
radio input "true"
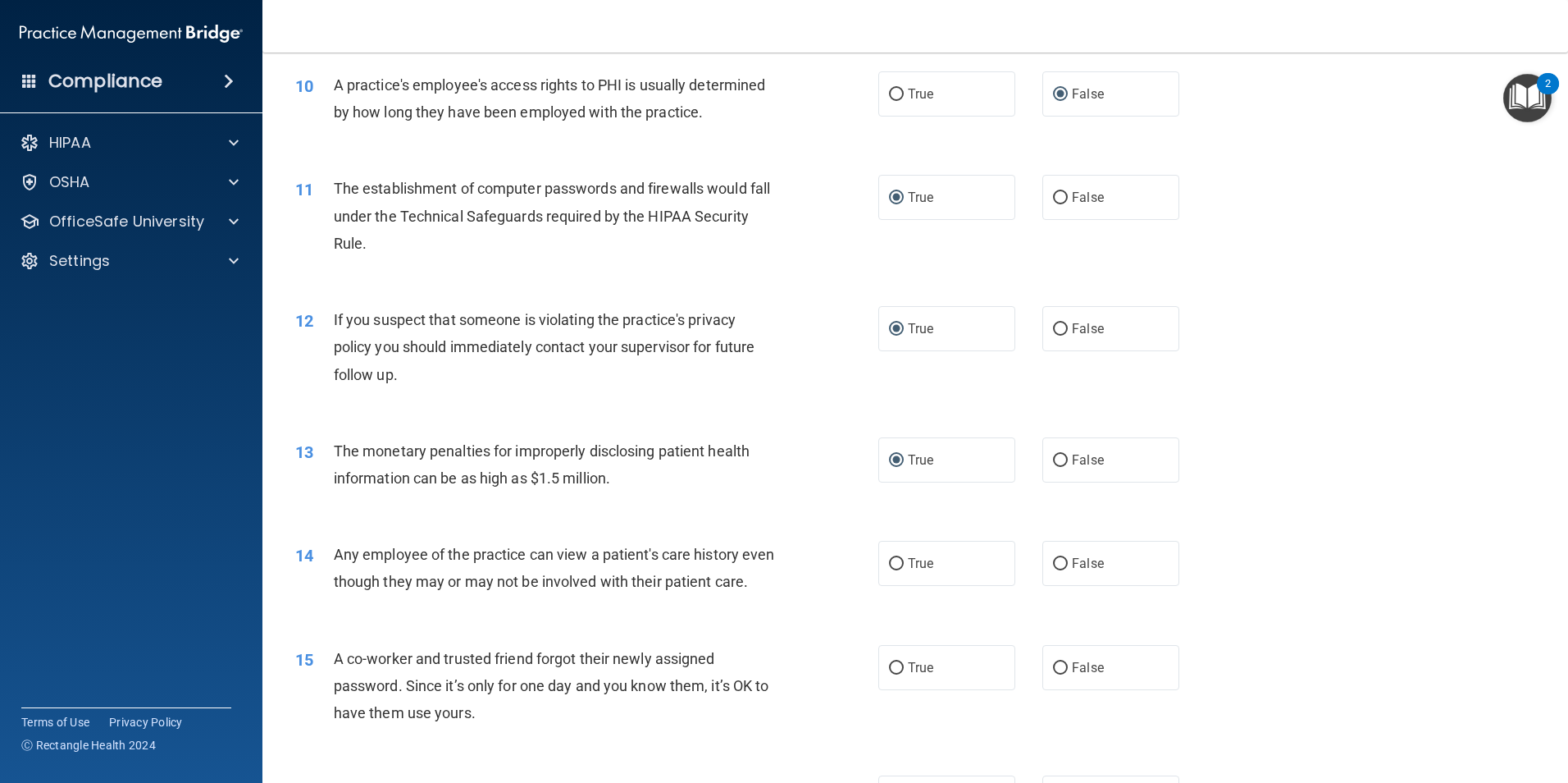
scroll to position [1149, 0]
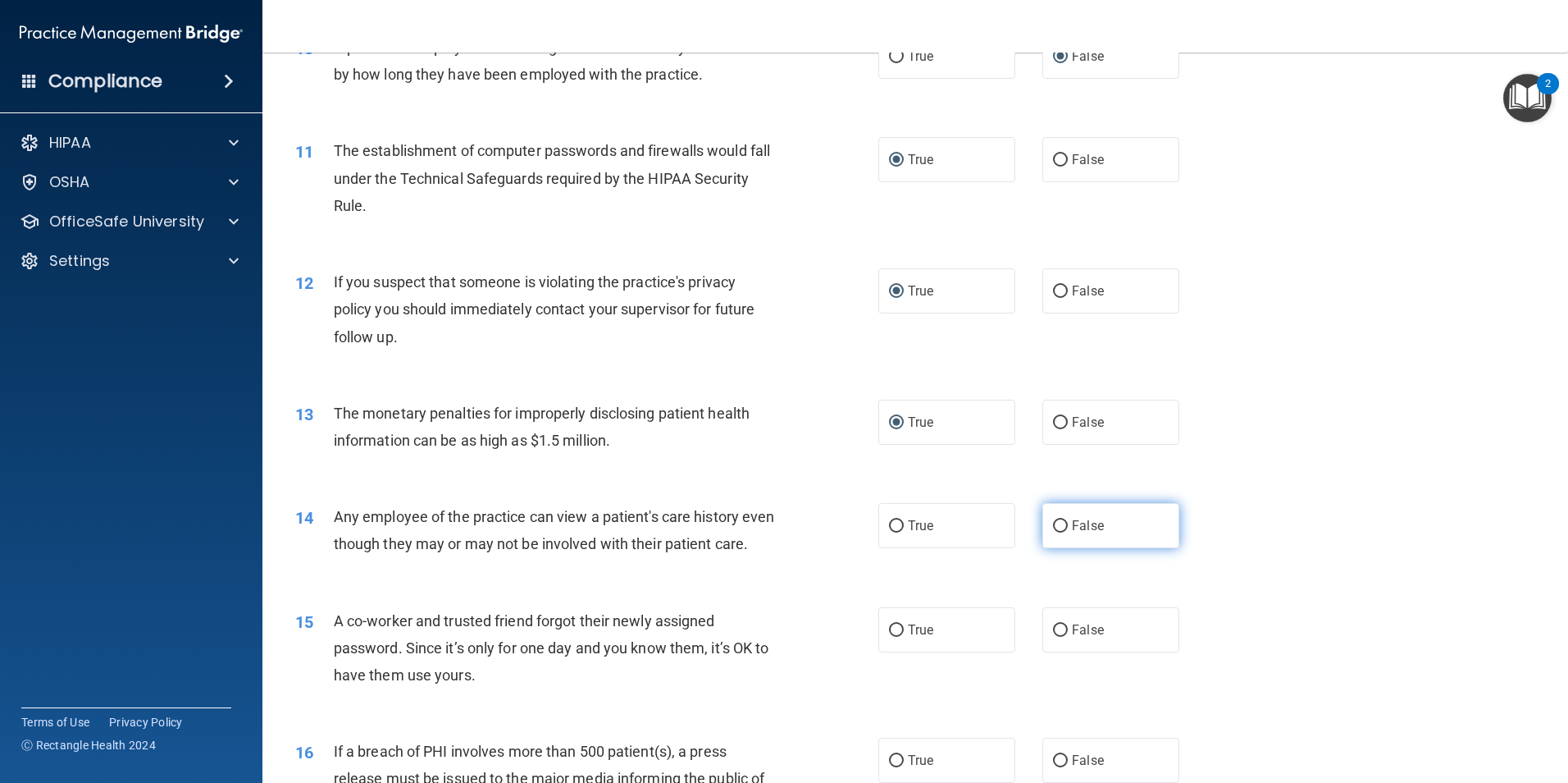
click at [1058, 524] on input "False" at bounding box center [1061, 526] width 15 height 12
radio input "true"
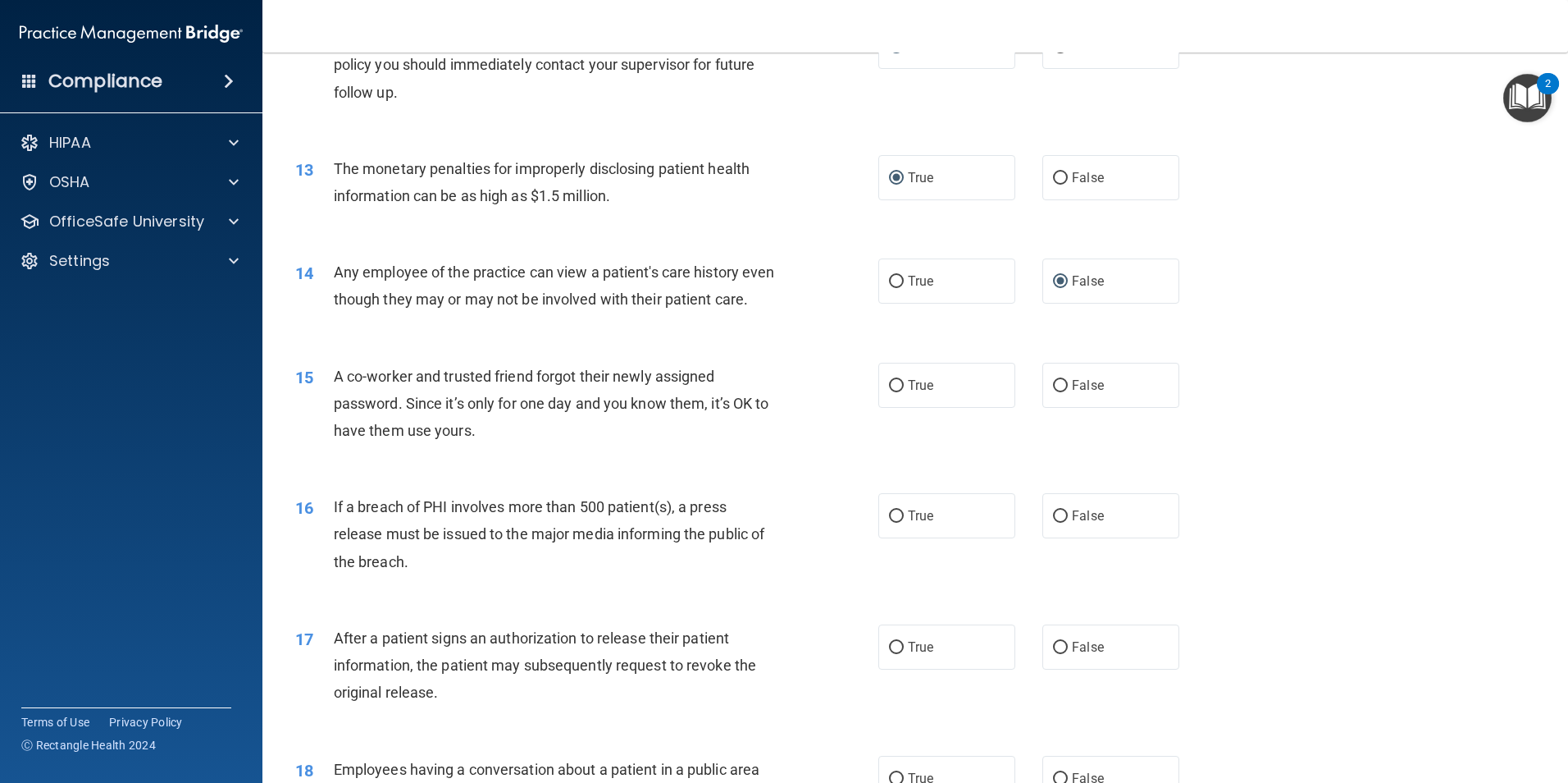
scroll to position [1395, 0]
click at [1053, 391] on input "False" at bounding box center [1061, 384] width 15 height 12
radio input "true"
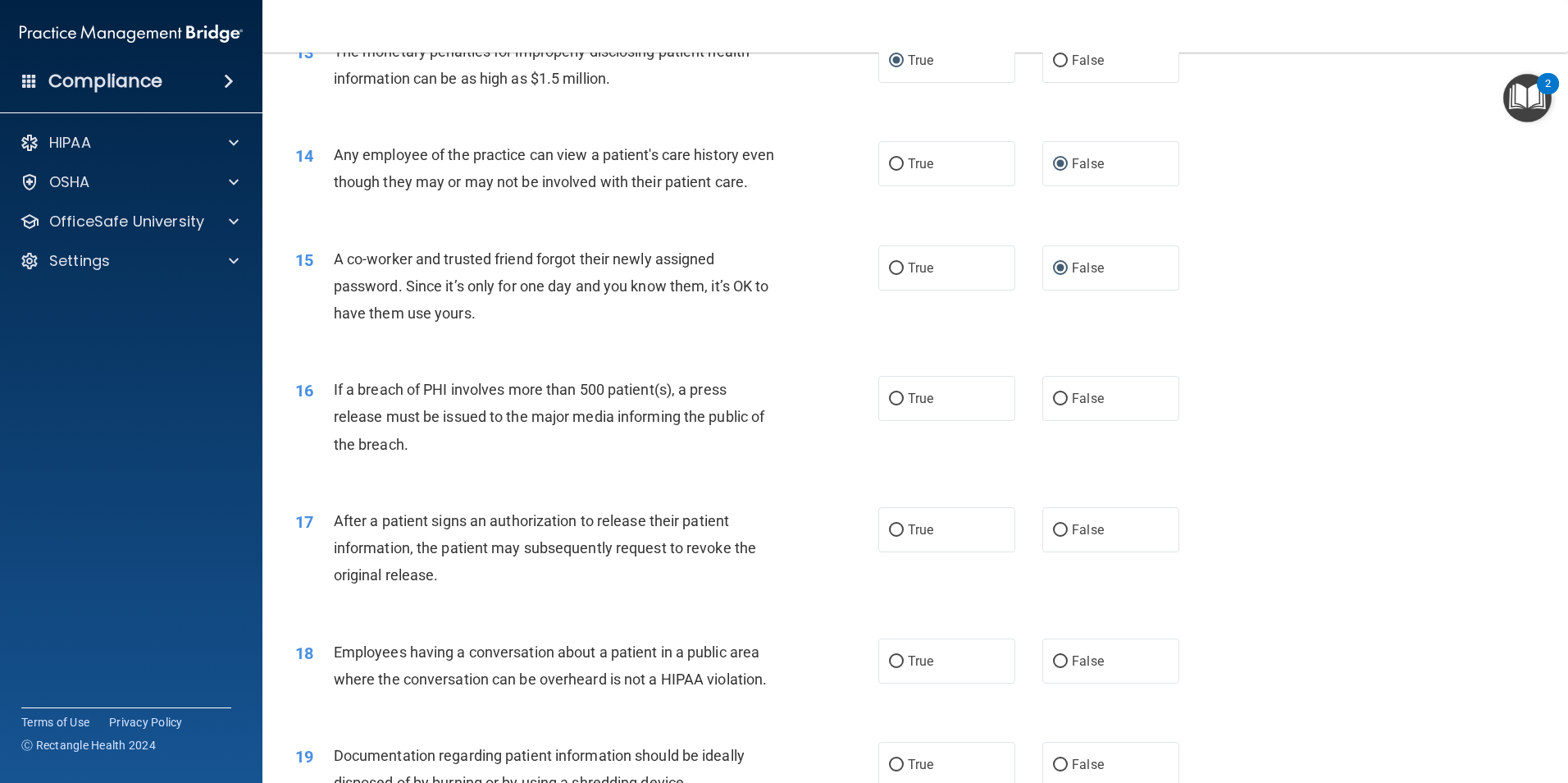
scroll to position [1559, 0]
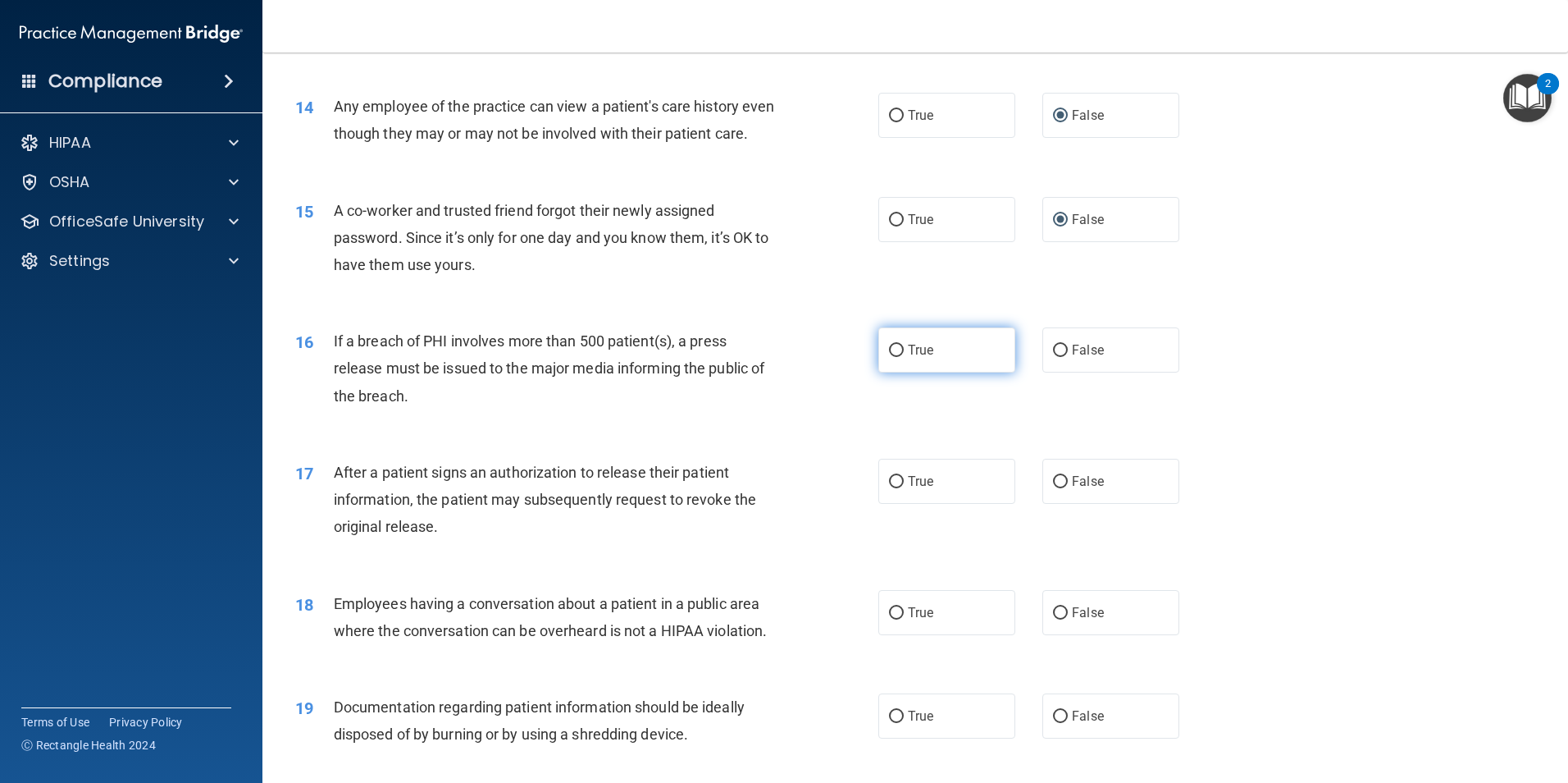
click at [889, 357] on input "True" at bounding box center [897, 351] width 15 height 12
radio input "true"
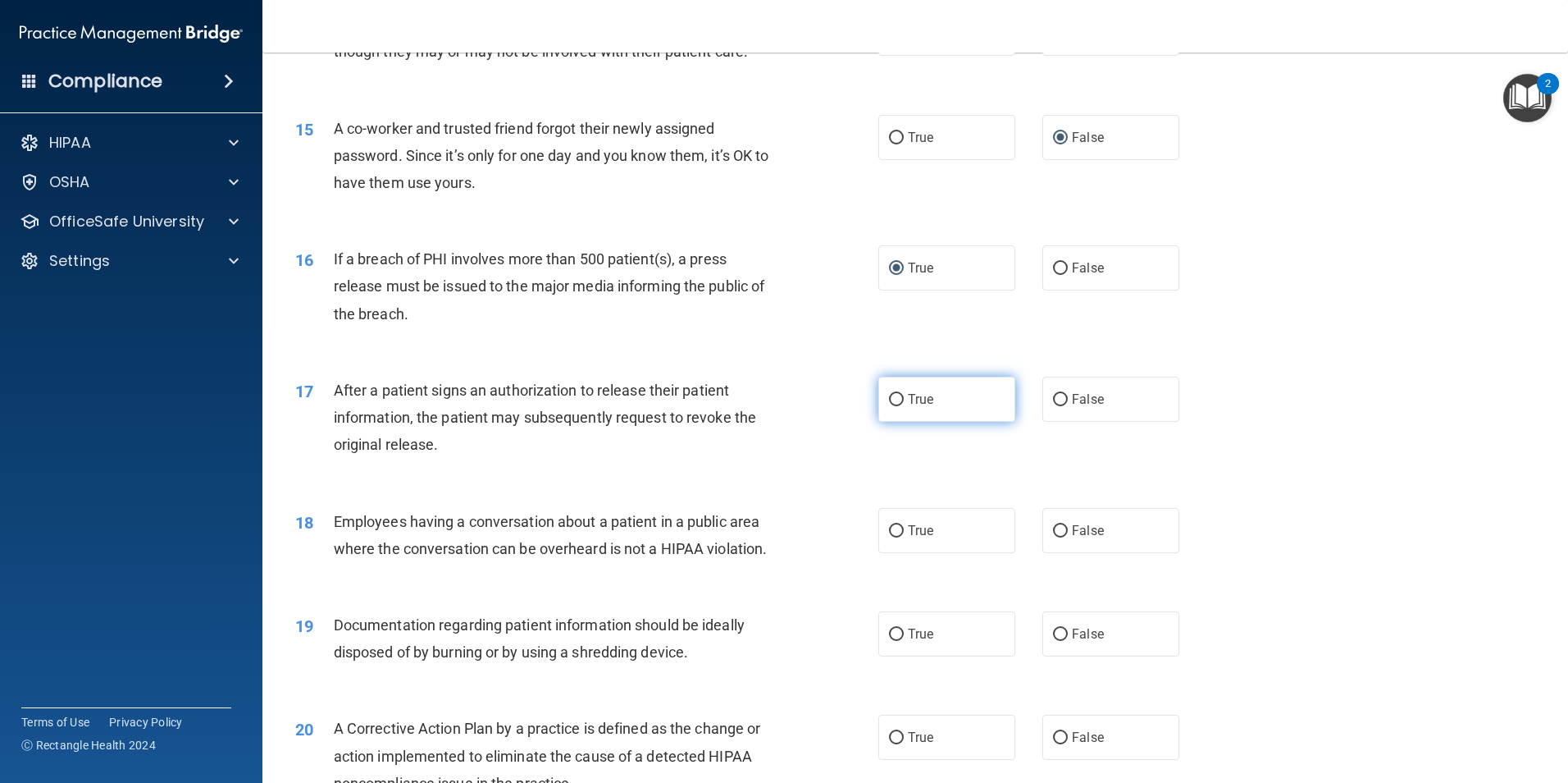
click at [889, 406] on input "True" at bounding box center [897, 400] width 15 height 12
radio input "true"
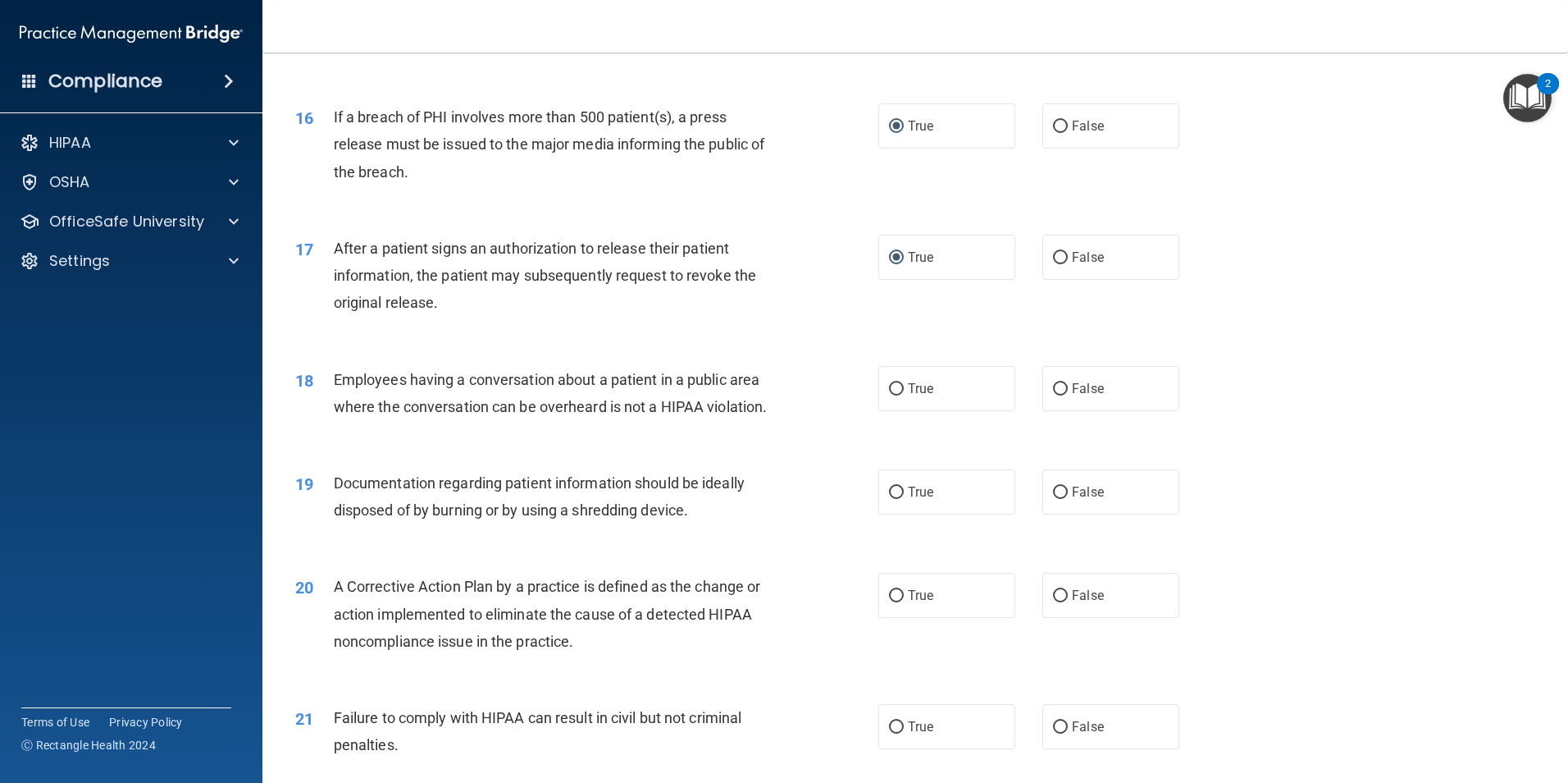
scroll to position [1805, 0]
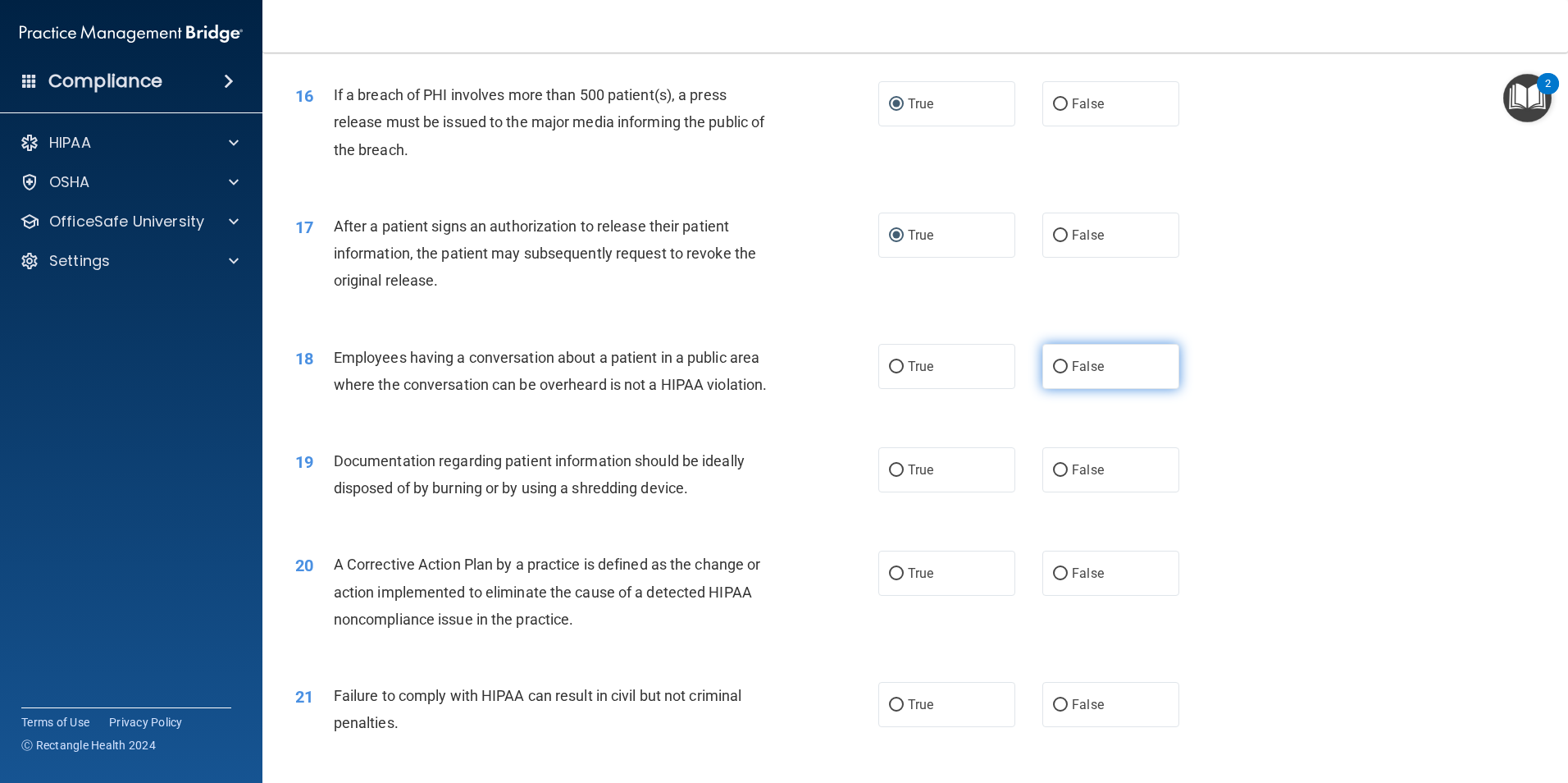
click at [1054, 373] on input "False" at bounding box center [1061, 367] width 15 height 12
radio input "true"
click at [890, 476] on input "True" at bounding box center [897, 471] width 15 height 12
radio input "true"
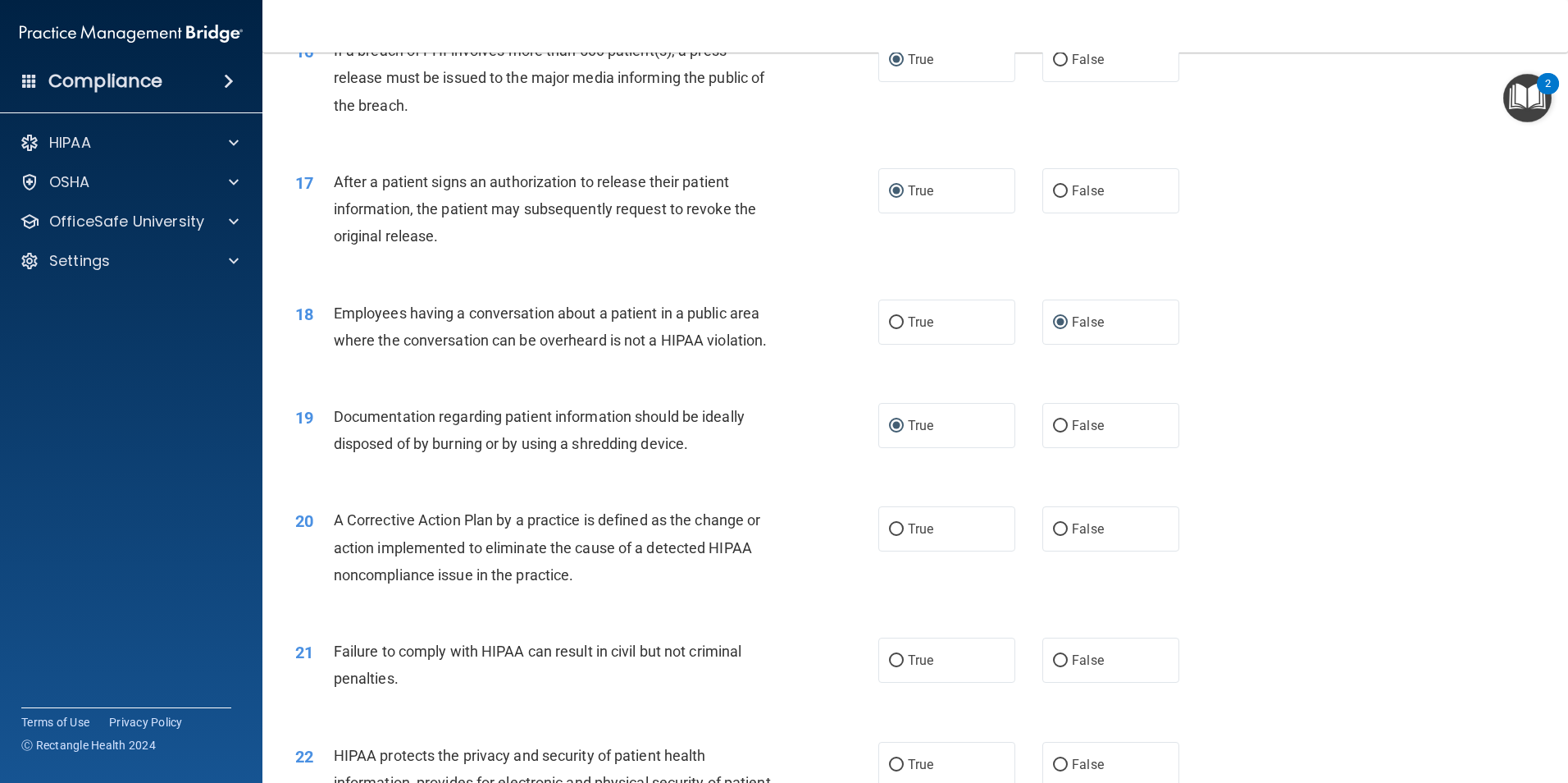
scroll to position [1888, 0]
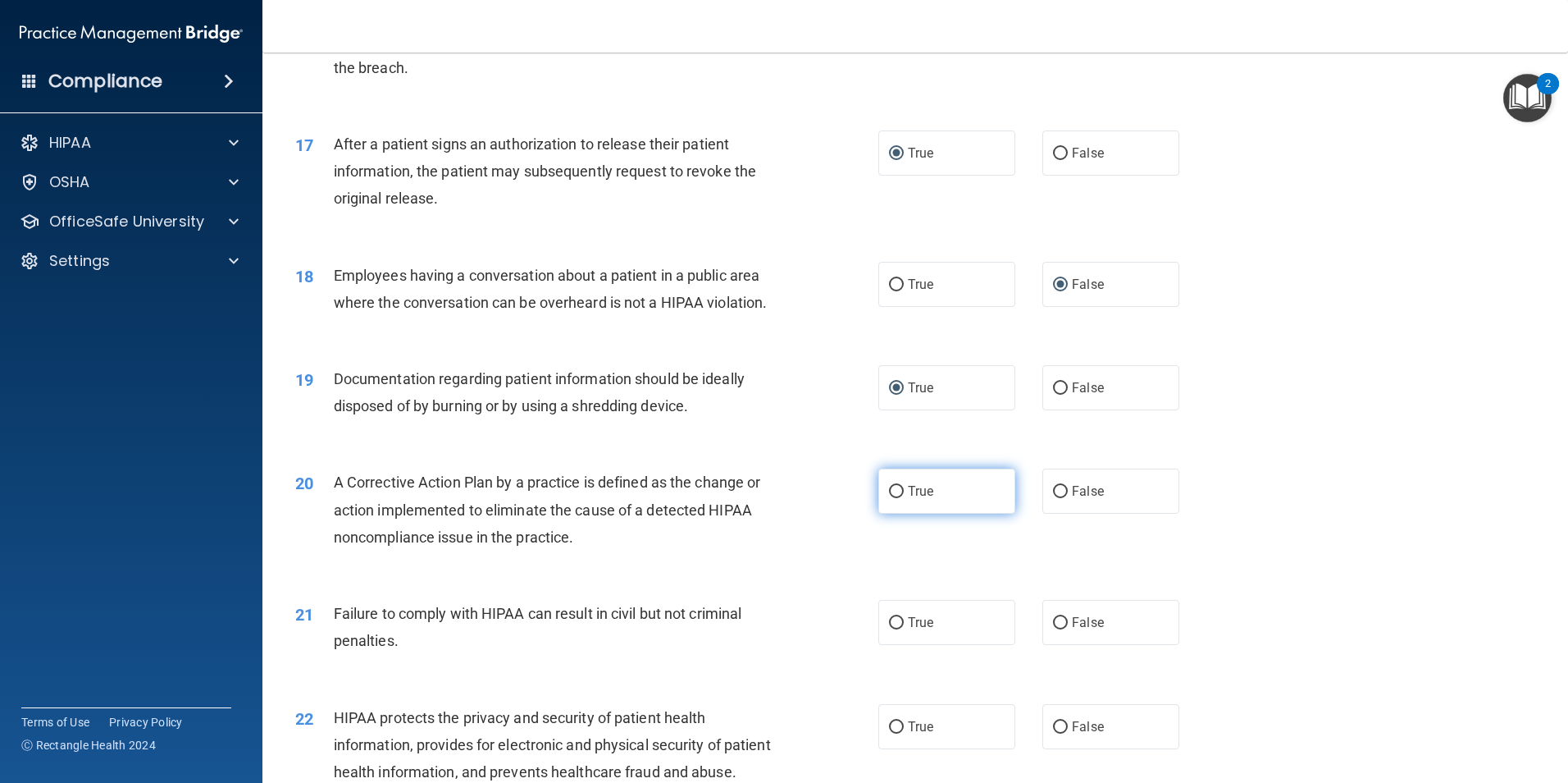
click at [889, 498] on input "True" at bounding box center [897, 491] width 15 height 12
radio input "true"
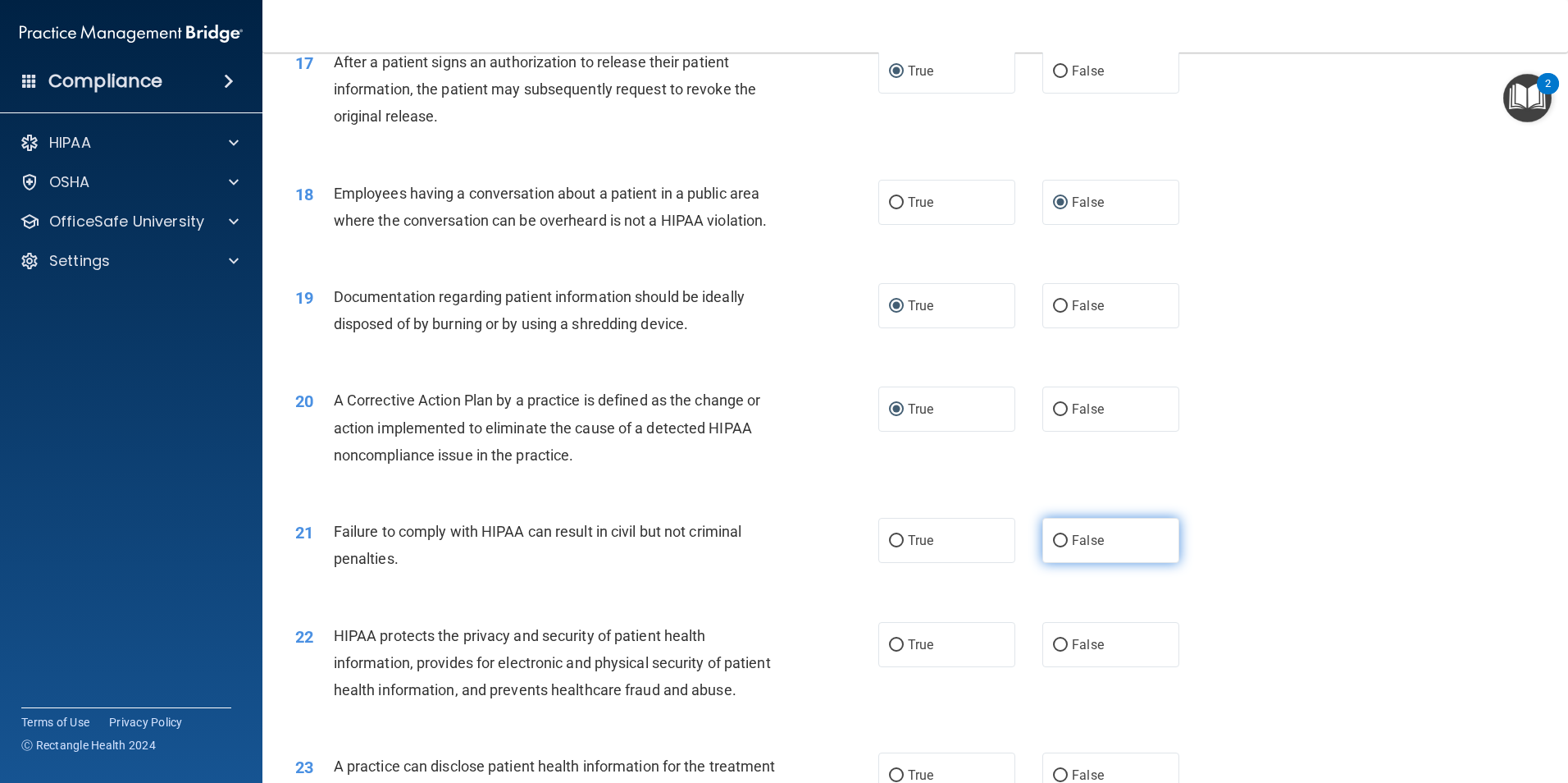
click at [1053, 547] on input "False" at bounding box center [1061, 541] width 15 height 12
radio input "true"
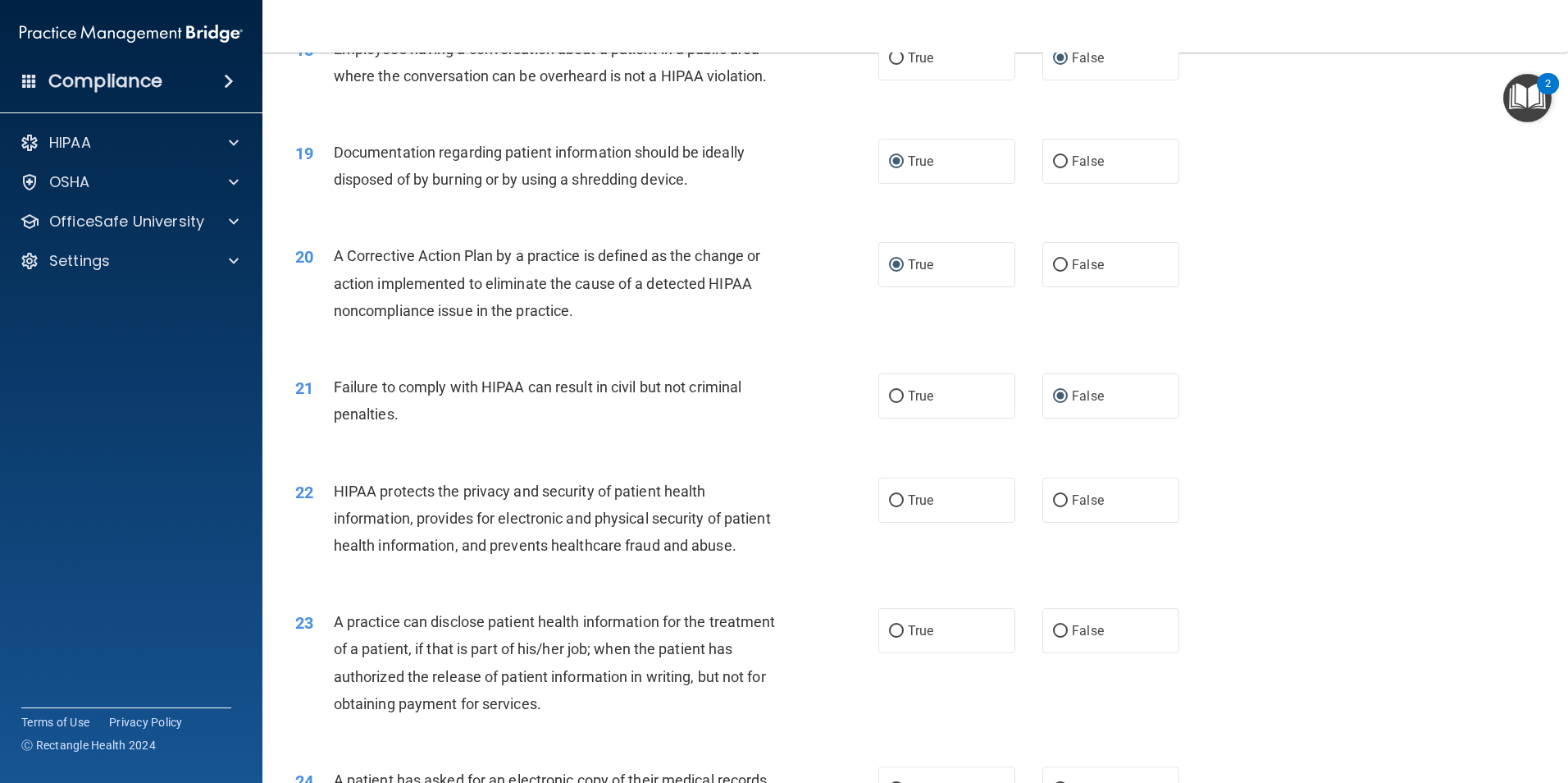
scroll to position [2133, 0]
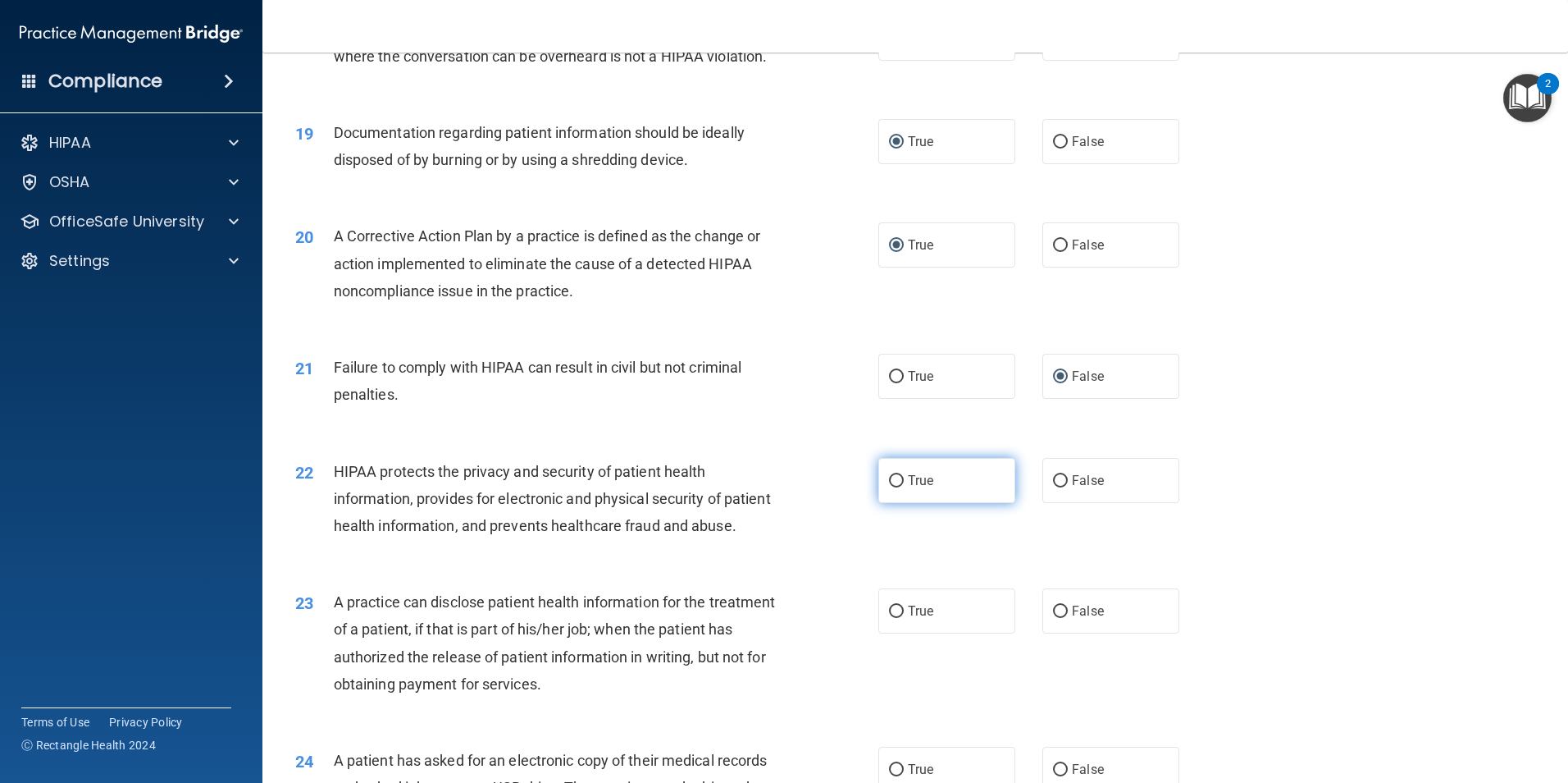
click at [893, 487] on input "True" at bounding box center [897, 481] width 15 height 12
radio input "true"
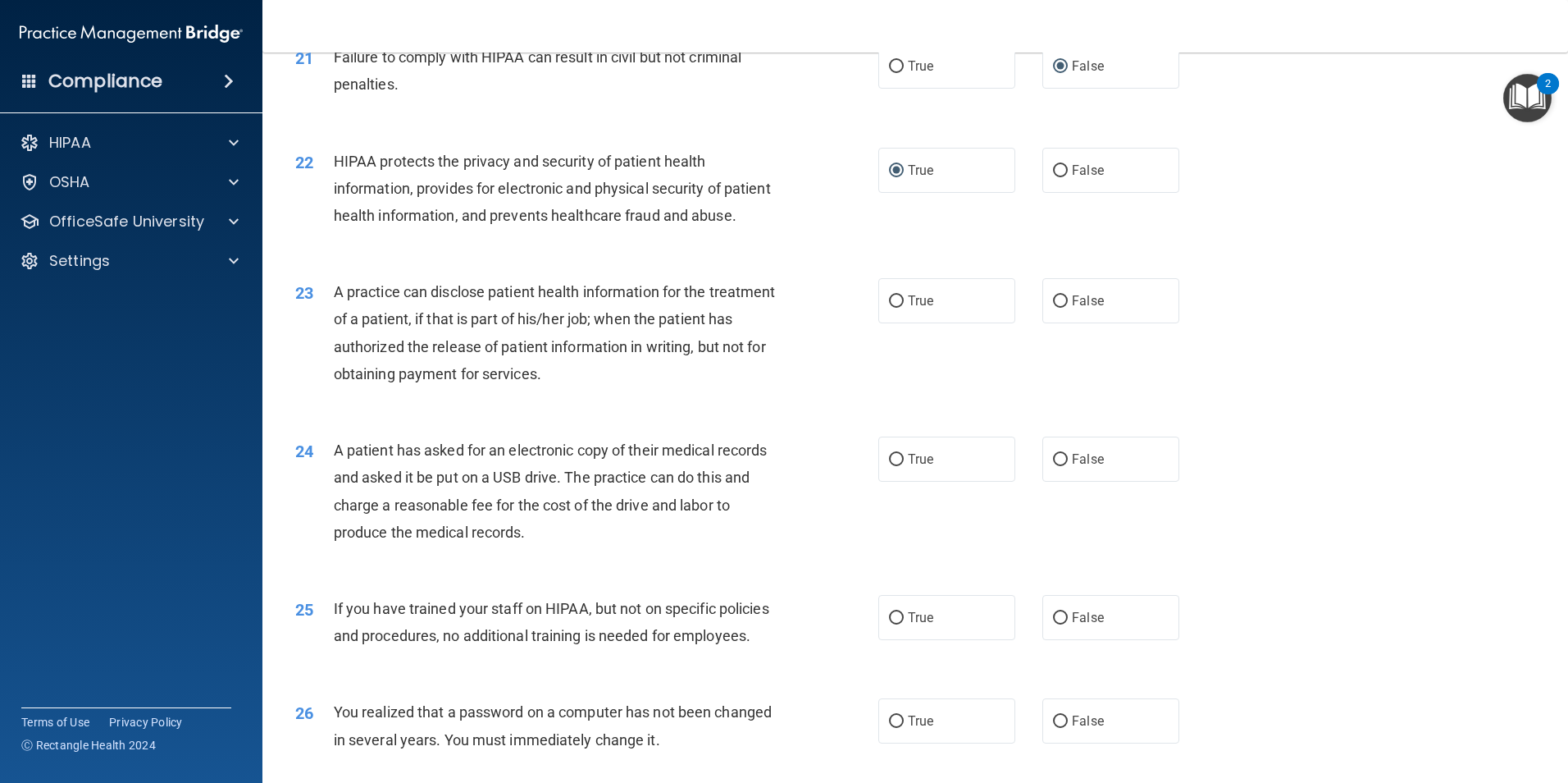
scroll to position [2461, 0]
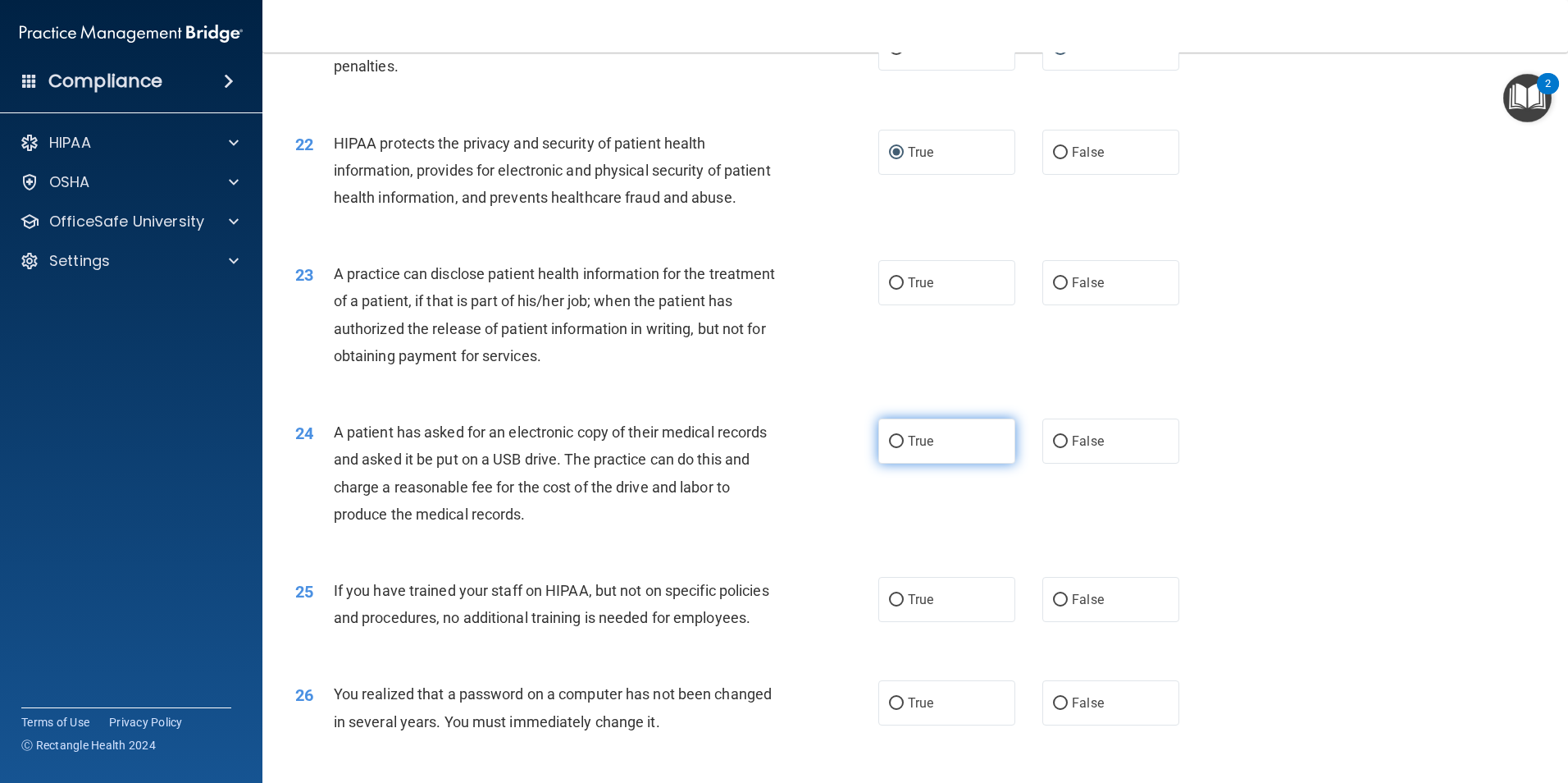
click at [892, 448] on input "True" at bounding box center [897, 441] width 15 height 12
radio input "true"
click at [1058, 606] on input "False" at bounding box center [1061, 600] width 15 height 12
radio input "true"
click at [894, 290] on input "True" at bounding box center [897, 283] width 15 height 12
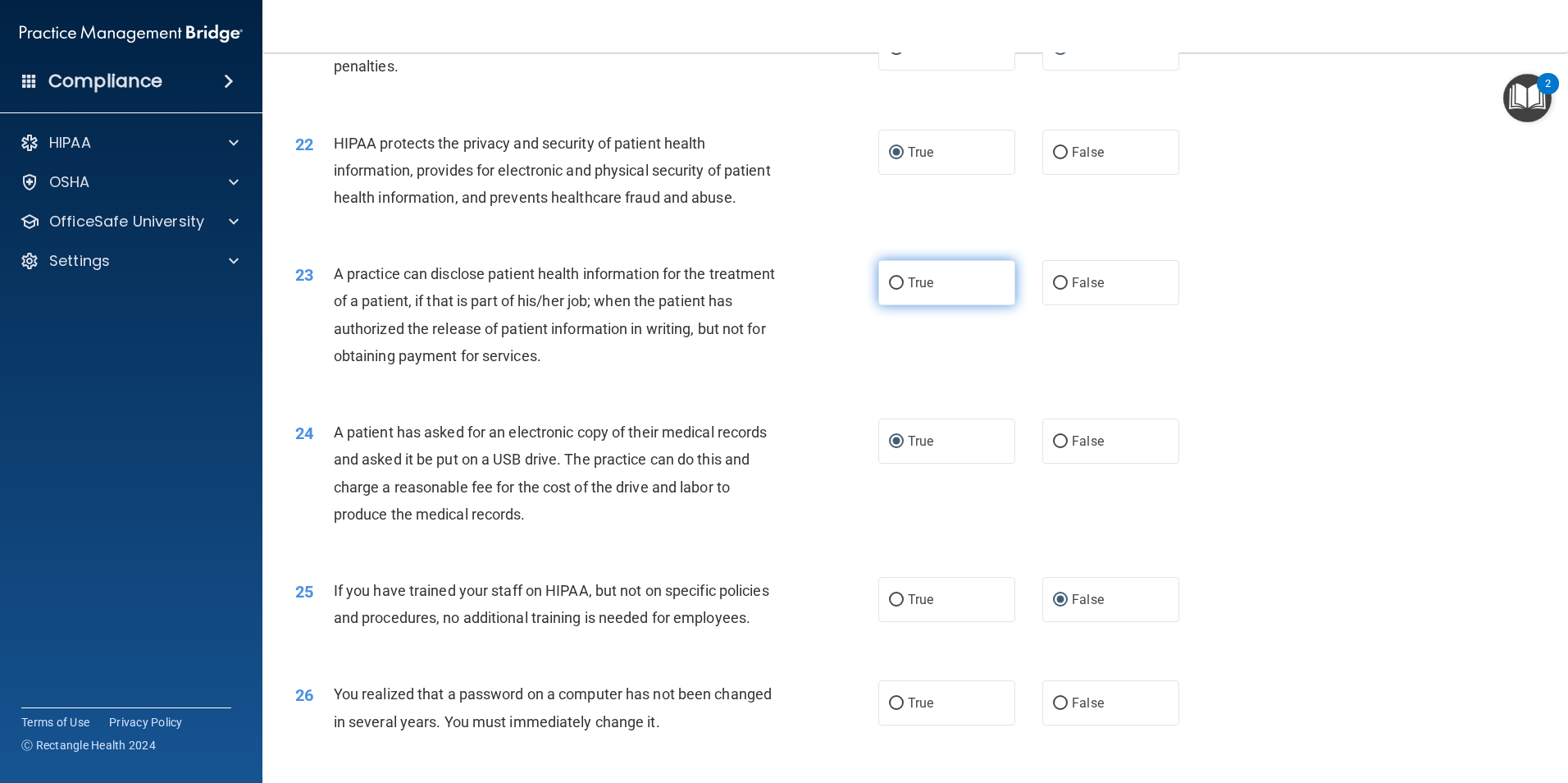
radio input "true"
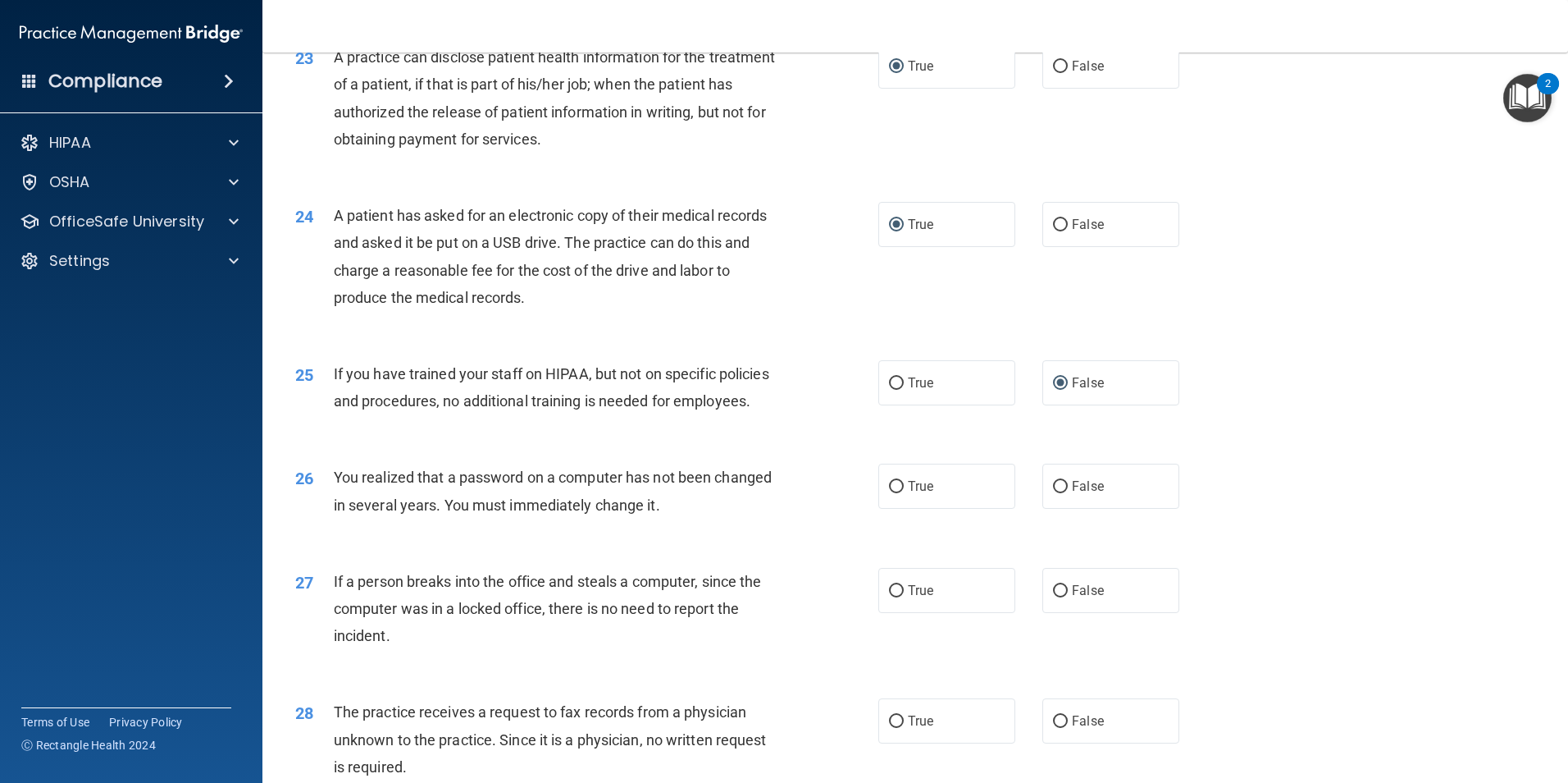
scroll to position [2708, 0]
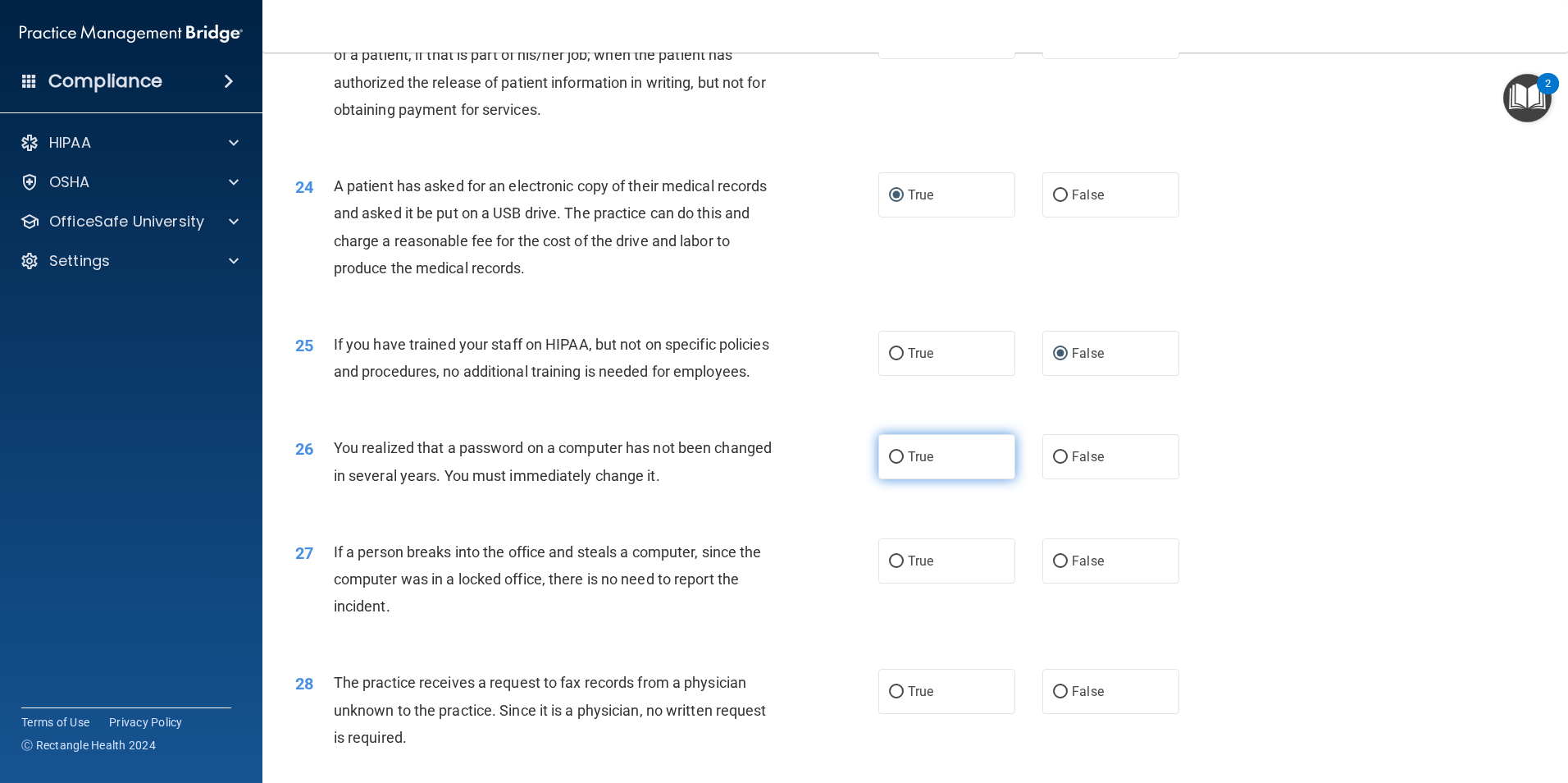
click at [892, 464] on input "True" at bounding box center [897, 457] width 15 height 12
radio input "true"
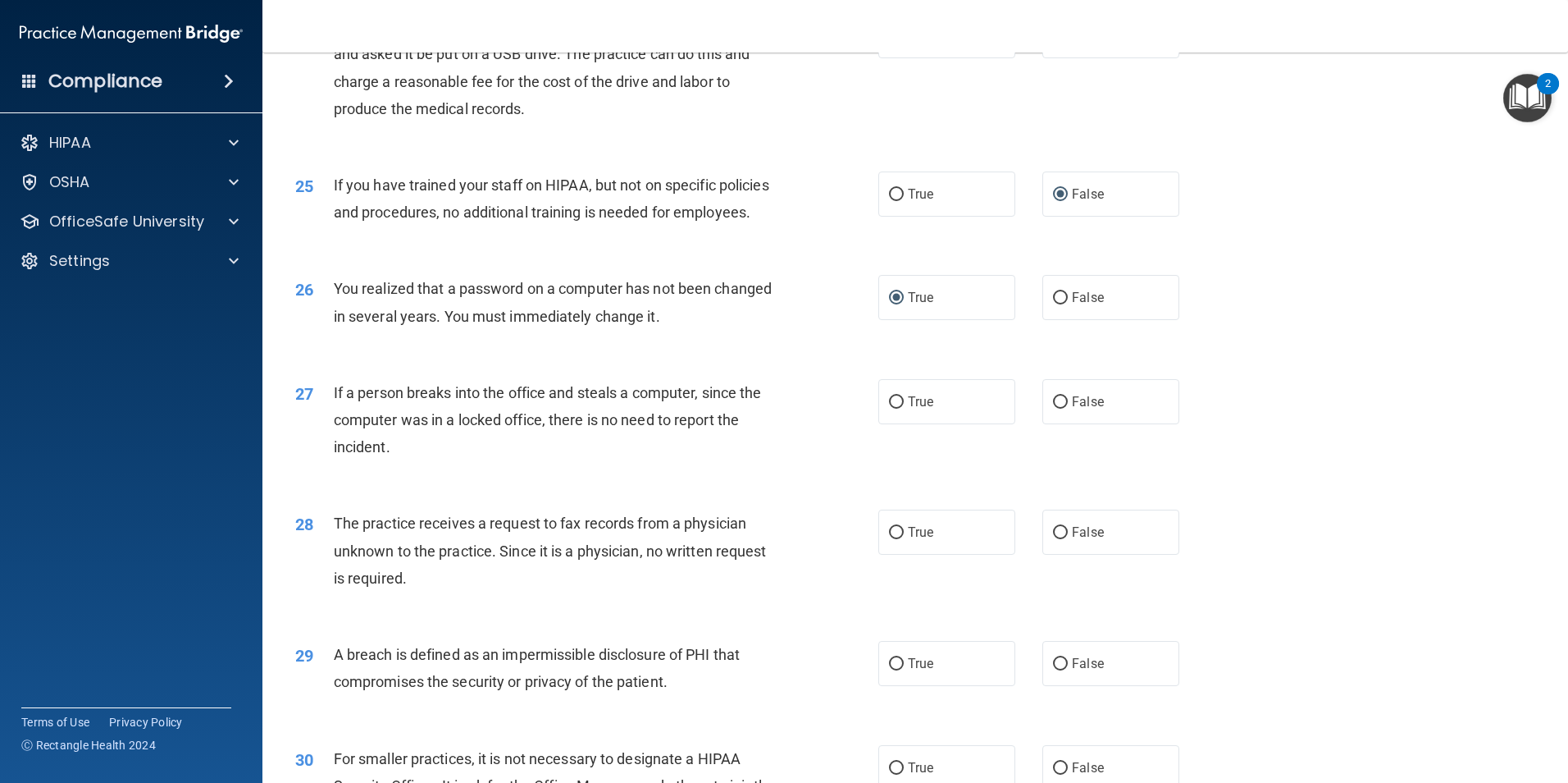
scroll to position [2872, 0]
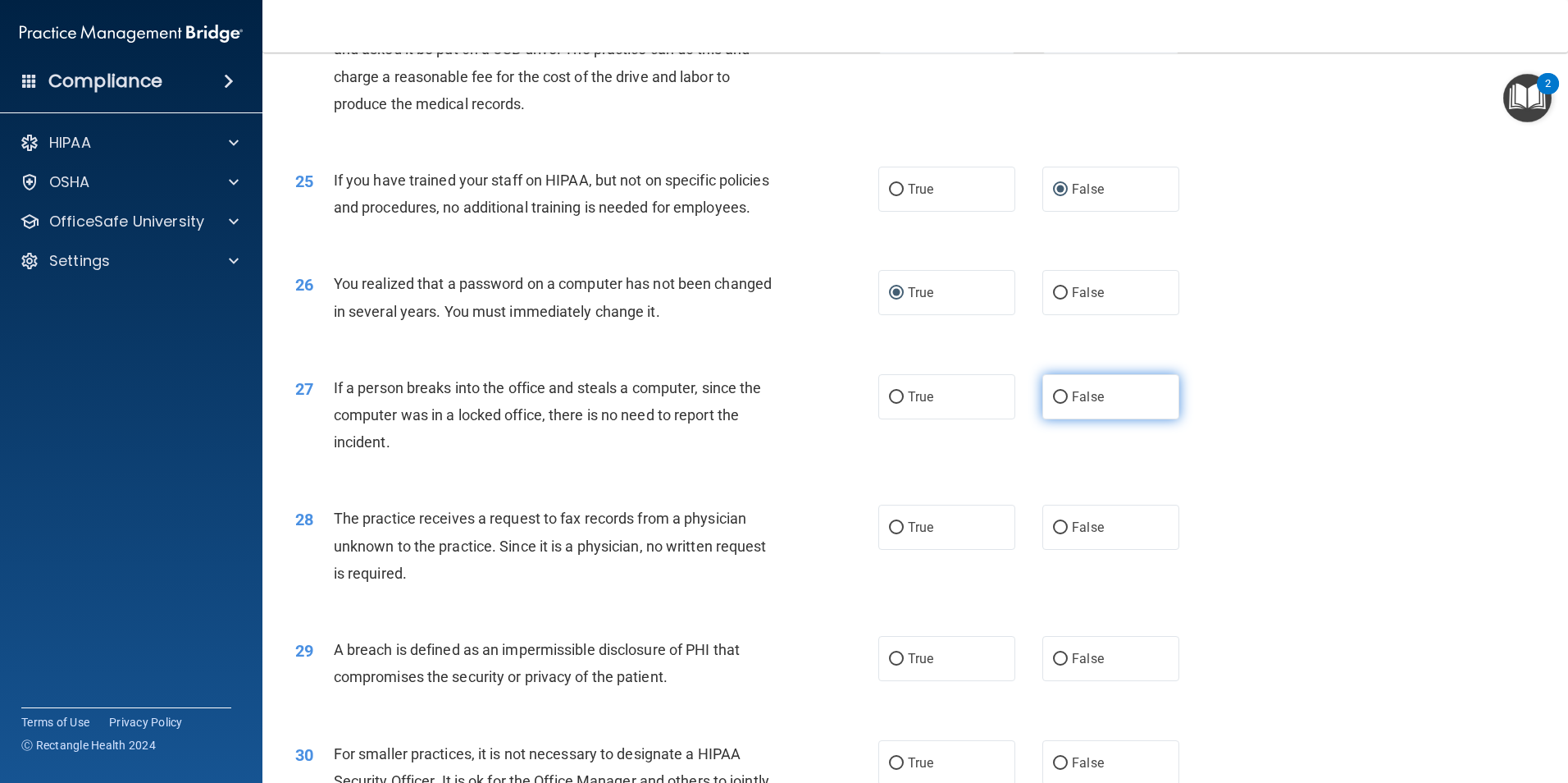
click at [1058, 404] on input "False" at bounding box center [1061, 397] width 15 height 12
radio input "true"
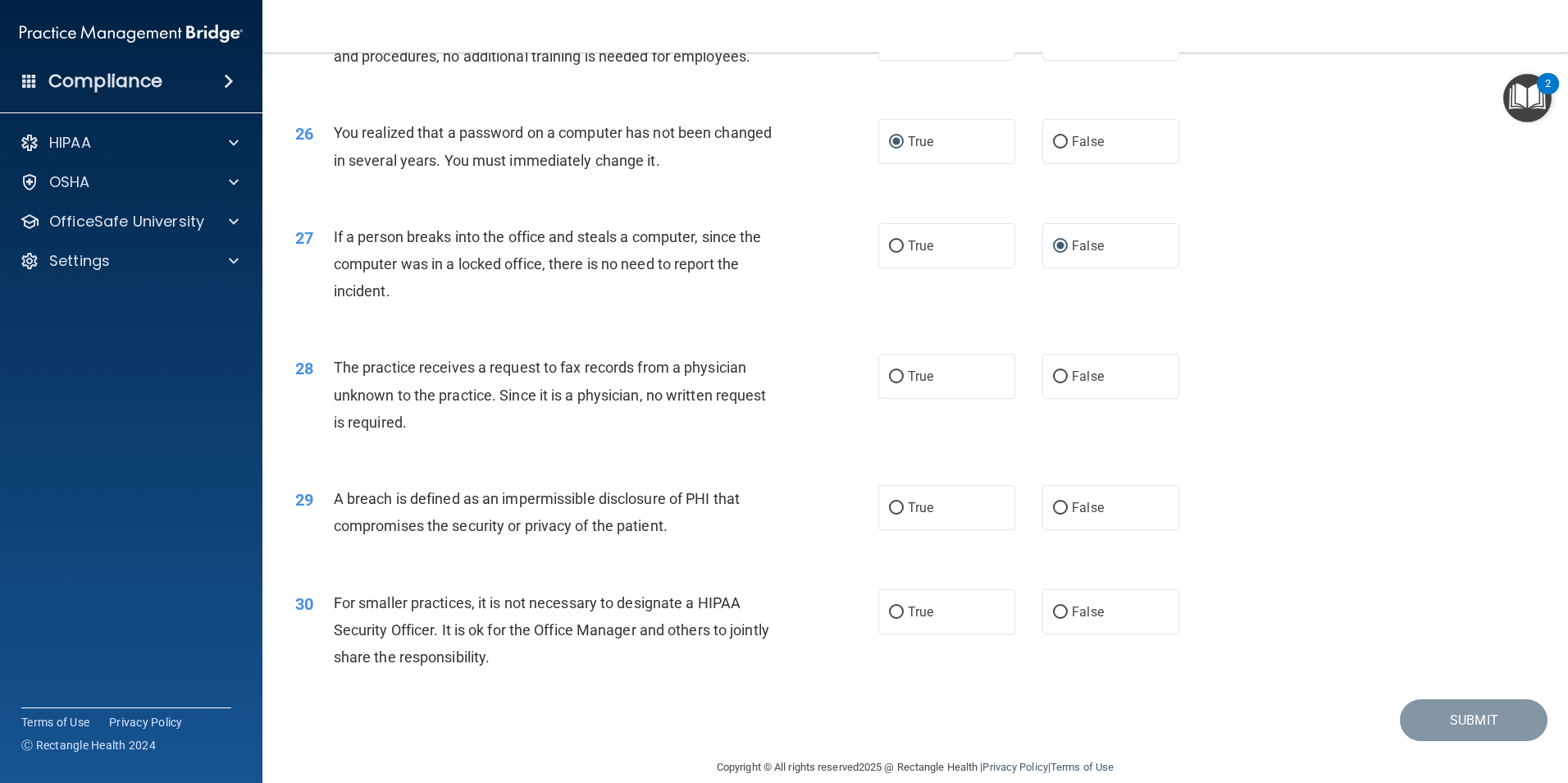
scroll to position [3036, 0]
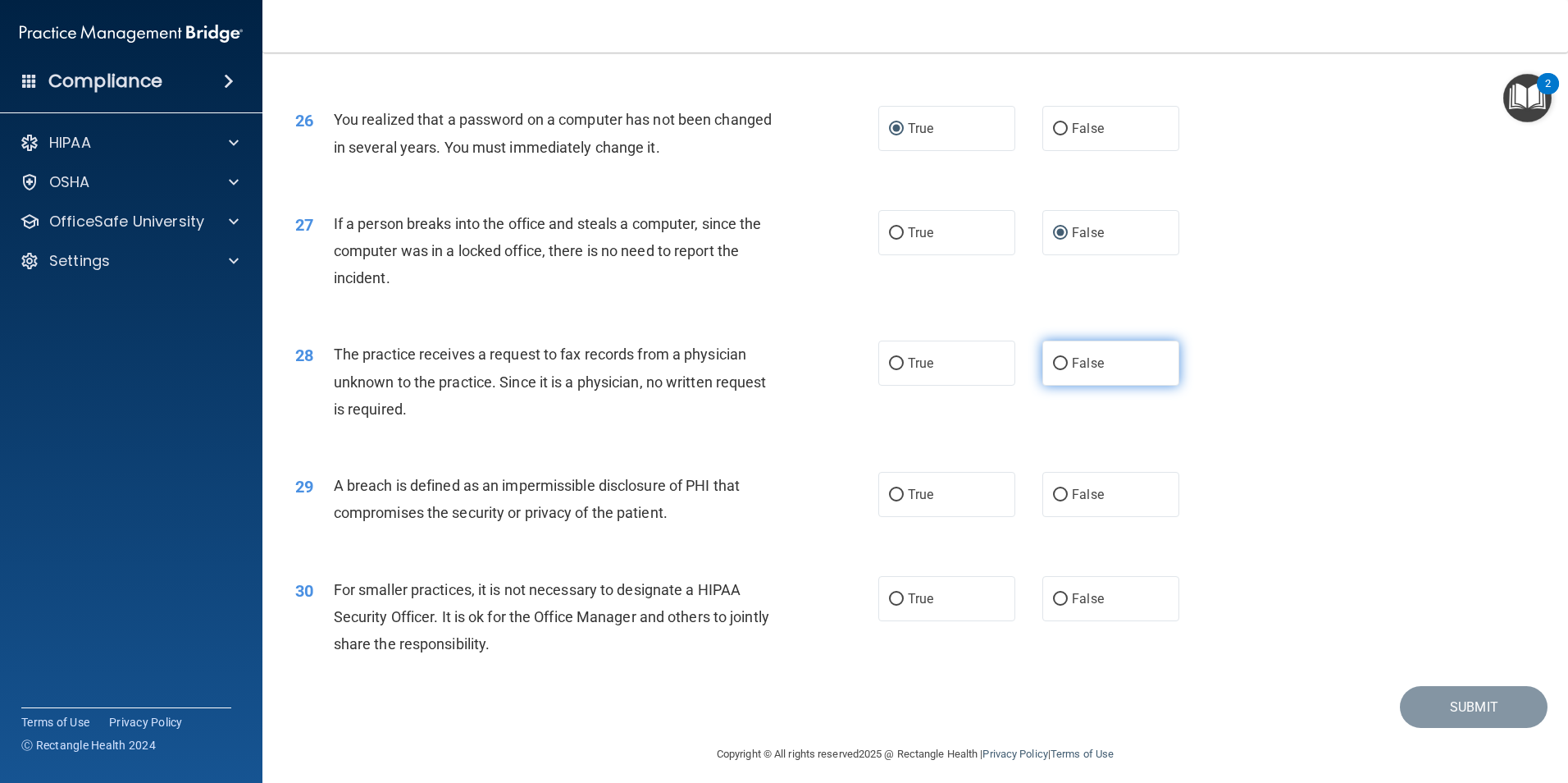
click at [1053, 370] on input "False" at bounding box center [1061, 363] width 15 height 12
radio input "true"
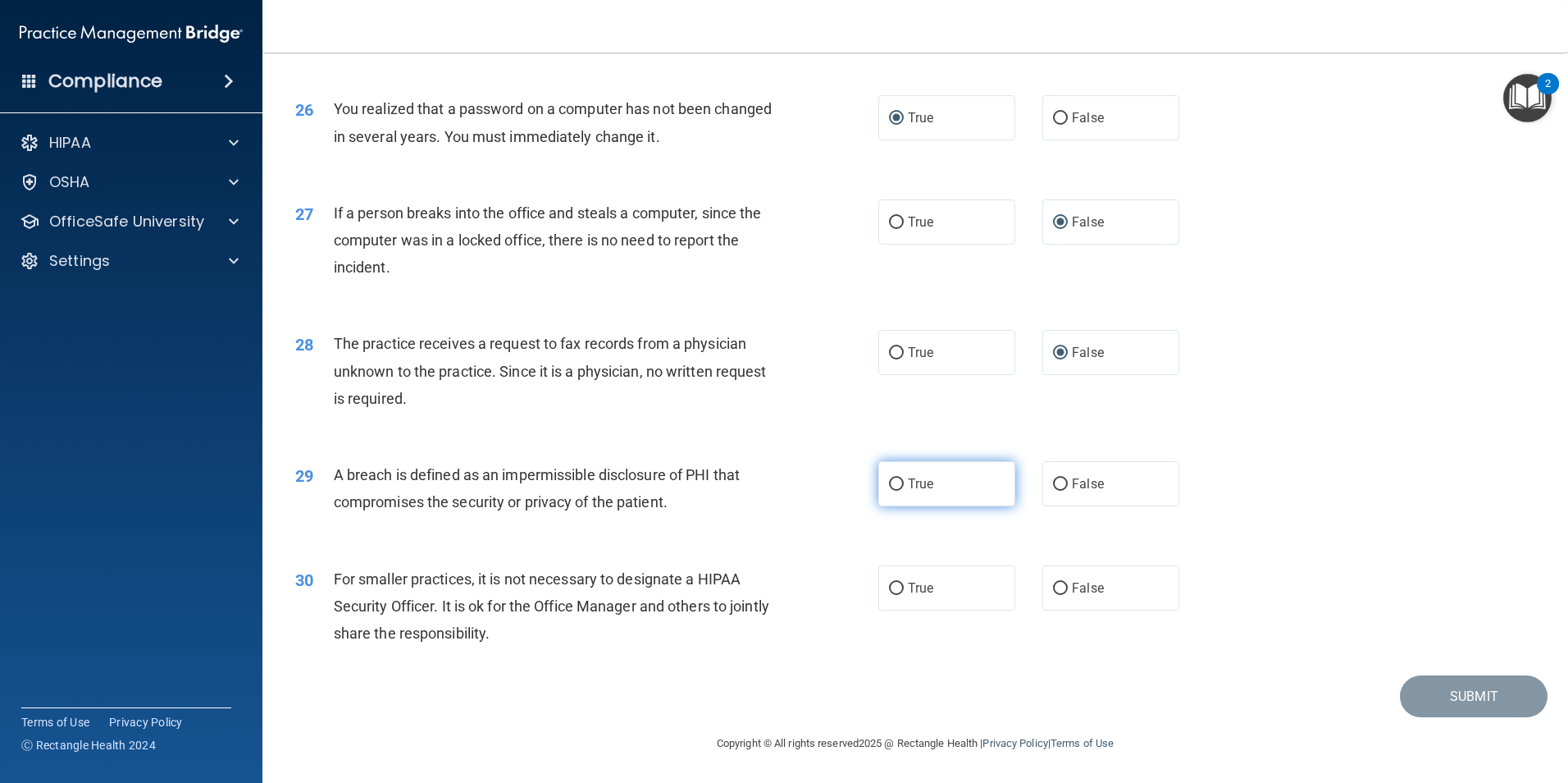
click at [891, 491] on input "True" at bounding box center [897, 484] width 15 height 12
radio input "true"
click at [1057, 595] on input "False" at bounding box center [1061, 588] width 15 height 12
radio input "true"
click at [1442, 706] on button "Submit" at bounding box center [1474, 696] width 147 height 42
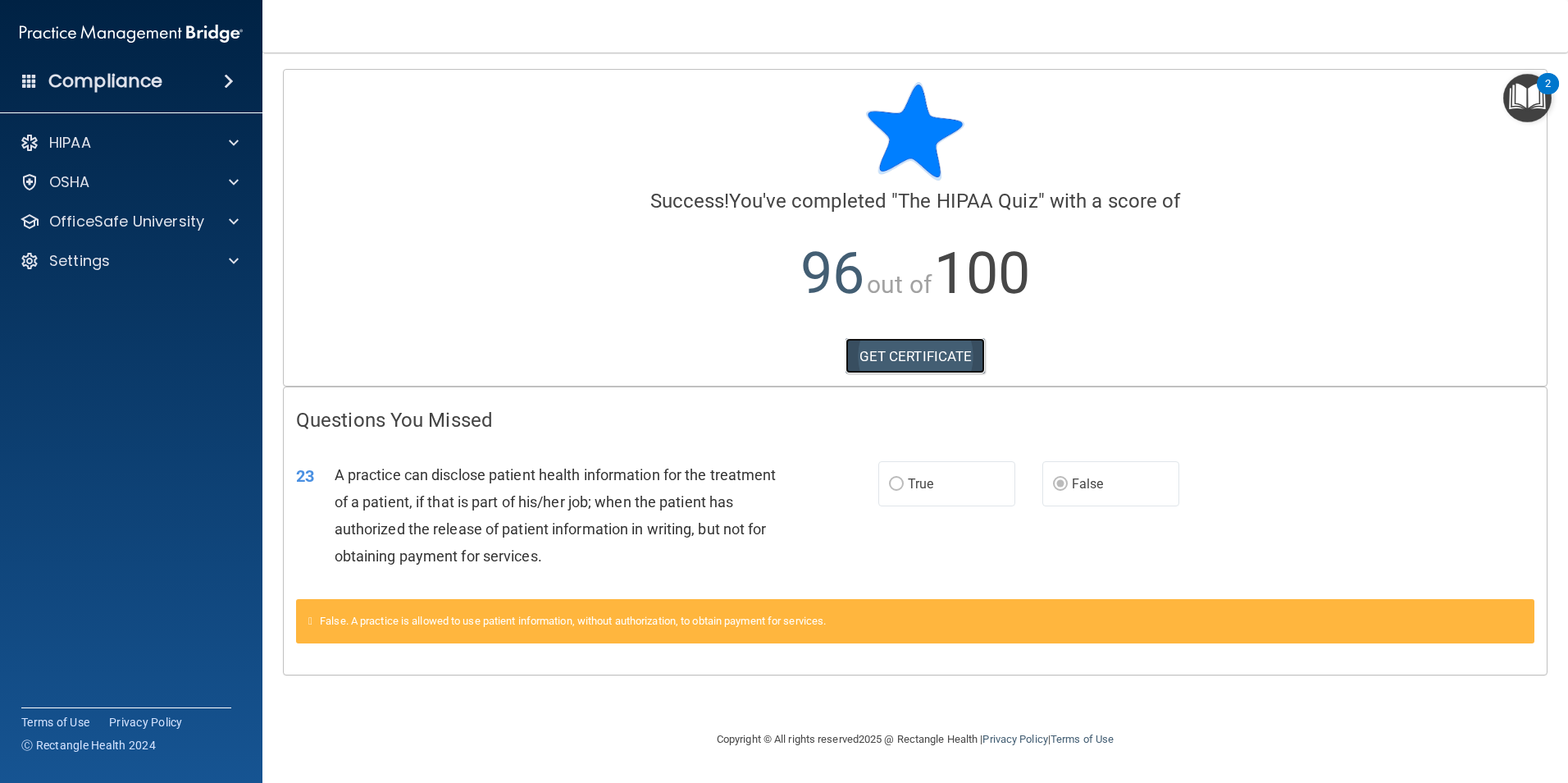
click at [915, 353] on link "GET CERTIFICATE" at bounding box center [916, 356] width 140 height 36
click at [91, 177] on div "OSHA" at bounding box center [109, 182] width 203 height 20
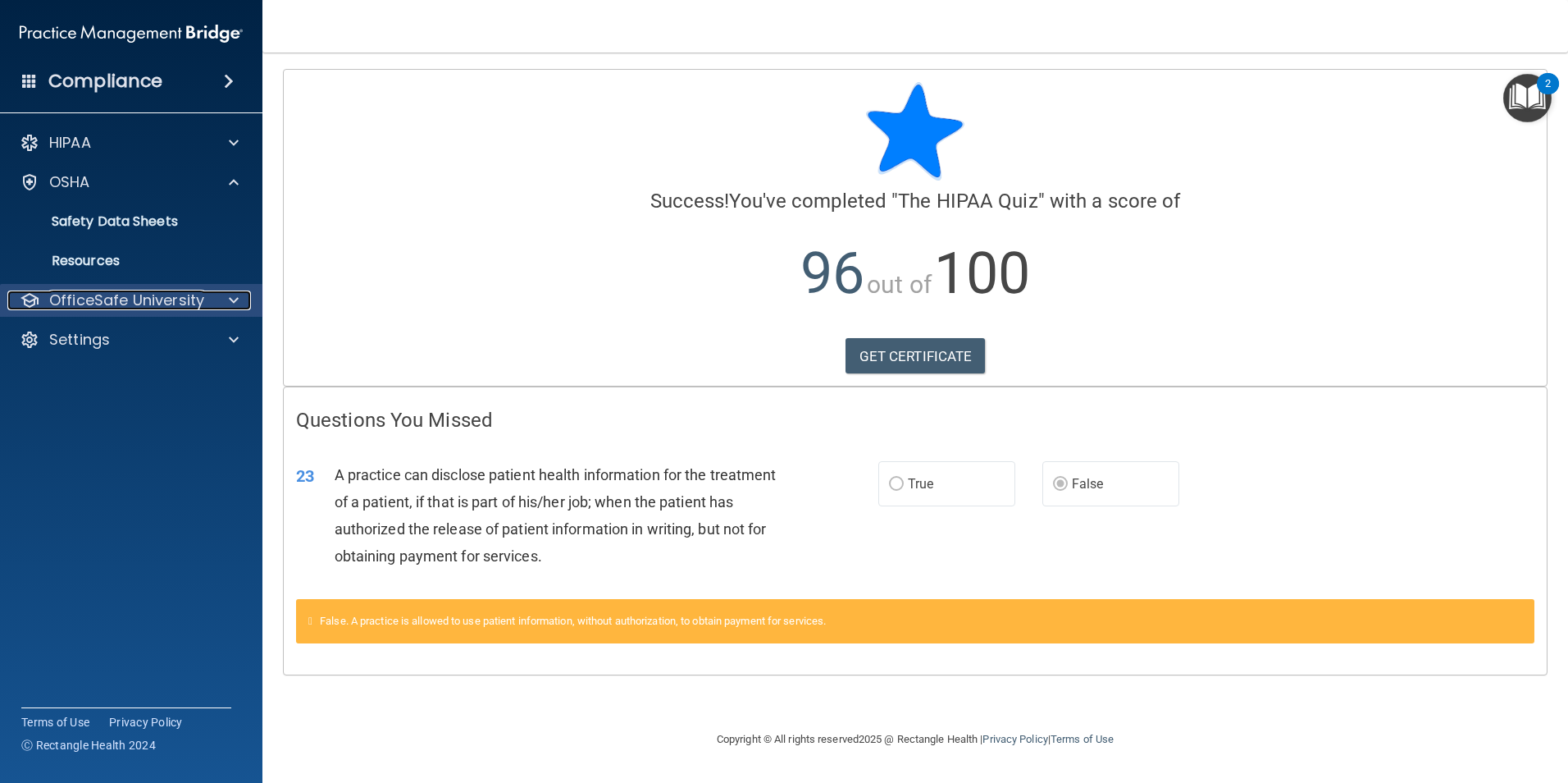
click at [138, 302] on p "OfficeSafe University" at bounding box center [127, 301] width 155 height 20
